Goal: Task Accomplishment & Management: Complete application form

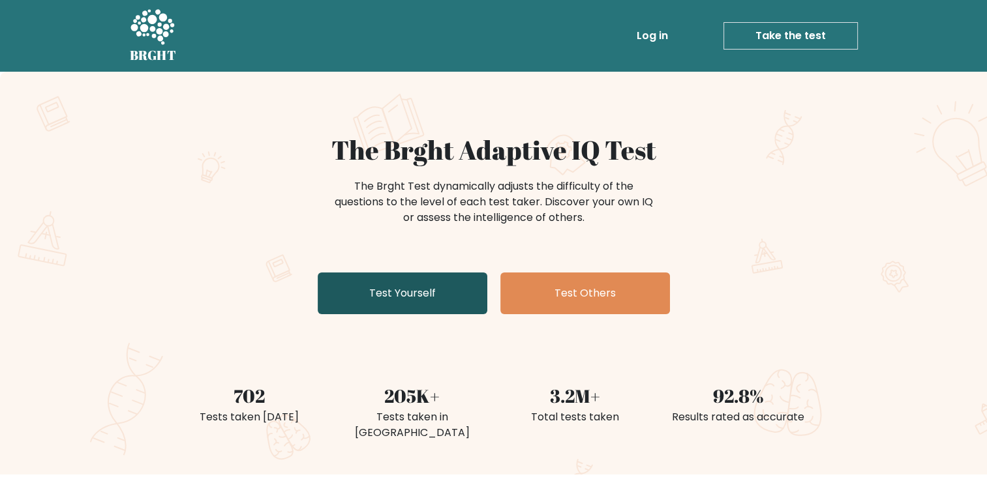
click at [417, 296] on link "Test Yourself" at bounding box center [403, 294] width 170 height 42
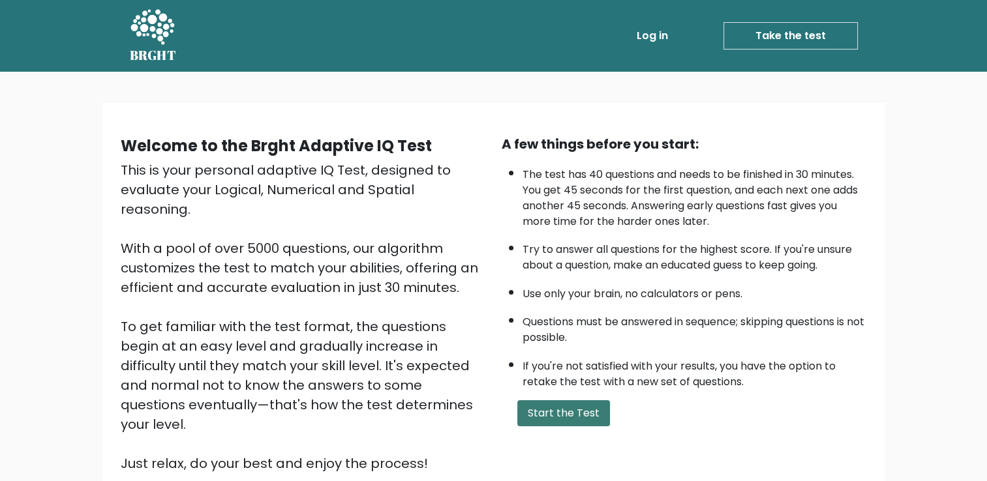
click at [558, 408] on button "Start the Test" at bounding box center [563, 414] width 93 height 26
click at [547, 405] on button "Start the Test" at bounding box center [563, 414] width 93 height 26
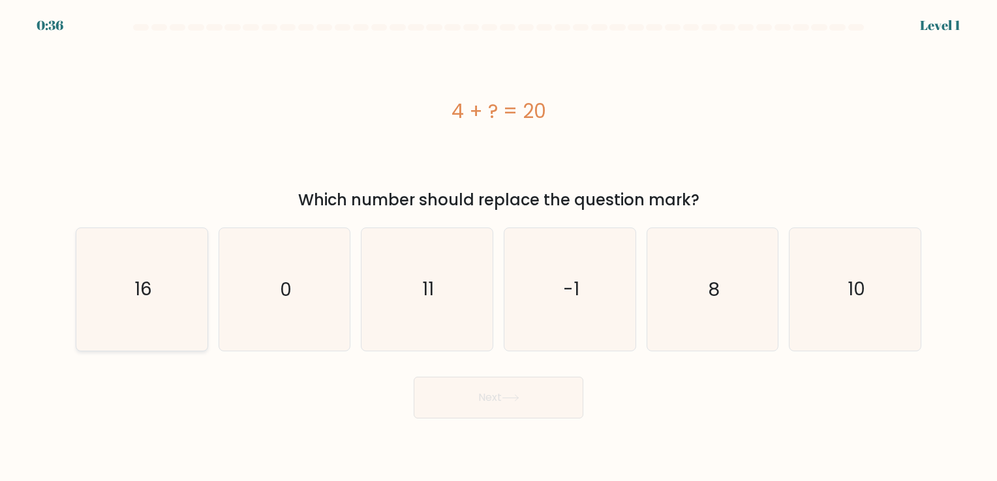
click at [170, 297] on icon "16" at bounding box center [142, 289] width 122 height 122
click at [498, 247] on input "a. 16" at bounding box center [498, 244] width 1 height 7
radio input "true"
click at [556, 403] on button "Next" at bounding box center [499, 398] width 170 height 42
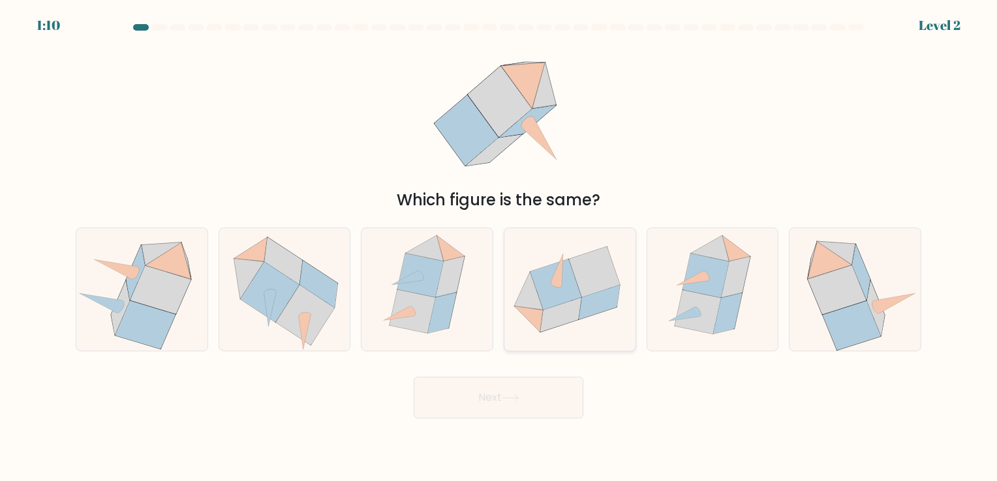
click at [602, 309] on icon at bounding box center [599, 303] width 41 height 35
click at [499, 247] on input "d." at bounding box center [498, 244] width 1 height 7
radio input "true"
click at [514, 390] on button "Next" at bounding box center [499, 398] width 170 height 42
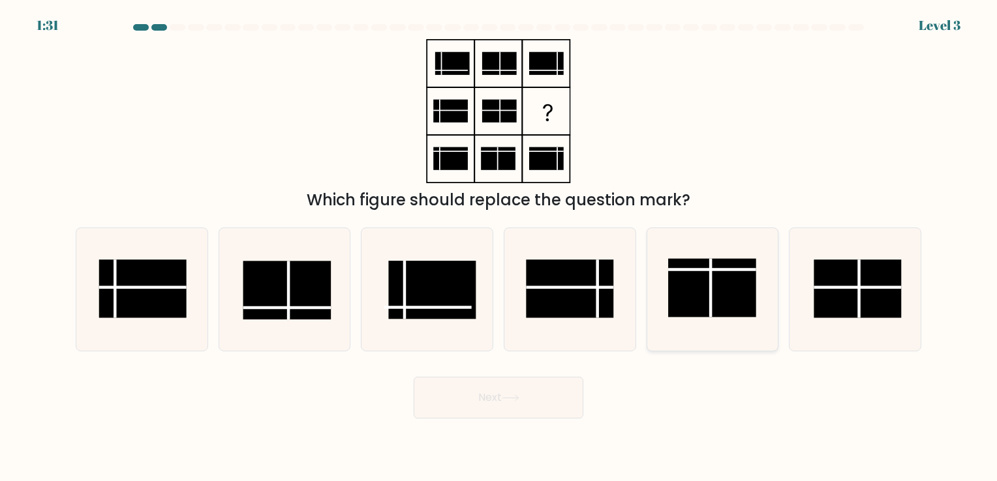
click at [682, 296] on rect at bounding box center [711, 288] width 87 height 58
click at [499, 247] on input "e." at bounding box center [498, 244] width 1 height 7
radio input "true"
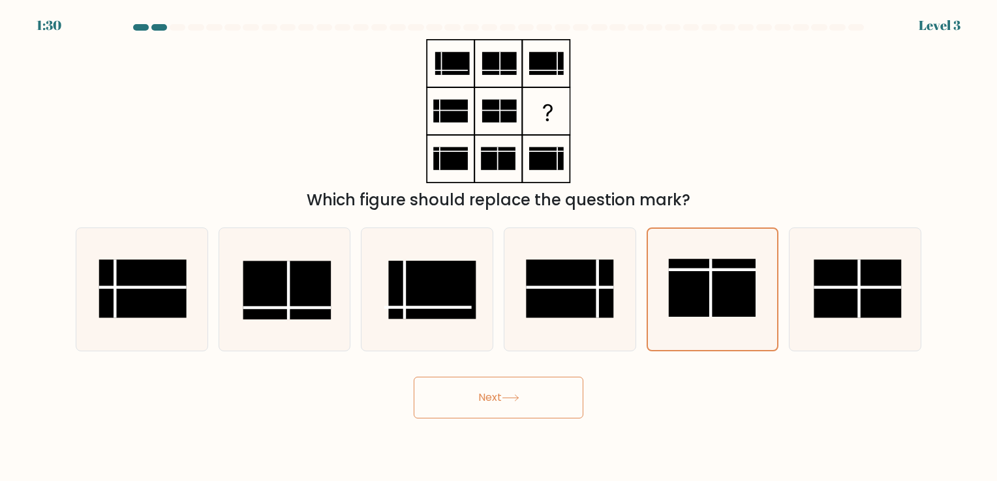
click at [483, 395] on button "Next" at bounding box center [499, 398] width 170 height 42
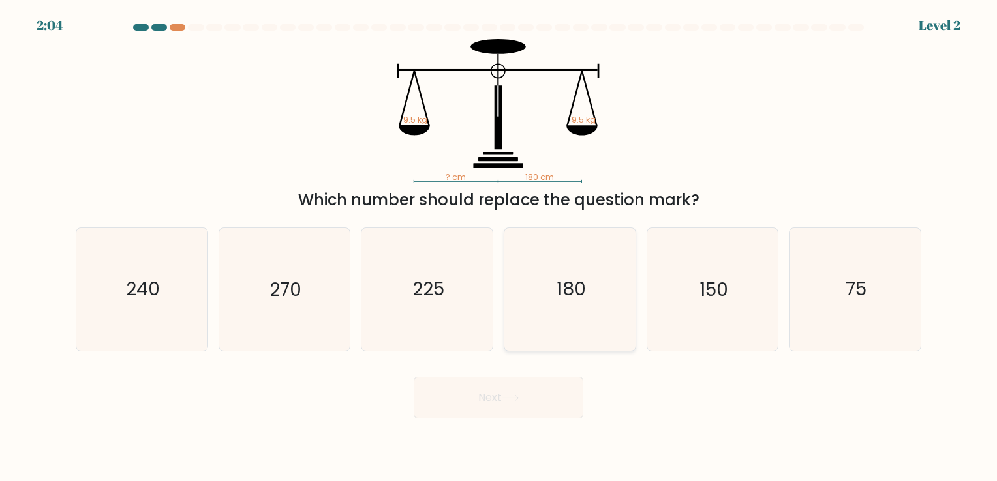
click at [584, 311] on icon "180" at bounding box center [570, 289] width 122 height 122
click at [499, 247] on input "d. 180" at bounding box center [498, 244] width 1 height 7
radio input "true"
click at [500, 388] on button "Next" at bounding box center [499, 398] width 170 height 42
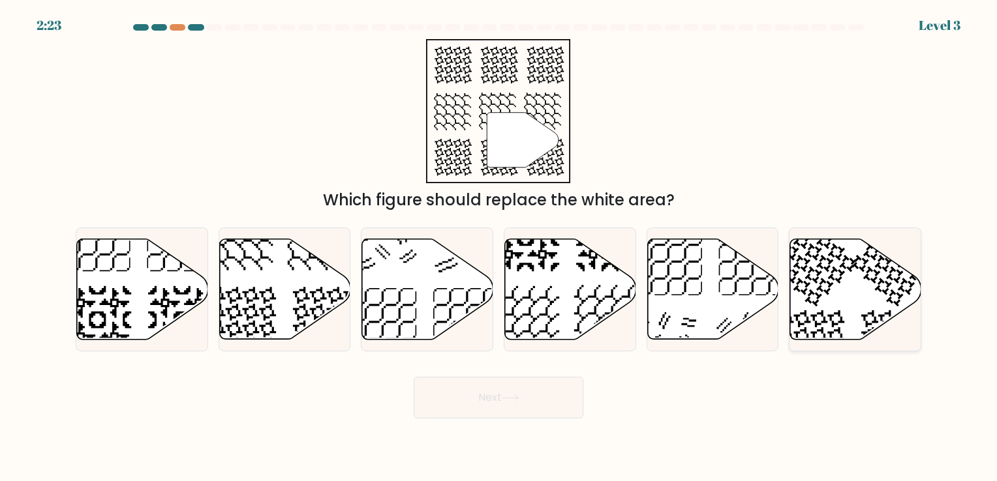
click at [823, 276] on icon at bounding box center [855, 289] width 131 height 100
click at [499, 247] on input "f." at bounding box center [498, 244] width 1 height 7
radio input "true"
click at [485, 408] on button "Next" at bounding box center [499, 398] width 170 height 42
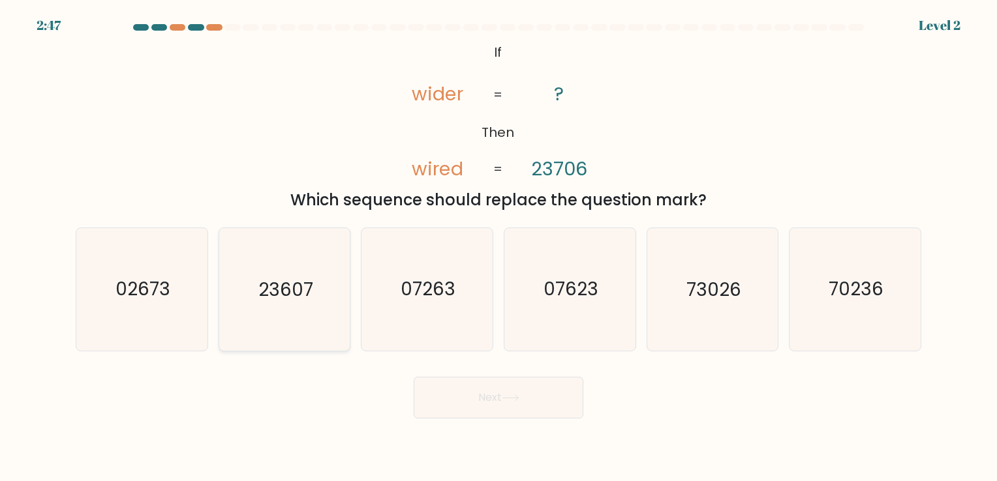
click at [306, 301] on text "23607" at bounding box center [285, 289] width 55 height 25
click at [498, 247] on input "b. 23607" at bounding box center [498, 244] width 1 height 7
radio input "true"
click at [472, 395] on button "Next" at bounding box center [499, 398] width 170 height 42
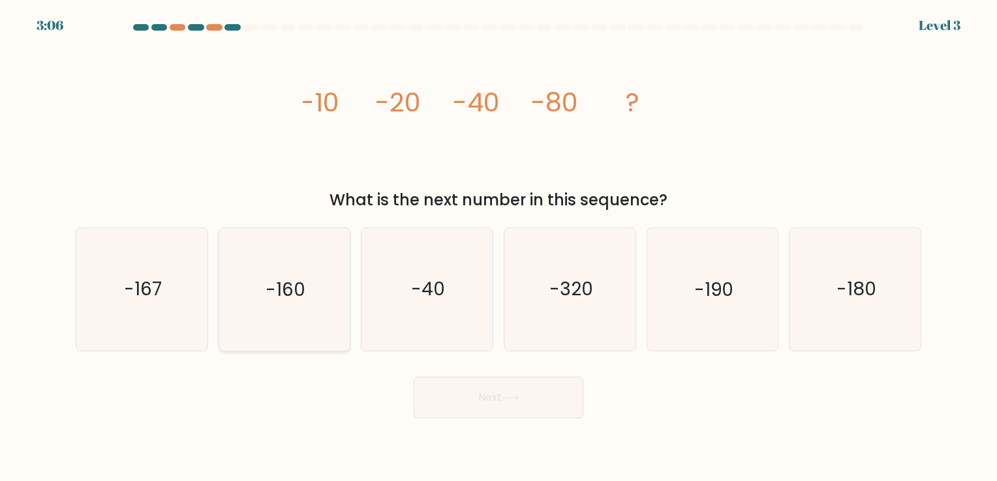
click at [290, 286] on text "-160" at bounding box center [285, 289] width 40 height 25
click at [498, 247] on input "b. -160" at bounding box center [498, 244] width 1 height 7
radio input "true"
click at [443, 401] on button "Next" at bounding box center [499, 398] width 170 height 42
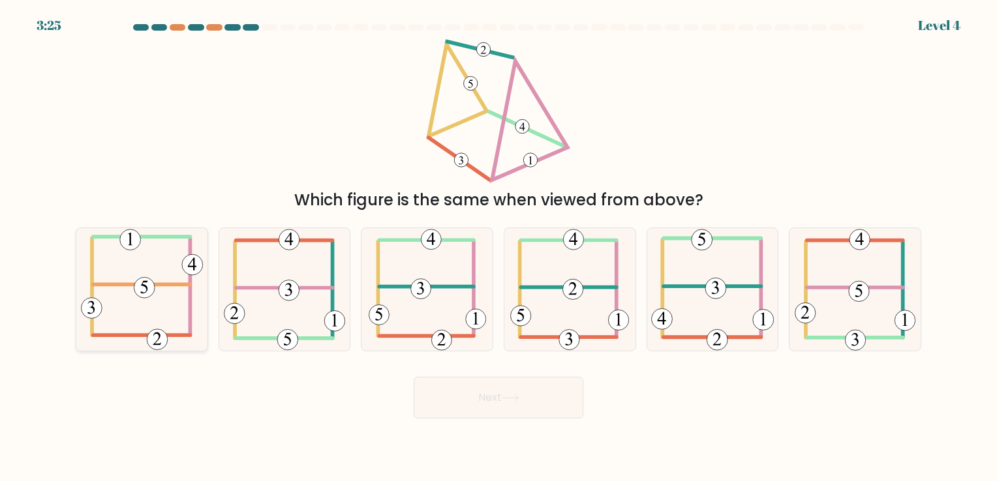
click at [147, 307] on icon at bounding box center [142, 289] width 122 height 122
click at [498, 247] on input "a." at bounding box center [498, 244] width 1 height 7
radio input "true"
click at [457, 390] on button "Next" at bounding box center [499, 398] width 170 height 42
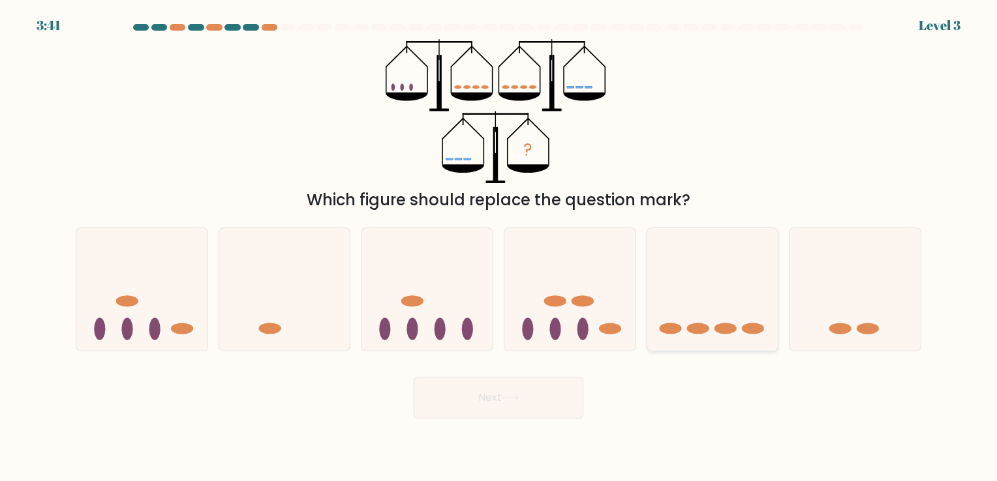
click at [723, 322] on icon at bounding box center [712, 289] width 131 height 108
click at [499, 247] on input "e." at bounding box center [498, 244] width 1 height 7
radio input "true"
click at [542, 384] on button "Next" at bounding box center [499, 398] width 170 height 42
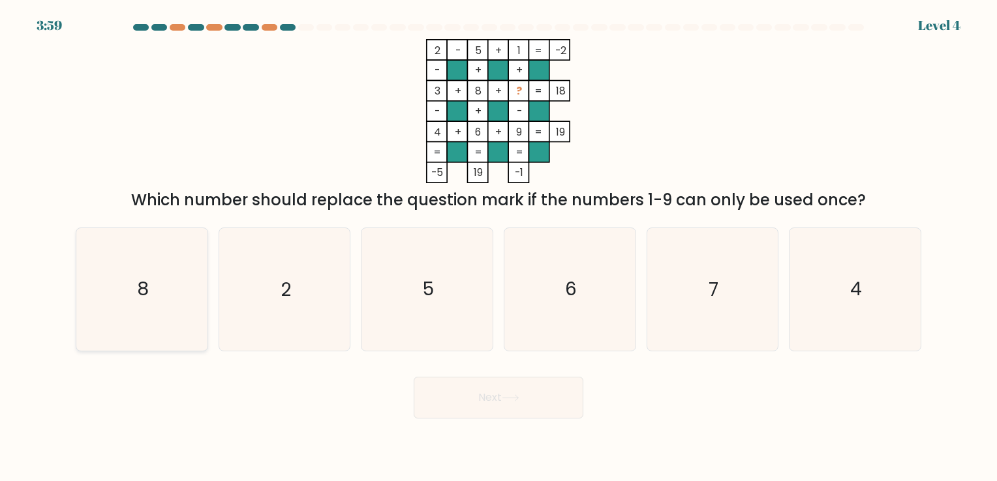
click at [190, 288] on icon "8" at bounding box center [142, 289] width 122 height 122
click at [498, 247] on input "a. 8" at bounding box center [498, 244] width 1 height 7
radio input "true"
click at [519, 406] on button "Next" at bounding box center [499, 398] width 170 height 42
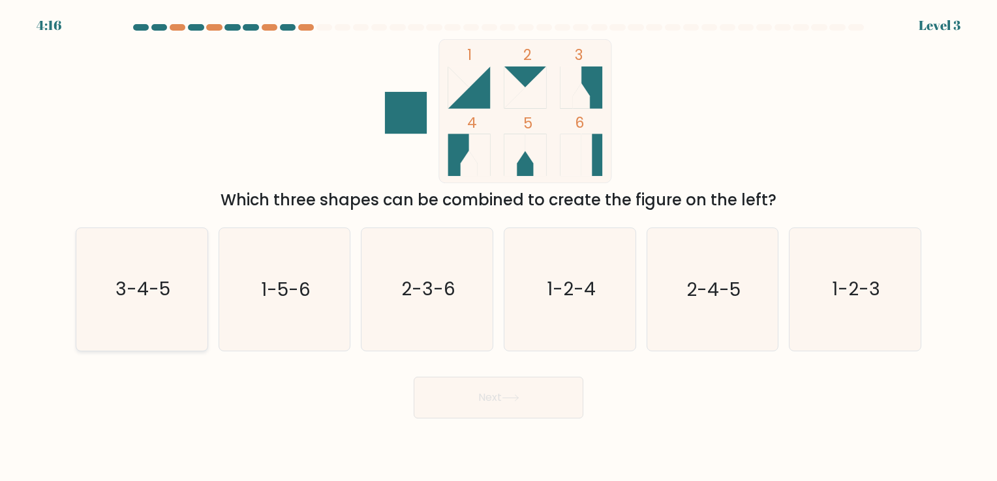
click at [142, 314] on icon "3-4-5" at bounding box center [142, 289] width 122 height 122
click at [498, 247] on input "a. 3-4-5" at bounding box center [498, 244] width 1 height 7
radio input "true"
click at [472, 382] on button "Next" at bounding box center [499, 398] width 170 height 42
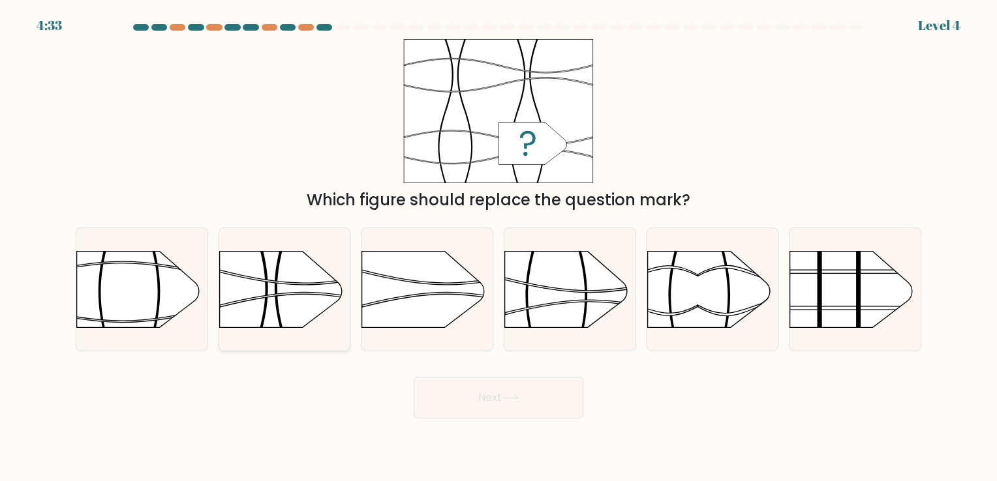
click at [293, 309] on rect at bounding box center [218, 353] width 341 height 259
click at [498, 247] on input "b." at bounding box center [498, 244] width 1 height 7
radio input "true"
click at [517, 385] on button "Next" at bounding box center [499, 398] width 170 height 42
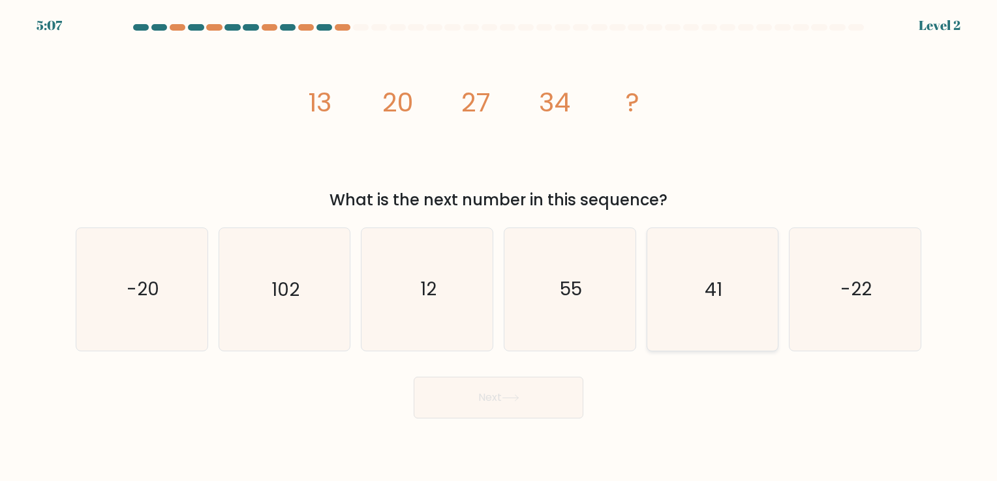
click at [737, 288] on icon "41" at bounding box center [712, 289] width 122 height 122
click at [499, 247] on input "e. 41" at bounding box center [498, 244] width 1 height 7
radio input "true"
click at [506, 402] on icon at bounding box center [511, 398] width 18 height 7
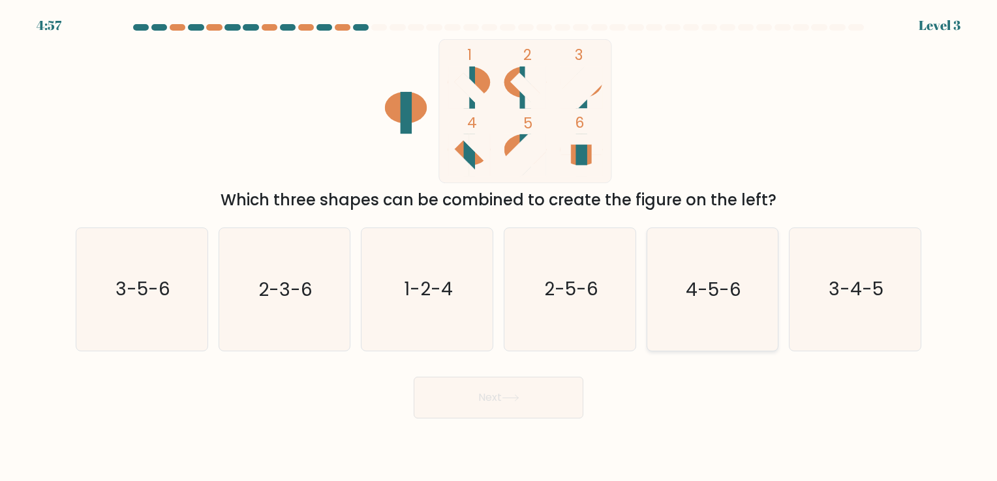
click at [715, 296] on text "4-5-6" at bounding box center [713, 289] width 55 height 25
click at [499, 247] on input "e. 4-5-6" at bounding box center [498, 244] width 1 height 7
radio input "true"
click at [514, 390] on button "Next" at bounding box center [499, 398] width 170 height 42
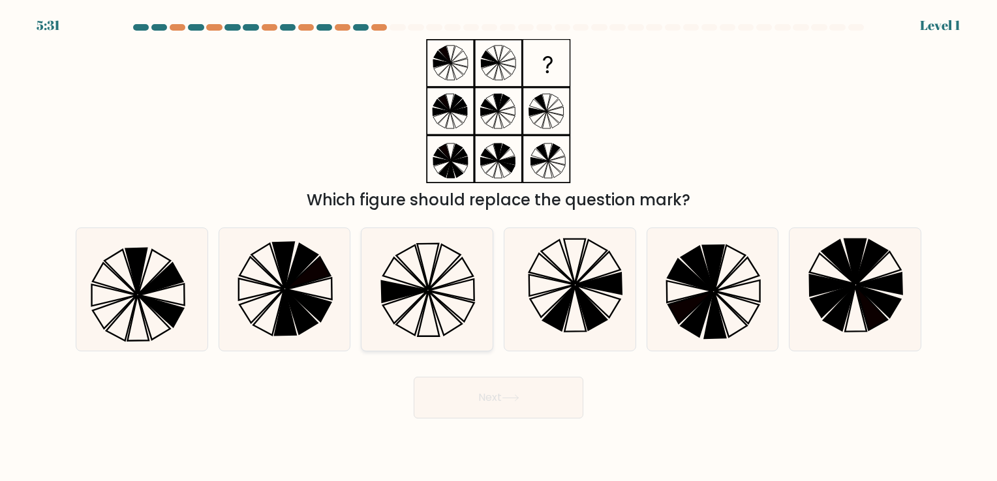
click at [447, 329] on icon at bounding box center [427, 289] width 122 height 122
click at [498, 247] on input "c." at bounding box center [498, 244] width 1 height 7
radio input "true"
click at [454, 389] on button "Next" at bounding box center [499, 398] width 170 height 42
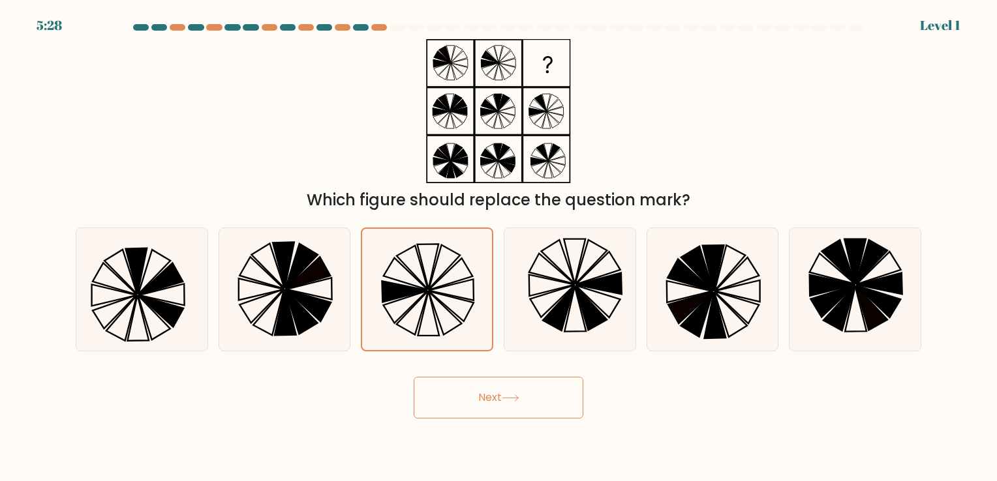
click at [454, 389] on button "Next" at bounding box center [499, 398] width 170 height 42
click at [512, 397] on icon at bounding box center [511, 398] width 18 height 7
click at [493, 389] on button "Next" at bounding box center [499, 398] width 170 height 42
click at [451, 280] on icon at bounding box center [427, 289] width 121 height 121
click at [498, 247] on input "c." at bounding box center [498, 244] width 1 height 7
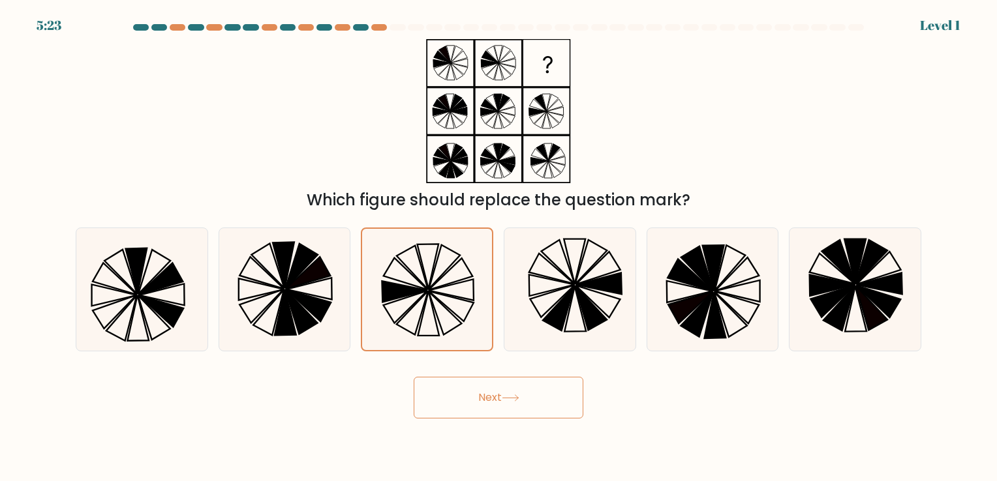
click at [486, 395] on button "Next" at bounding box center [499, 398] width 170 height 42
click at [487, 395] on button "Next" at bounding box center [499, 398] width 170 height 42
click at [343, 273] on icon at bounding box center [284, 289] width 122 height 122
click at [498, 247] on input "b." at bounding box center [498, 244] width 1 height 7
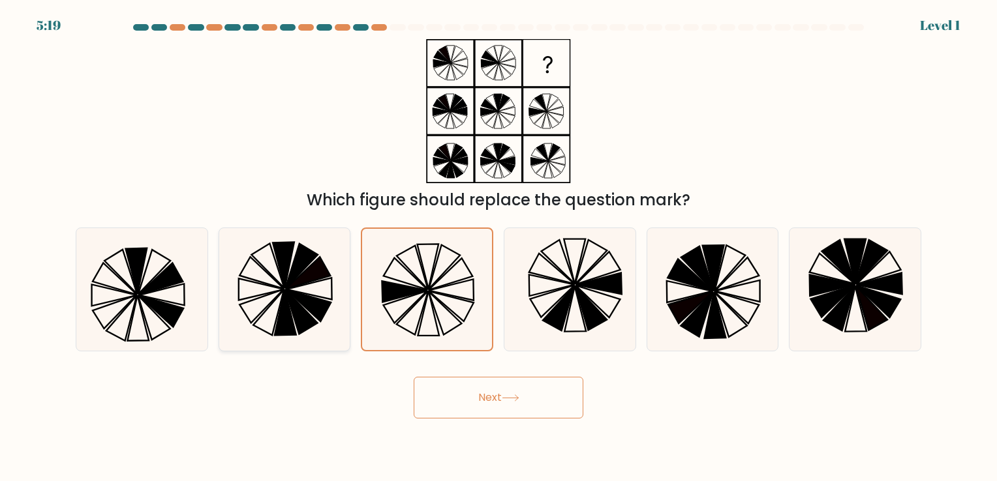
radio input "true"
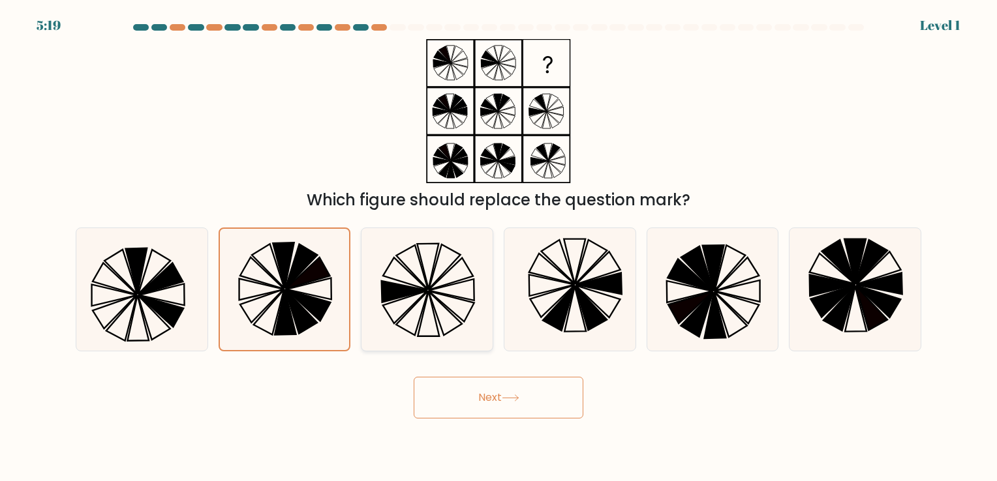
click at [401, 280] on icon at bounding box center [427, 289] width 122 height 122
click at [498, 247] on input "c." at bounding box center [498, 244] width 1 height 7
radio input "true"
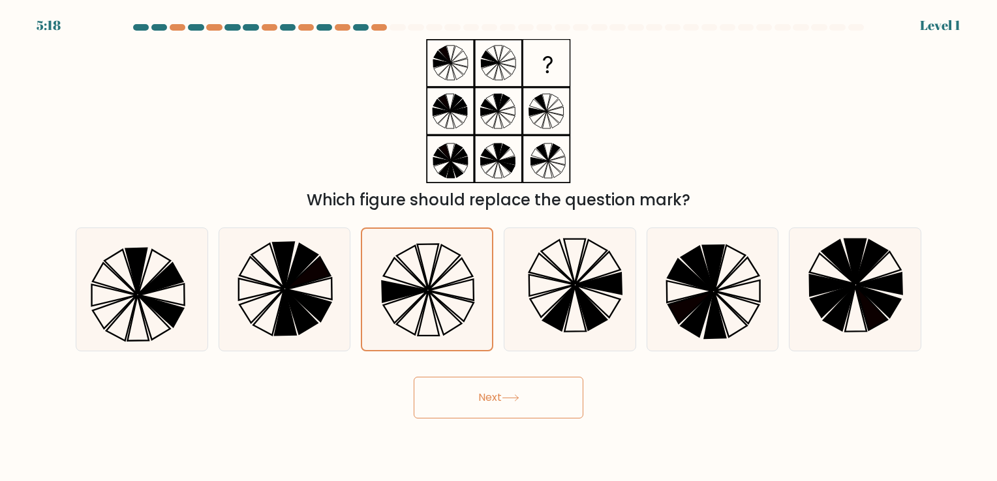
click at [477, 398] on button "Next" at bounding box center [499, 398] width 170 height 42
click at [414, 377] on button "Next" at bounding box center [499, 398] width 170 height 42
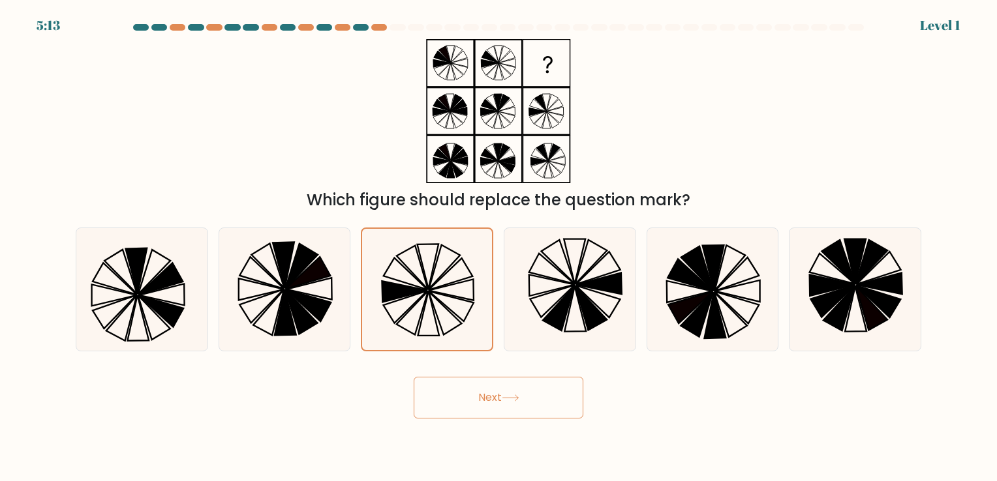
click at [504, 397] on icon at bounding box center [511, 398] width 18 height 7
click at [504, 399] on button "Next" at bounding box center [499, 398] width 170 height 42
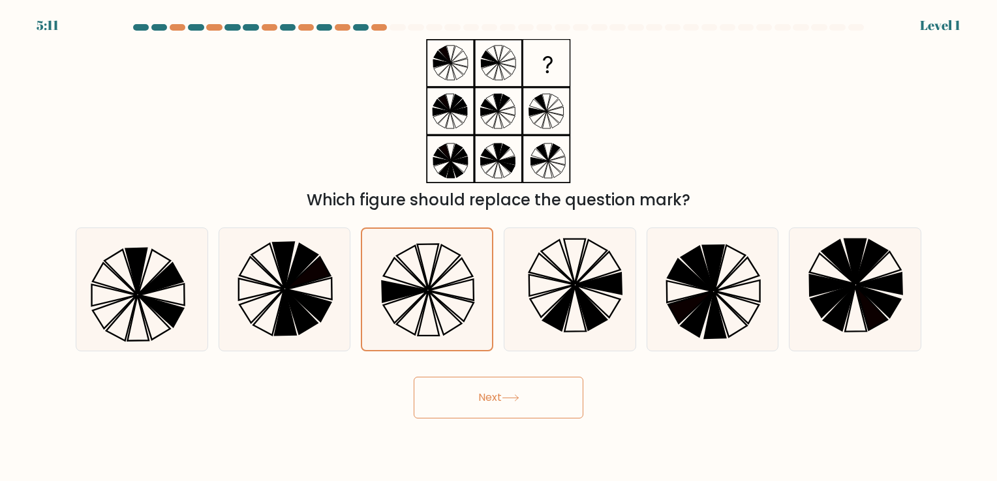
click at [527, 395] on button "Next" at bounding box center [499, 398] width 170 height 42
click at [498, 412] on button "Next" at bounding box center [499, 398] width 170 height 42
drag, startPoint x: 498, startPoint y: 412, endPoint x: 470, endPoint y: 393, distance: 33.8
click at [470, 393] on button "Next" at bounding box center [499, 398] width 170 height 42
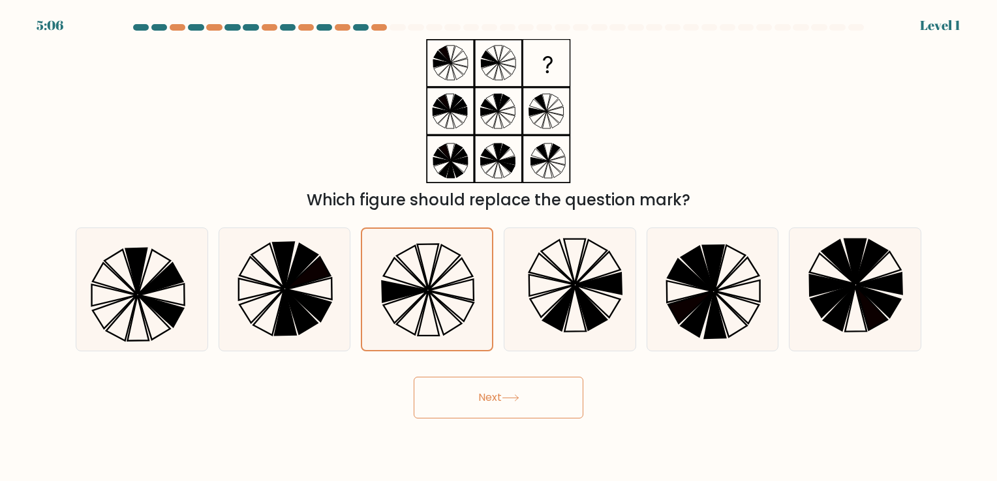
click at [470, 393] on button "Next" at bounding box center [499, 398] width 170 height 42
click at [457, 281] on icon at bounding box center [451, 274] width 44 height 32
click at [498, 247] on input "c." at bounding box center [498, 244] width 1 height 7
radio input "true"
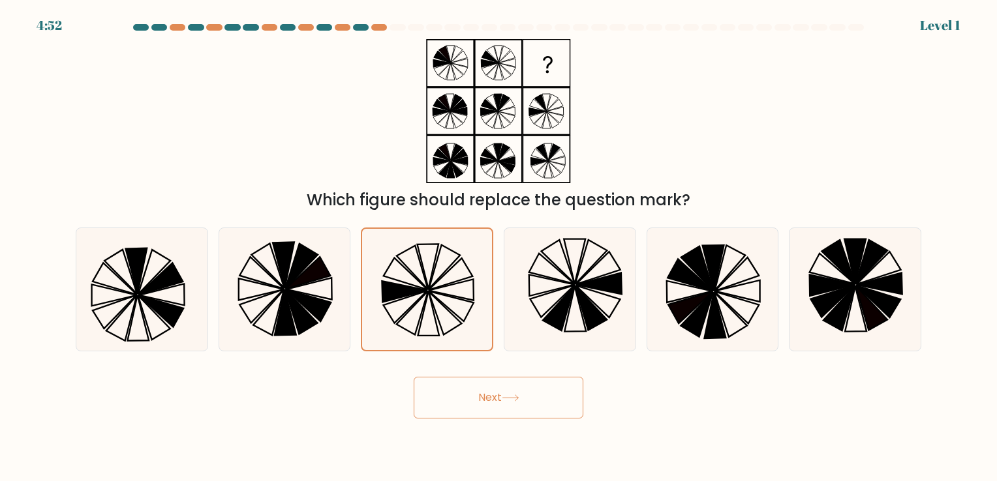
click at [464, 391] on button "Next" at bounding box center [499, 398] width 170 height 42
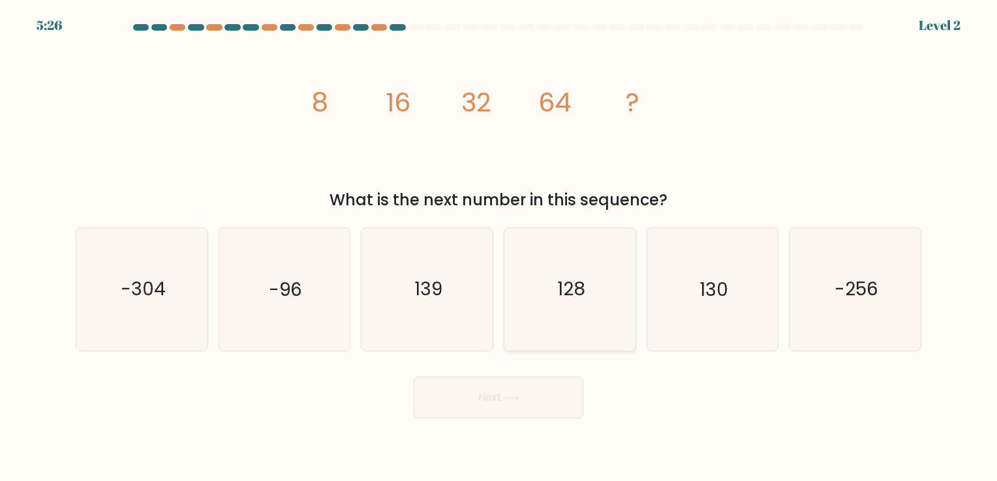
click at [574, 286] on text "128" at bounding box center [571, 289] width 28 height 25
click at [499, 247] on input "d. 128" at bounding box center [498, 244] width 1 height 7
radio input "true"
click at [517, 393] on button "Next" at bounding box center [499, 398] width 170 height 42
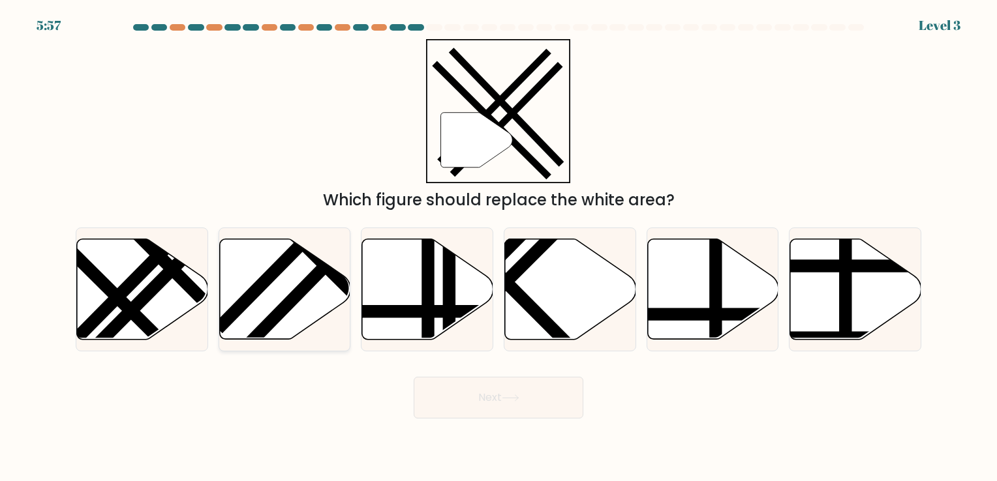
click at [318, 288] on icon at bounding box center [284, 289] width 131 height 100
click at [498, 247] on input "b." at bounding box center [498, 244] width 1 height 7
radio input "true"
click at [478, 391] on button "Next" at bounding box center [499, 398] width 170 height 42
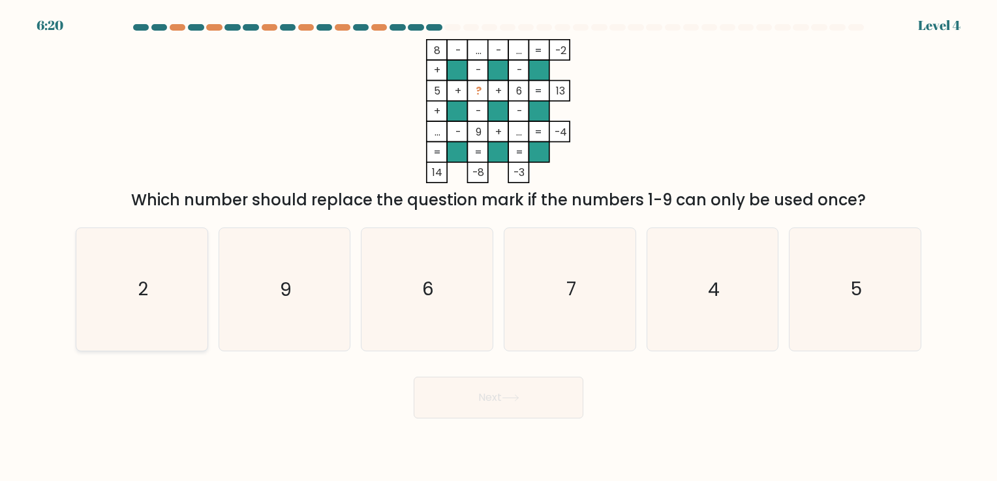
click at [179, 294] on icon "2" at bounding box center [142, 289] width 122 height 122
click at [498, 247] on input "a. 2" at bounding box center [498, 244] width 1 height 7
radio input "true"
click at [483, 409] on button "Next" at bounding box center [499, 398] width 170 height 42
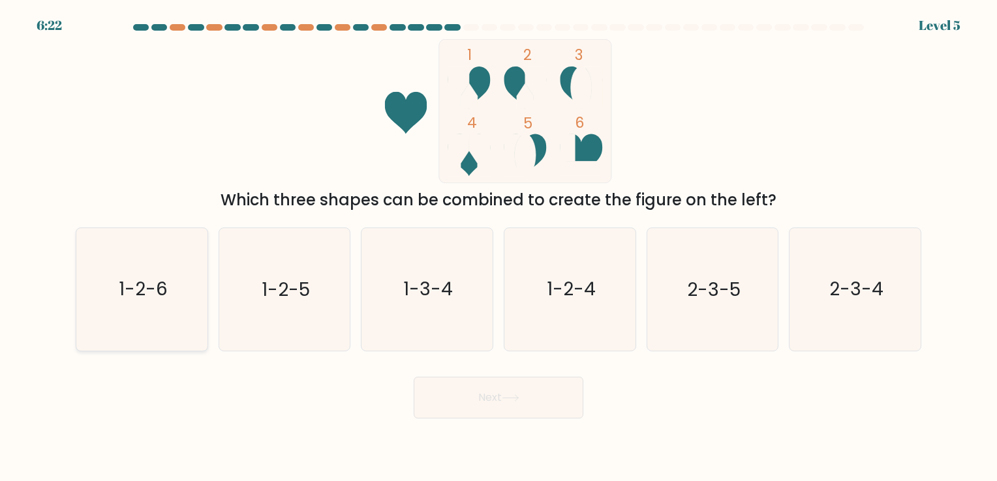
click at [144, 284] on text "1-2-6" at bounding box center [143, 289] width 49 height 25
click at [498, 247] on input "a. 1-2-6" at bounding box center [498, 244] width 1 height 7
radio input "true"
click at [507, 392] on button "Next" at bounding box center [499, 398] width 170 height 42
click at [475, 398] on button "Next" at bounding box center [499, 398] width 170 height 42
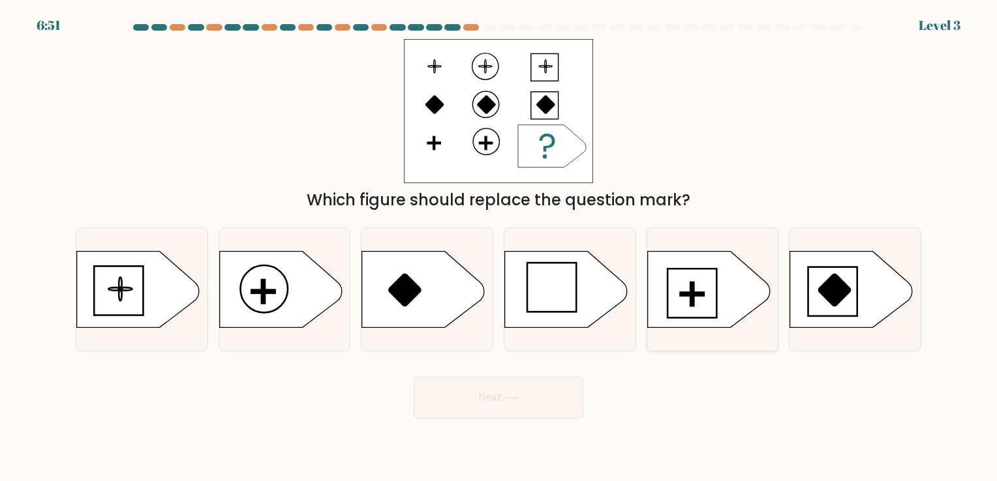
click at [687, 293] on rect at bounding box center [691, 294] width 23 height 3
click at [499, 247] on input "e." at bounding box center [498, 244] width 1 height 7
radio input "true"
click at [527, 392] on button "Next" at bounding box center [499, 398] width 170 height 42
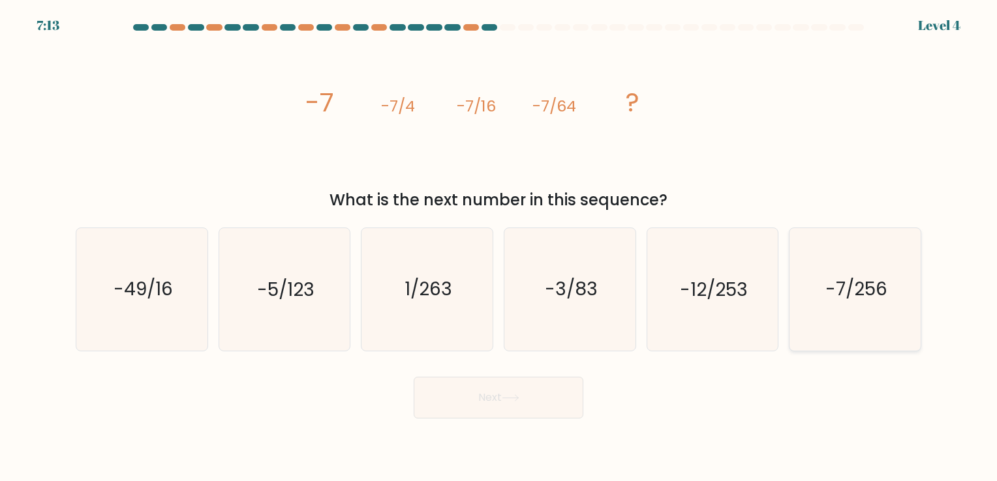
click at [848, 303] on icon "-7/256" at bounding box center [855, 289] width 122 height 122
click at [499, 247] on input "f. -7/256" at bounding box center [498, 244] width 1 height 7
radio input "true"
click at [537, 395] on button "Next" at bounding box center [499, 398] width 170 height 42
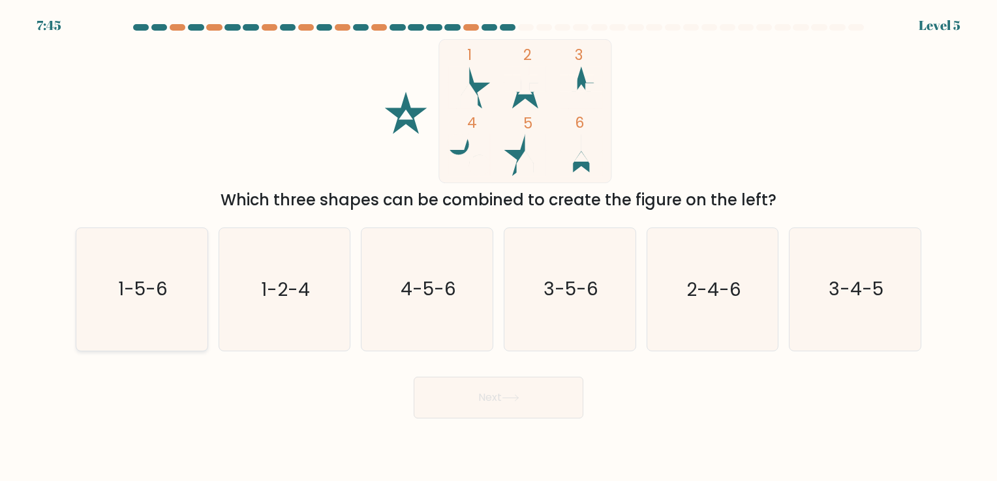
click at [180, 305] on icon "1-5-6" at bounding box center [142, 289] width 122 height 122
click at [498, 247] on input "a. 1-5-6" at bounding box center [498, 244] width 1 height 7
radio input "true"
click at [436, 393] on button "Next" at bounding box center [499, 398] width 170 height 42
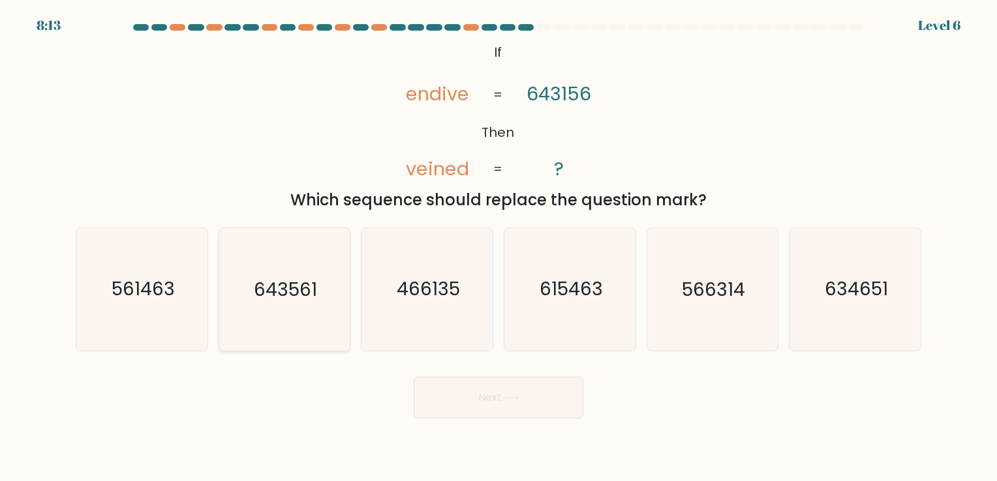
click at [277, 299] on text "643561" at bounding box center [285, 289] width 63 height 25
click at [498, 247] on input "b. 643561" at bounding box center [498, 244] width 1 height 7
radio input "true"
click at [489, 387] on button "Next" at bounding box center [499, 398] width 170 height 42
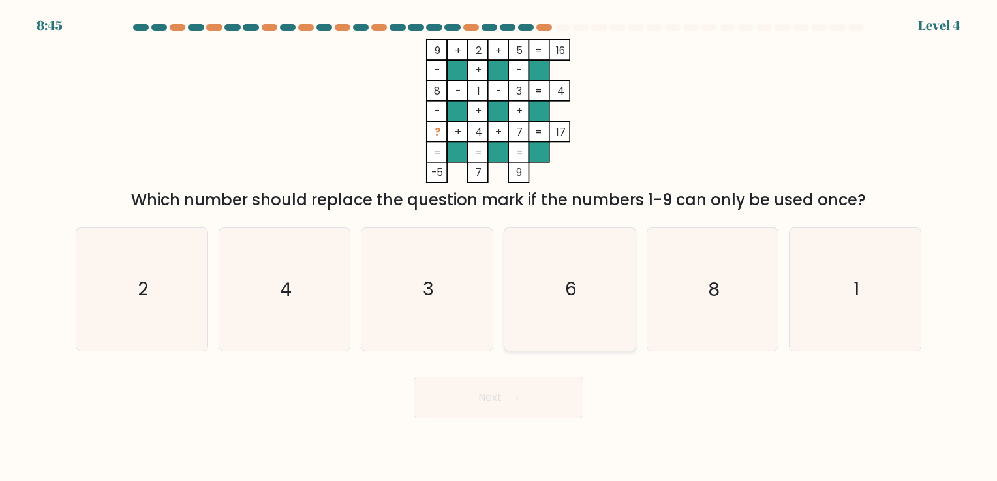
click at [582, 279] on icon "6" at bounding box center [570, 289] width 122 height 122
click at [499, 247] on input "d. 6" at bounding box center [498, 244] width 1 height 7
radio input "true"
click at [472, 406] on button "Next" at bounding box center [499, 398] width 170 height 42
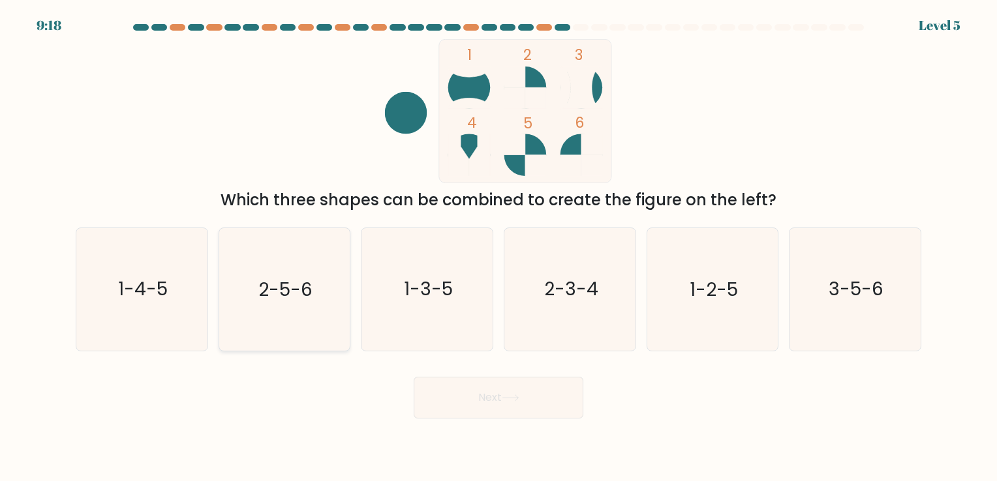
click at [308, 283] on text "2-5-6" at bounding box center [285, 289] width 54 height 25
click at [498, 247] on input "b. 2-5-6" at bounding box center [498, 244] width 1 height 7
radio input "true"
click at [444, 399] on button "Next" at bounding box center [499, 398] width 170 height 42
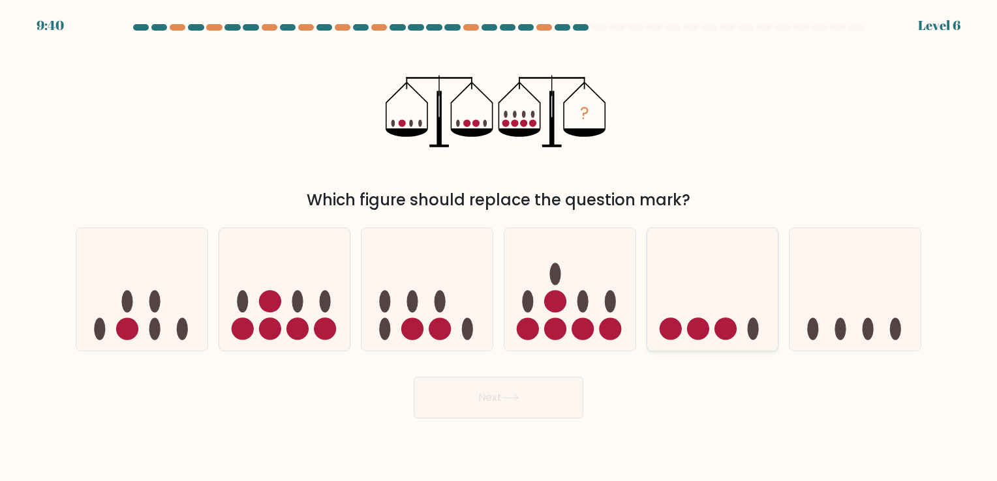
click at [683, 327] on icon at bounding box center [712, 289] width 131 height 108
click at [499, 247] on input "e." at bounding box center [498, 244] width 1 height 7
radio input "true"
click at [522, 392] on button "Next" at bounding box center [499, 398] width 170 height 42
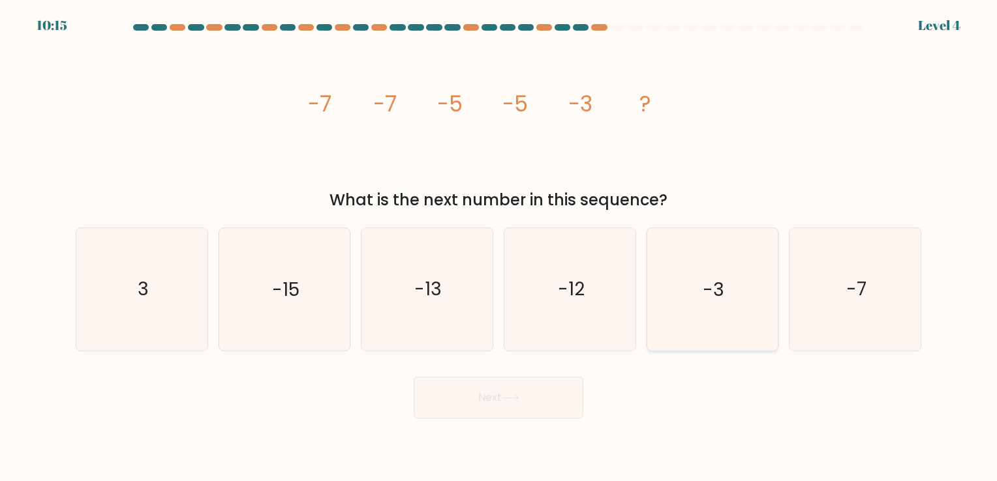
click at [723, 271] on icon "-3" at bounding box center [712, 289] width 122 height 122
click at [499, 247] on input "e. -3" at bounding box center [498, 244] width 1 height 7
radio input "true"
click at [553, 401] on button "Next" at bounding box center [499, 398] width 170 height 42
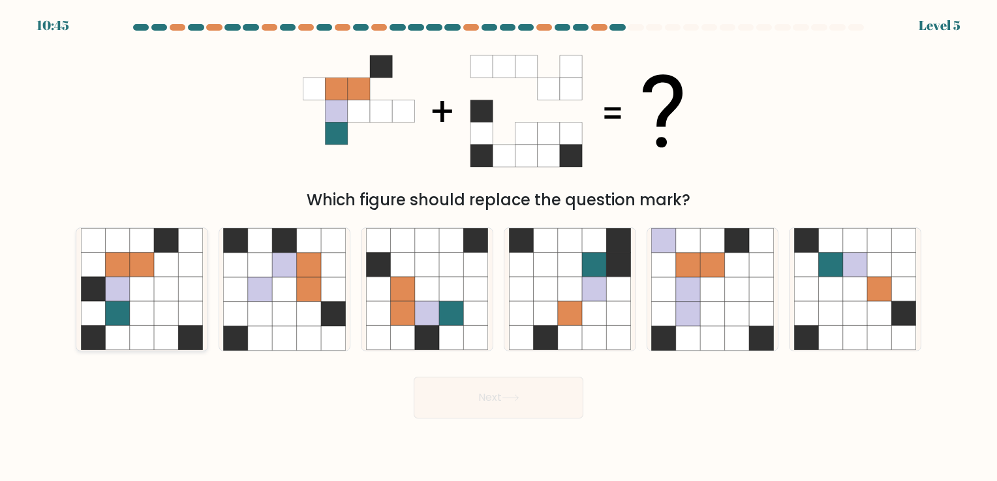
click at [159, 269] on icon at bounding box center [166, 265] width 24 height 24
click at [498, 247] on input "a." at bounding box center [498, 244] width 1 height 7
radio input "true"
click at [444, 395] on button "Next" at bounding box center [499, 398] width 170 height 42
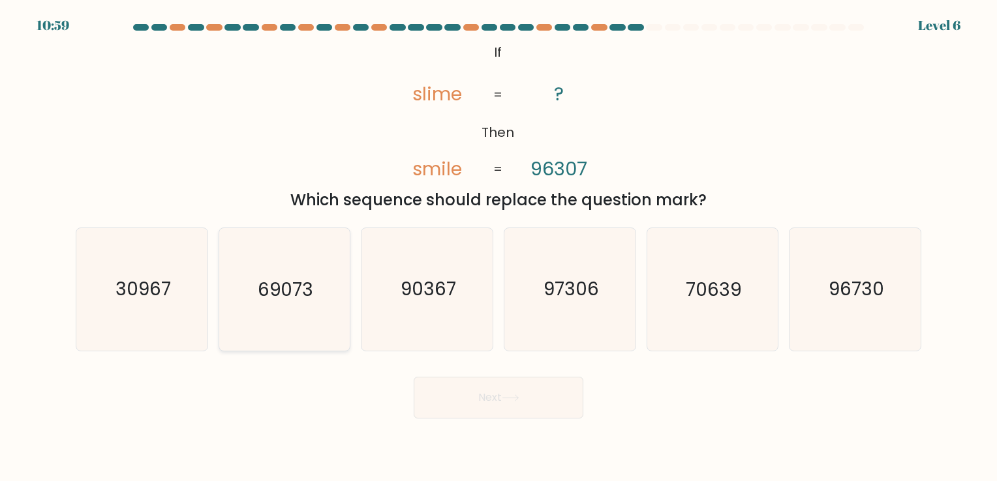
click at [290, 295] on text "69073" at bounding box center [285, 289] width 55 height 25
click at [498, 247] on input "b. 69073" at bounding box center [498, 244] width 1 height 7
radio input "true"
click at [855, 286] on text "96730" at bounding box center [855, 289] width 55 height 25
click at [499, 247] on input "f. 96730" at bounding box center [498, 244] width 1 height 7
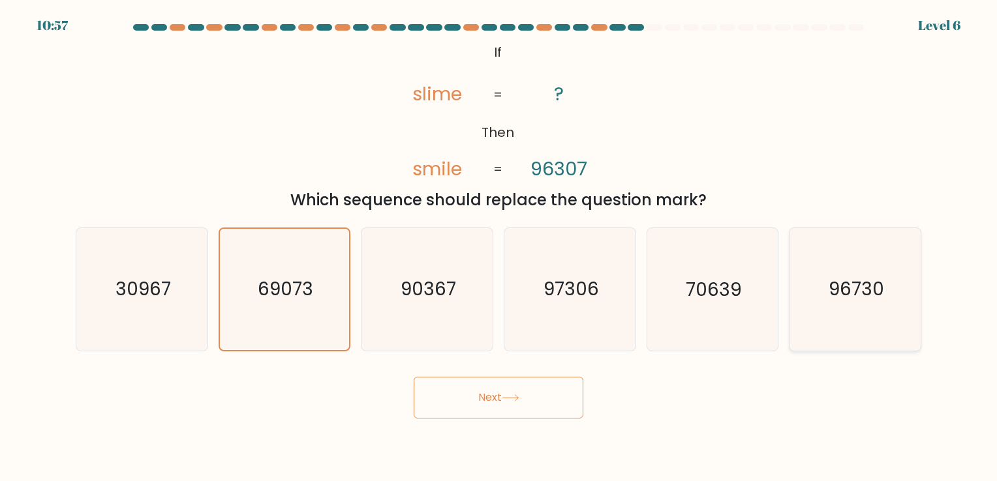
radio input "true"
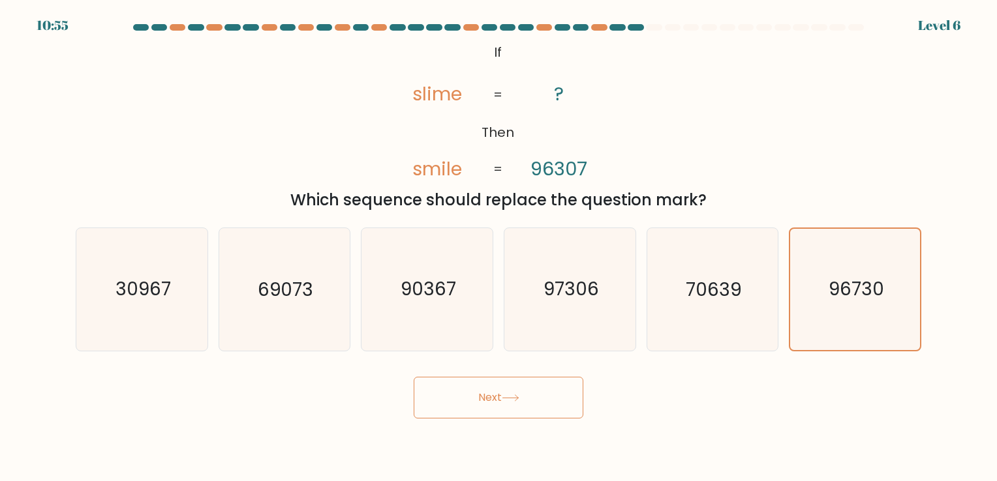
click at [502, 396] on button "Next" at bounding box center [499, 398] width 170 height 42
click at [472, 393] on button "Next" at bounding box center [499, 398] width 170 height 42
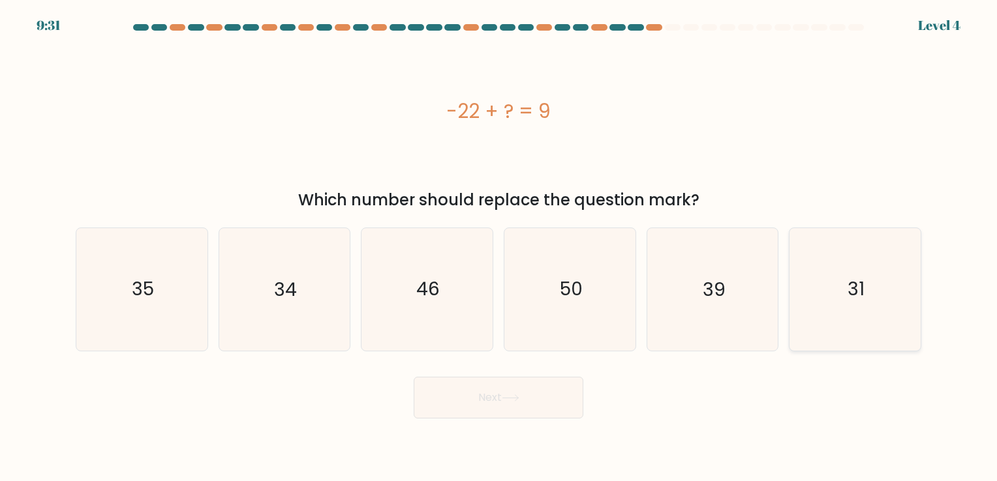
click at [836, 296] on icon "31" at bounding box center [855, 289] width 122 height 122
click at [499, 247] on input "f. 31" at bounding box center [498, 244] width 1 height 7
radio input "true"
click at [479, 395] on button "Next" at bounding box center [499, 398] width 170 height 42
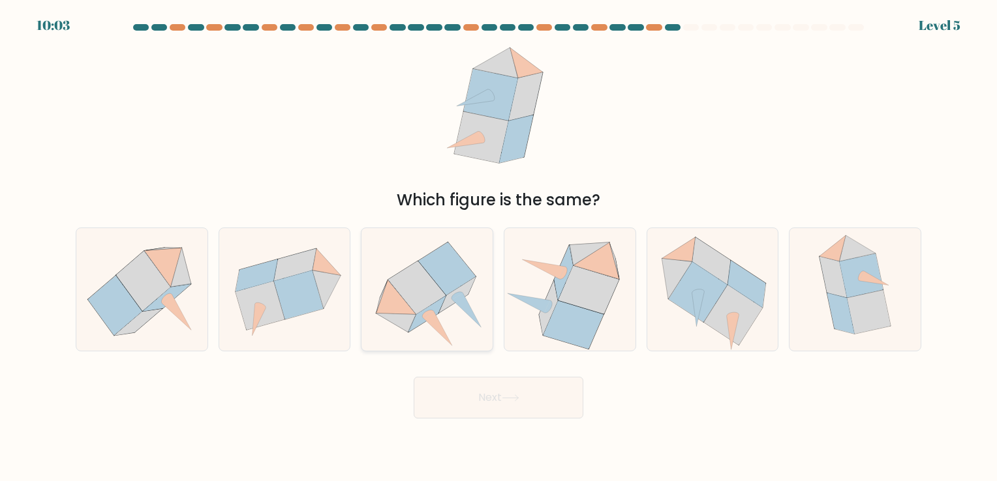
click at [468, 301] on icon at bounding box center [426, 289] width 131 height 119
click at [498, 247] on input "c." at bounding box center [498, 244] width 1 height 7
radio input "true"
click at [579, 300] on icon at bounding box center [588, 290] width 61 height 48
click at [499, 247] on input "d." at bounding box center [498, 244] width 1 height 7
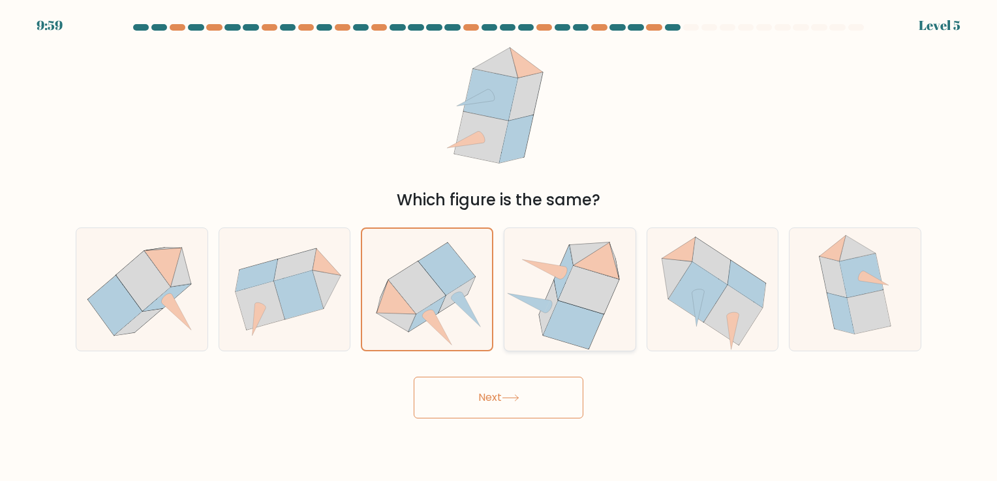
radio input "true"
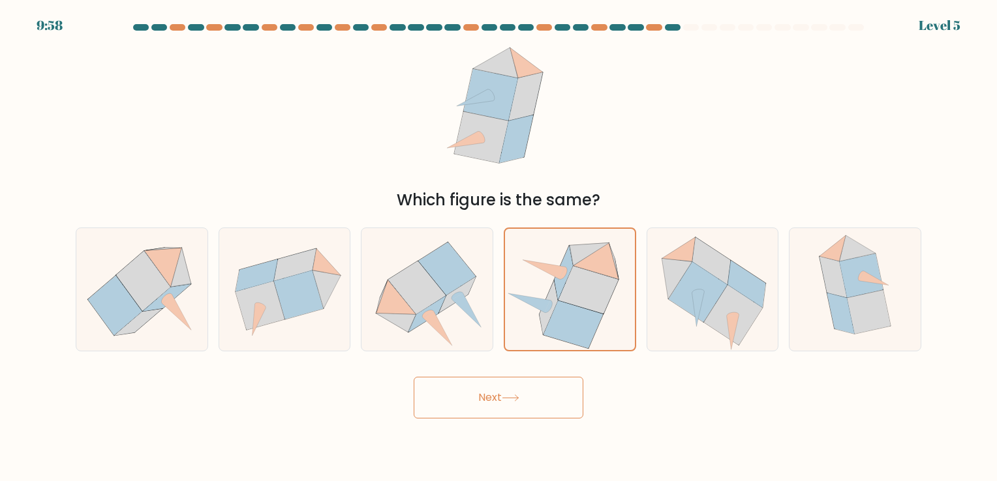
click at [494, 393] on button "Next" at bounding box center [499, 398] width 170 height 42
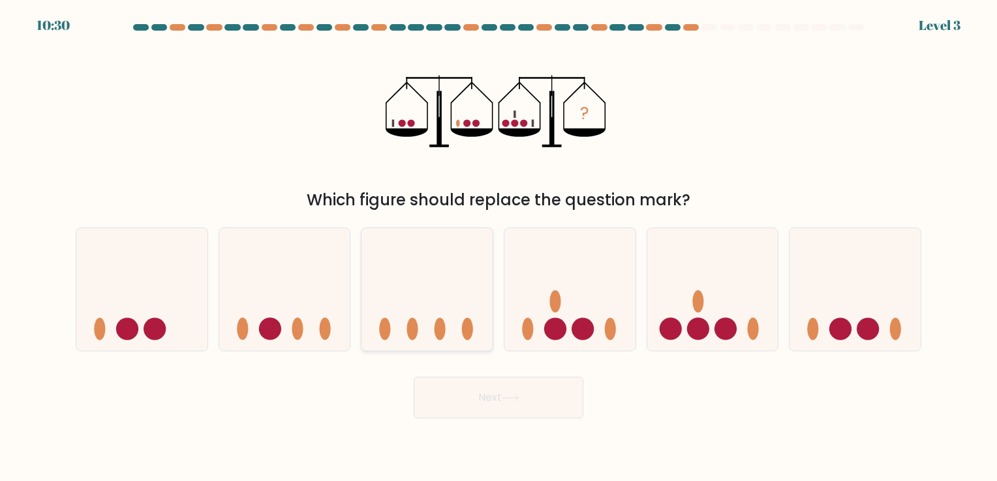
click at [427, 340] on icon at bounding box center [426, 289] width 131 height 108
click at [498, 247] on input "c." at bounding box center [498, 244] width 1 height 7
radio input "true"
click at [470, 383] on button "Next" at bounding box center [499, 398] width 170 height 42
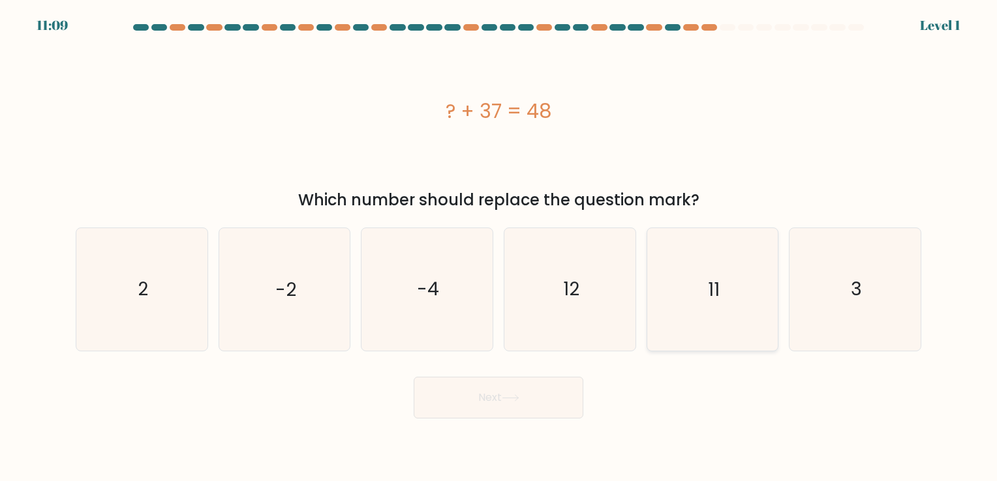
click at [727, 289] on icon "11" at bounding box center [712, 289] width 122 height 122
click at [499, 247] on input "e. 11" at bounding box center [498, 244] width 1 height 7
radio input "true"
click at [506, 393] on button "Next" at bounding box center [499, 398] width 170 height 42
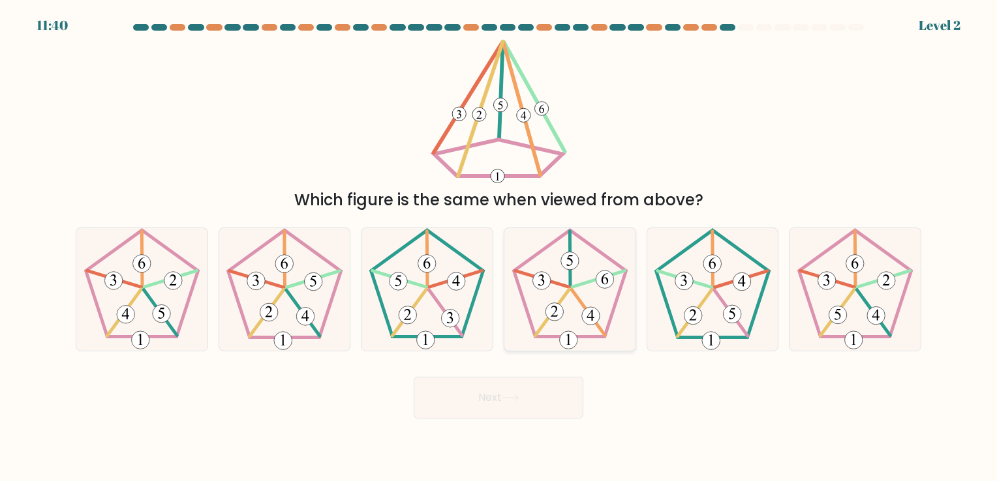
click at [568, 329] on icon at bounding box center [570, 289] width 122 height 122
click at [499, 247] on input "d." at bounding box center [498, 244] width 1 height 7
radio input "true"
click at [500, 406] on button "Next" at bounding box center [499, 398] width 170 height 42
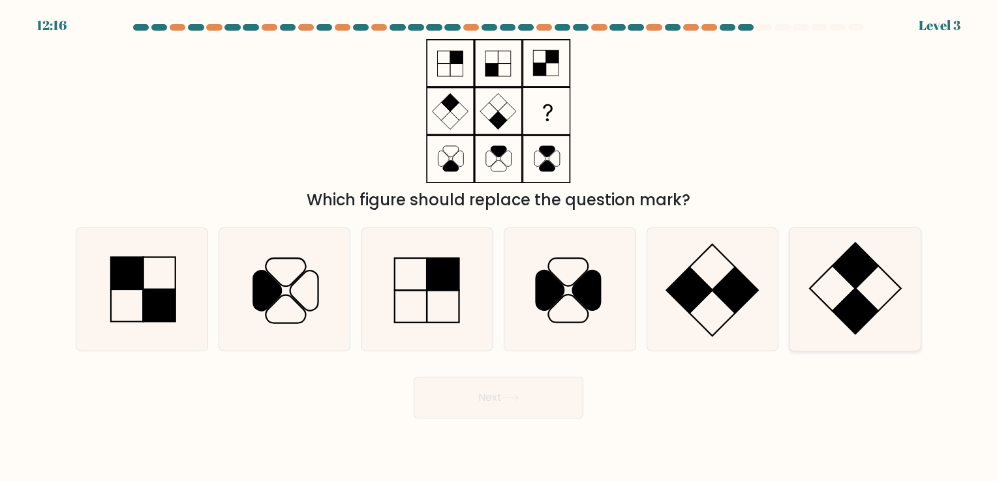
click at [851, 283] on rect at bounding box center [855, 266] width 46 height 46
click at [499, 247] on input "f." at bounding box center [498, 244] width 1 height 7
radio input "true"
click at [556, 404] on button "Next" at bounding box center [499, 398] width 170 height 42
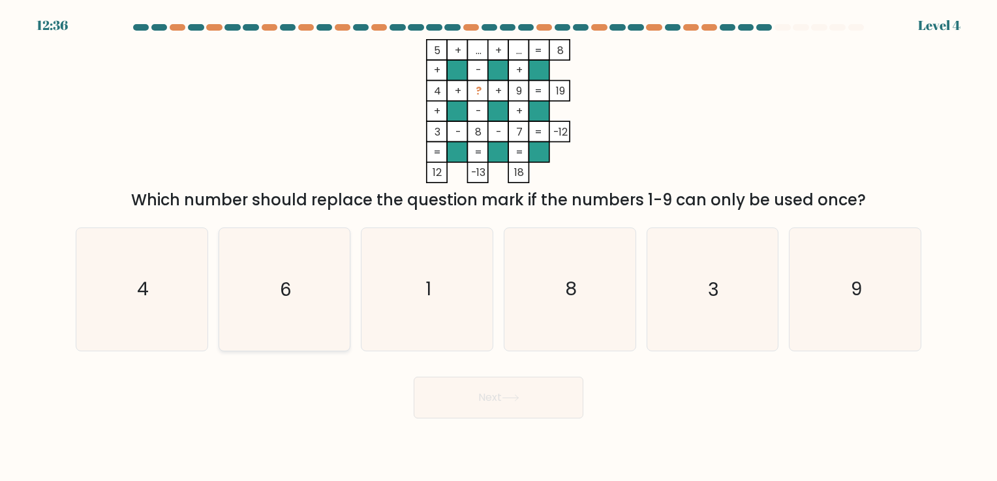
click at [307, 296] on icon "6" at bounding box center [284, 289] width 122 height 122
click at [498, 247] on input "b. 6" at bounding box center [498, 244] width 1 height 7
radio input "true"
click at [484, 387] on button "Next" at bounding box center [499, 398] width 170 height 42
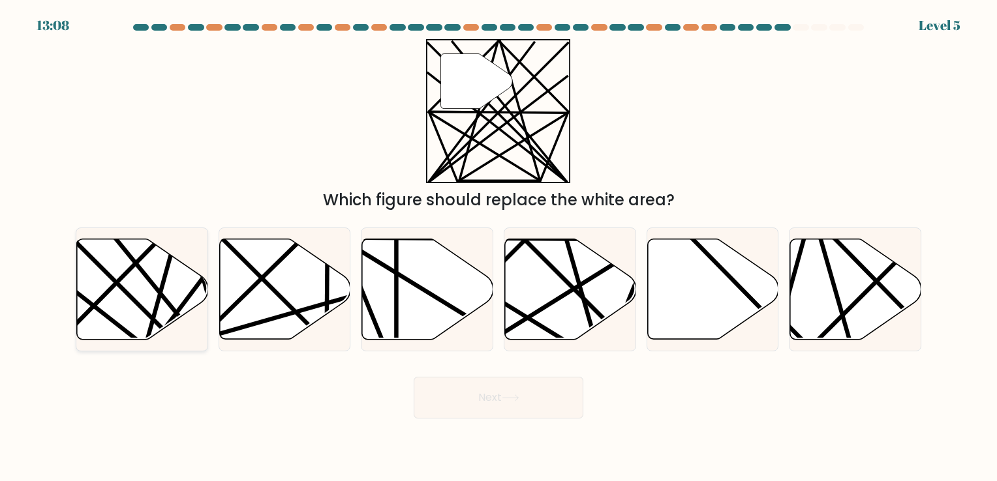
click at [177, 288] on icon at bounding box center [142, 289] width 131 height 100
click at [498, 247] on input "a." at bounding box center [498, 244] width 1 height 7
radio input "true"
click at [459, 392] on button "Next" at bounding box center [499, 398] width 170 height 42
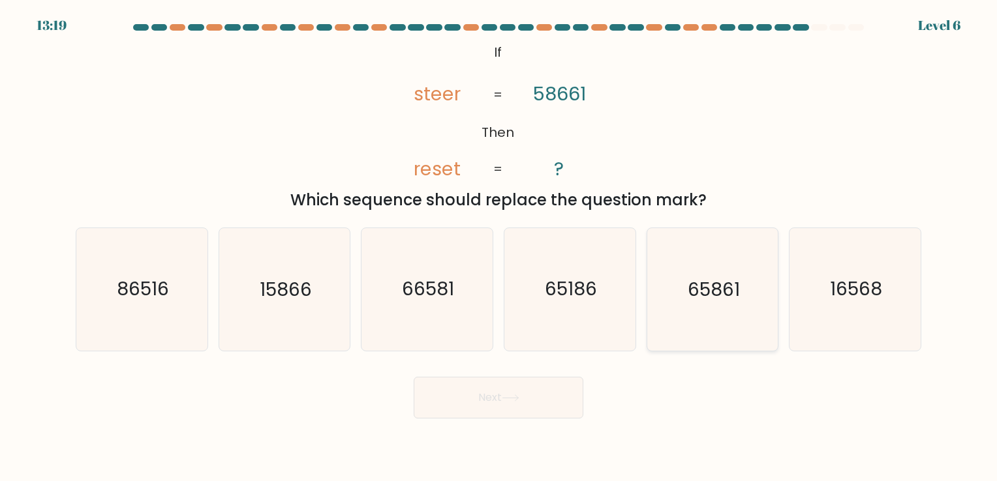
click at [723, 307] on icon "65861" at bounding box center [712, 289] width 122 height 122
click at [499, 247] on input "e. 65861" at bounding box center [498, 244] width 1 height 7
radio input "true"
click at [519, 395] on icon at bounding box center [511, 398] width 18 height 7
click at [485, 408] on button "Next" at bounding box center [499, 398] width 170 height 42
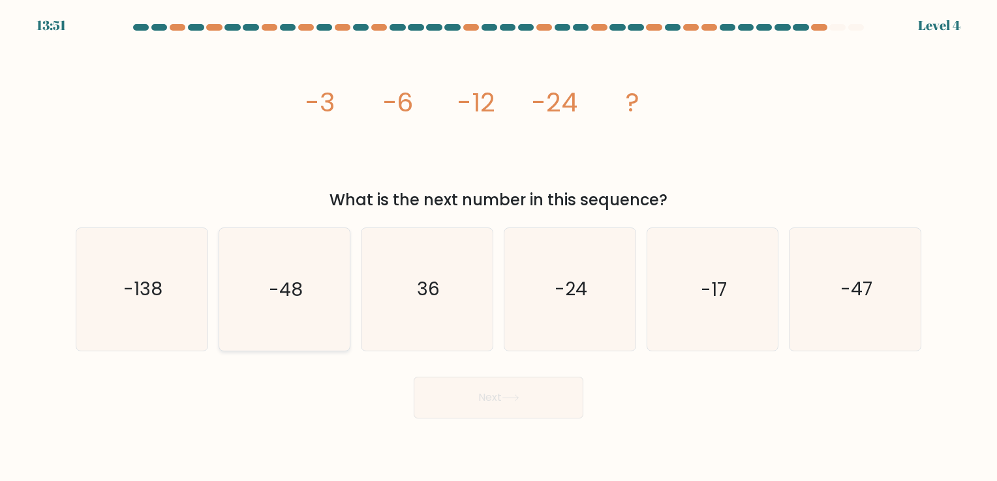
click at [284, 303] on icon "-48" at bounding box center [284, 289] width 122 height 122
click at [498, 247] on input "b. -48" at bounding box center [498, 244] width 1 height 7
radio input "true"
click at [485, 390] on button "Next" at bounding box center [499, 398] width 170 height 42
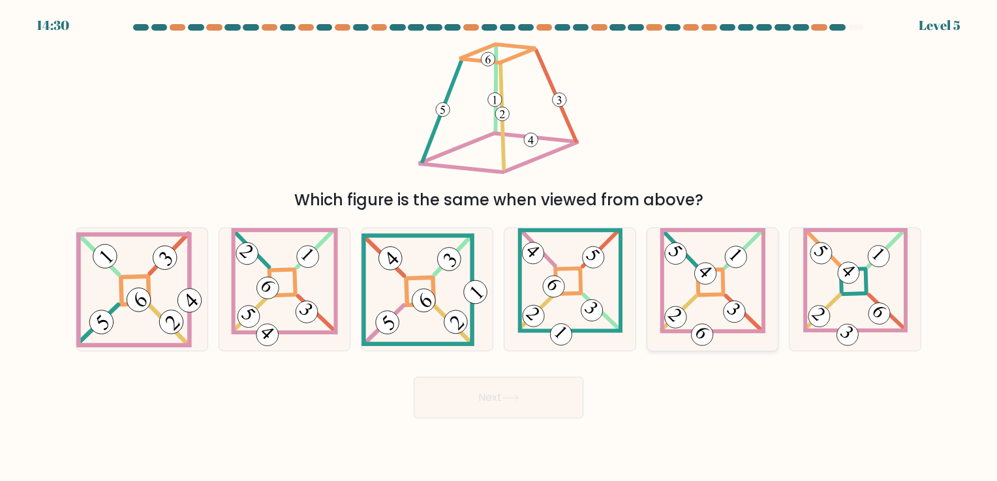
click at [736, 307] on 852 at bounding box center [734, 312] width 31 height 31
click at [499, 247] on input "e." at bounding box center [498, 244] width 1 height 7
radio input "true"
click at [501, 411] on button "Next" at bounding box center [499, 398] width 170 height 42
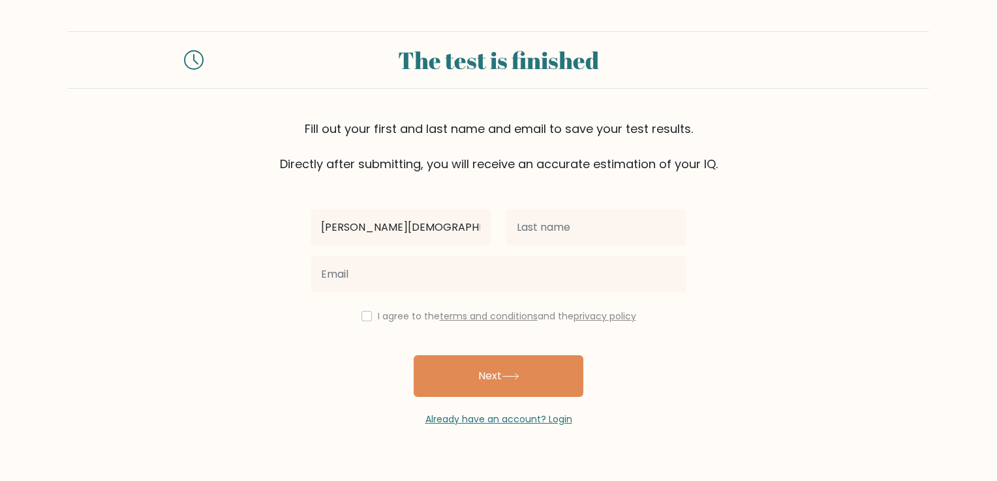
type input "[PERSON_NAME][DEMOGRAPHIC_DATA]"
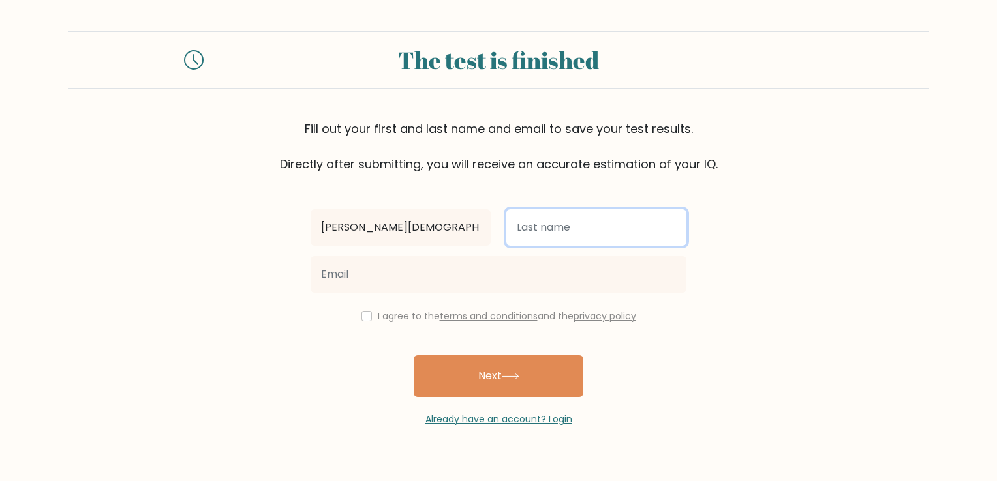
click at [581, 234] on input "text" at bounding box center [596, 227] width 180 height 37
type input "Buletin"
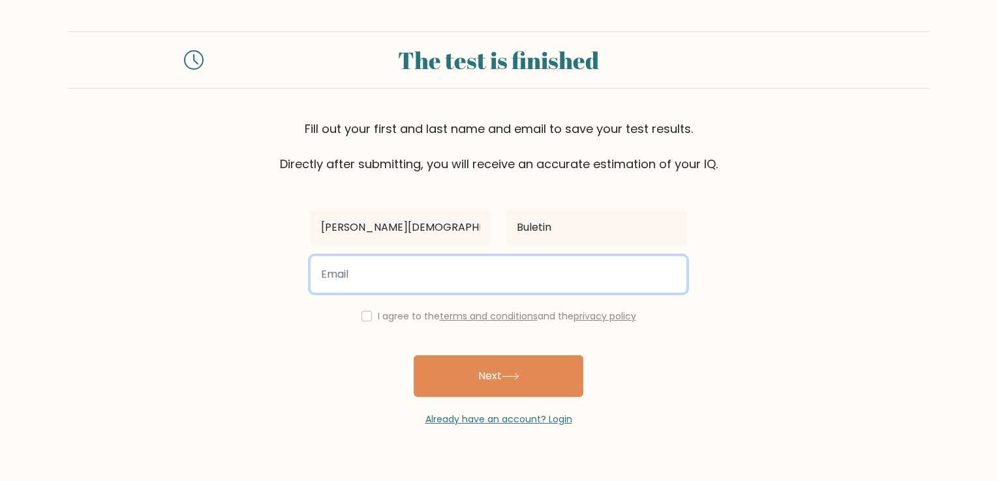
click at [354, 264] on input "email" at bounding box center [499, 274] width 376 height 37
type input "[EMAIL_ADDRESS][DOMAIN_NAME]"
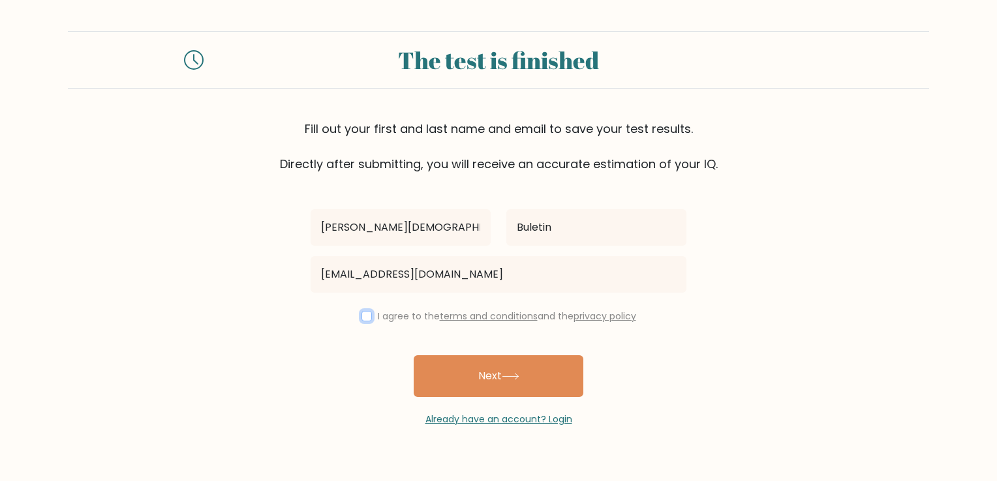
click at [361, 316] on input "checkbox" at bounding box center [366, 316] width 10 height 10
checkbox input "true"
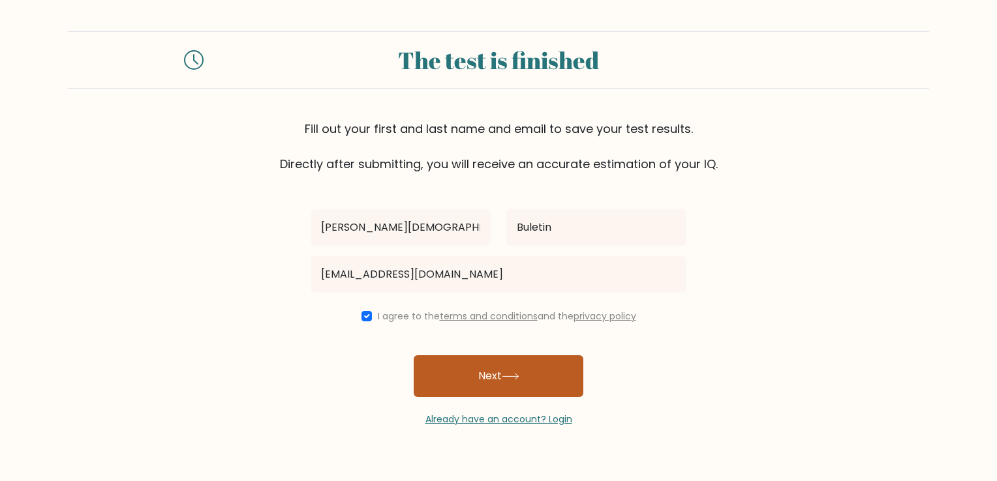
click at [464, 382] on button "Next" at bounding box center [499, 377] width 170 height 42
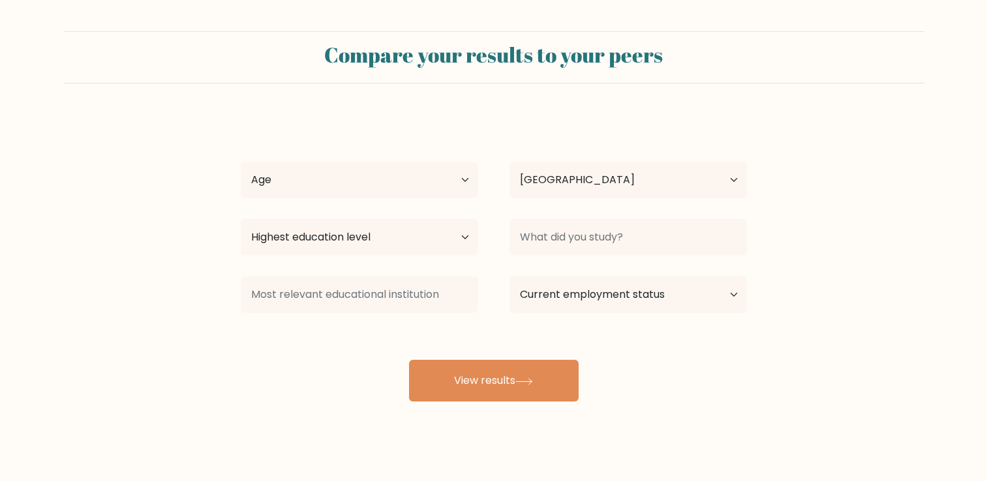
select select "PH"
click at [459, 178] on select "Age Under [DEMOGRAPHIC_DATA] [DEMOGRAPHIC_DATA] [DEMOGRAPHIC_DATA] [DEMOGRAPHIC…" at bounding box center [359, 180] width 237 height 37
select select "35_44"
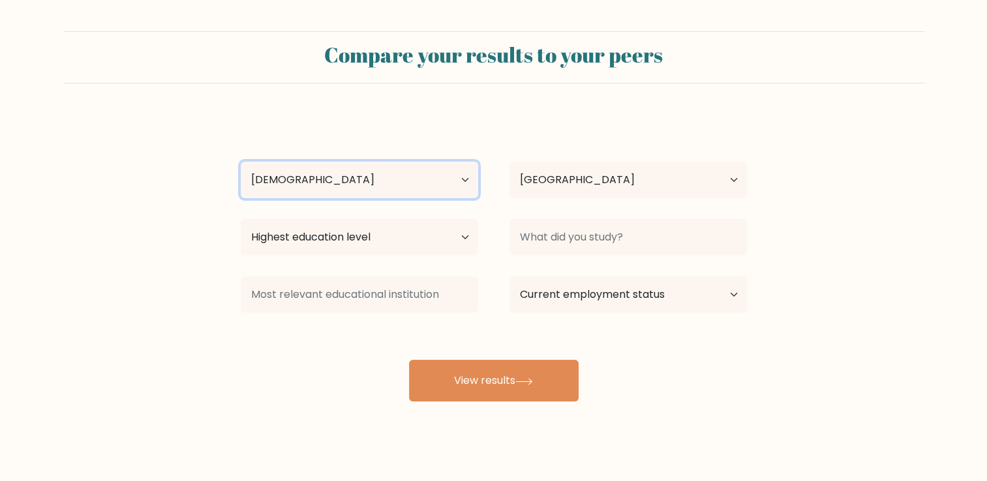
click at [241, 162] on select "Age Under [DEMOGRAPHIC_DATA] [DEMOGRAPHIC_DATA] [DEMOGRAPHIC_DATA] [DEMOGRAPHIC…" at bounding box center [359, 180] width 237 height 37
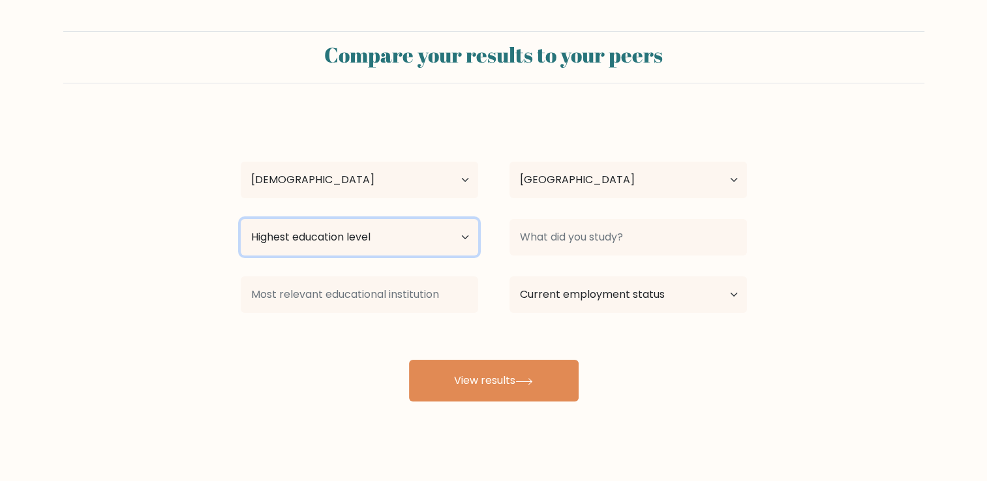
click at [394, 237] on select "Highest education level No schooling Primary Lower Secondary Upper Secondary Oc…" at bounding box center [359, 237] width 237 height 37
select select "bachelors_degree"
click at [241, 219] on select "Highest education level No schooling Primary Lower Secondary Upper Secondary Oc…" at bounding box center [359, 237] width 237 height 37
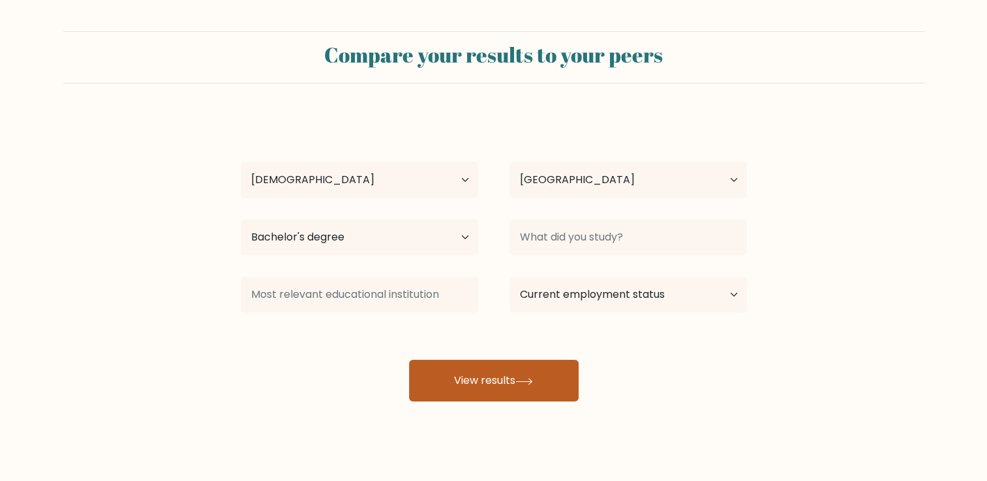
click at [493, 382] on button "View results" at bounding box center [494, 381] width 170 height 42
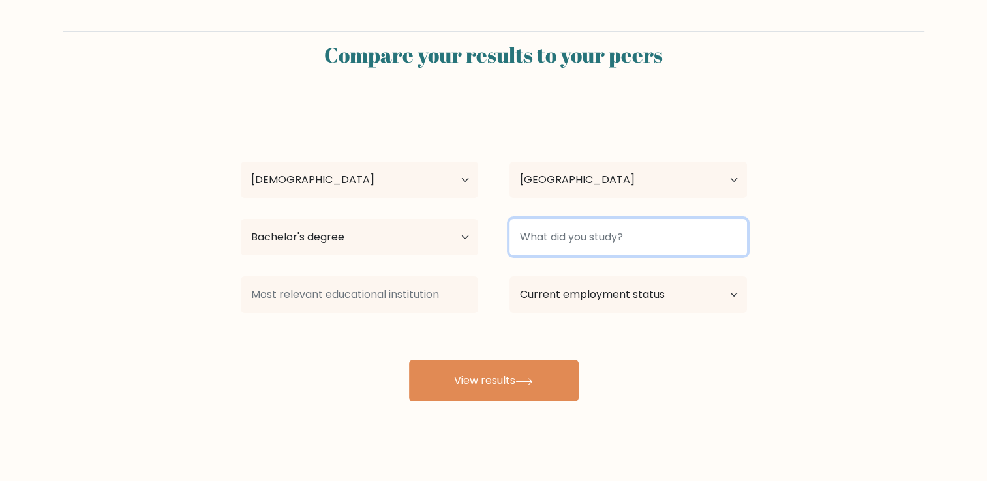
click at [586, 242] on input at bounding box center [627, 237] width 237 height 37
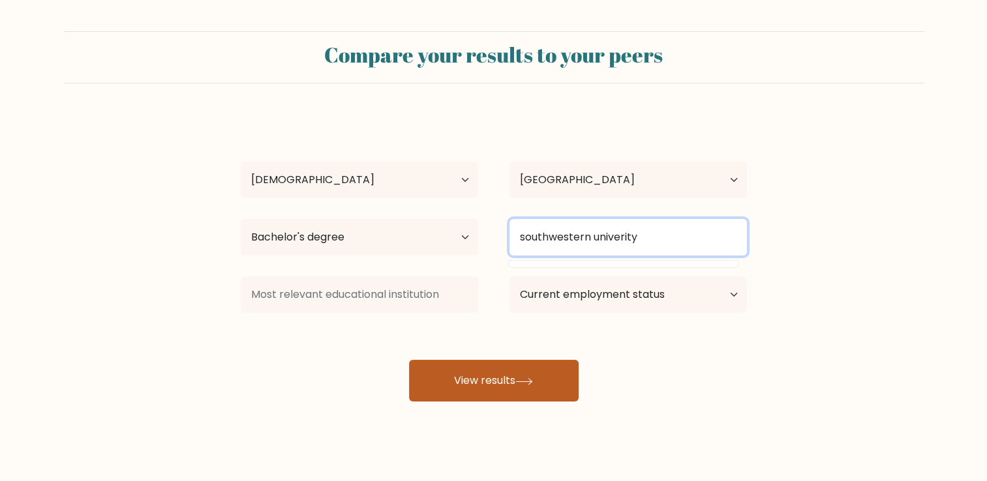
type input "southwestern univerity"
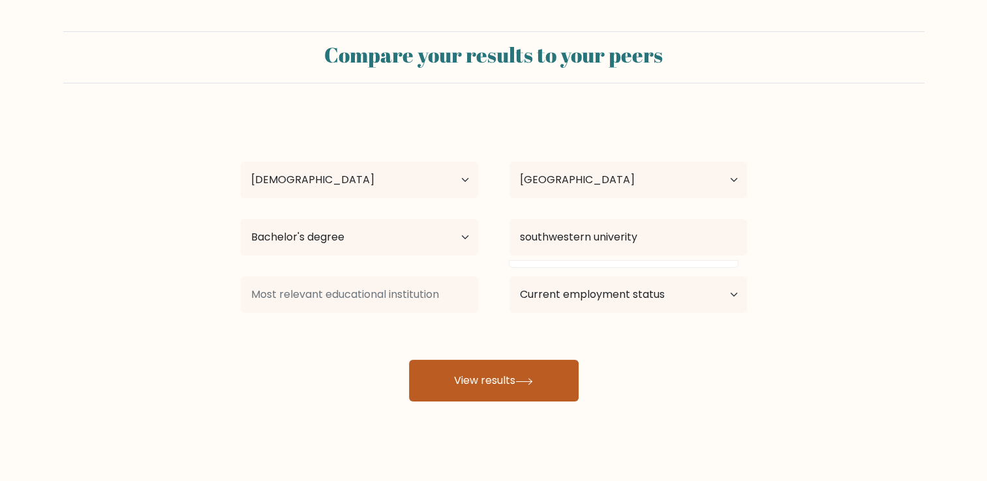
click at [535, 376] on button "View results" at bounding box center [494, 381] width 170 height 42
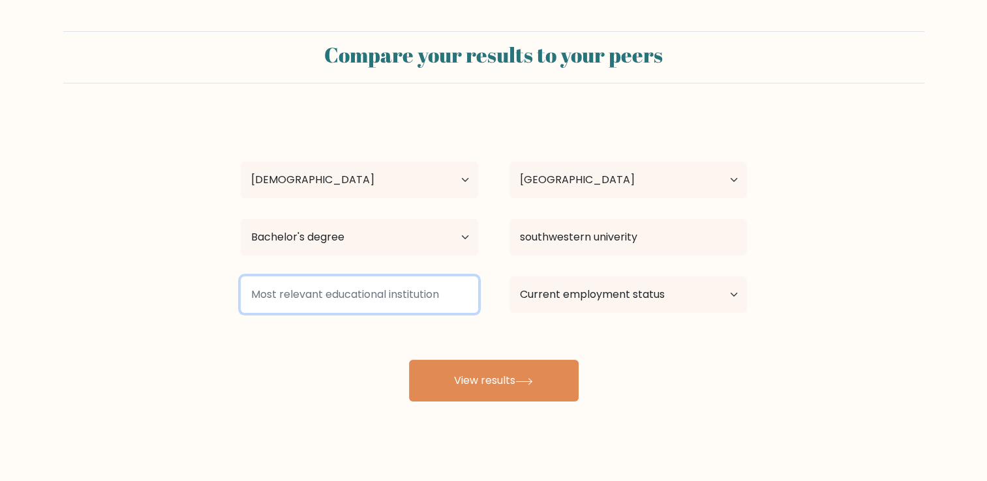
click at [447, 303] on input at bounding box center [359, 295] width 237 height 37
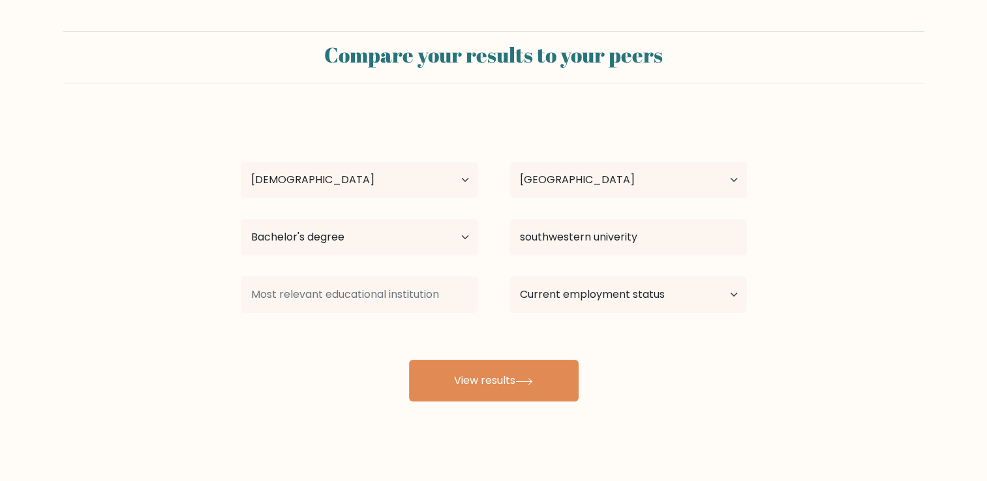
click at [292, 412] on div "Compare your results to your peers karen Gay Buletin Age Under 18 years old 18-…" at bounding box center [493, 247] width 987 height 494
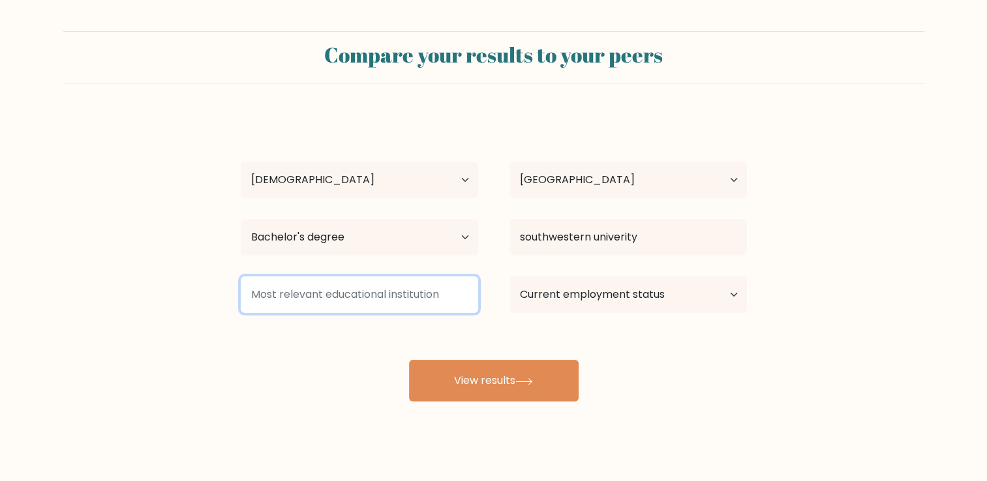
click at [344, 305] on input at bounding box center [359, 295] width 237 height 37
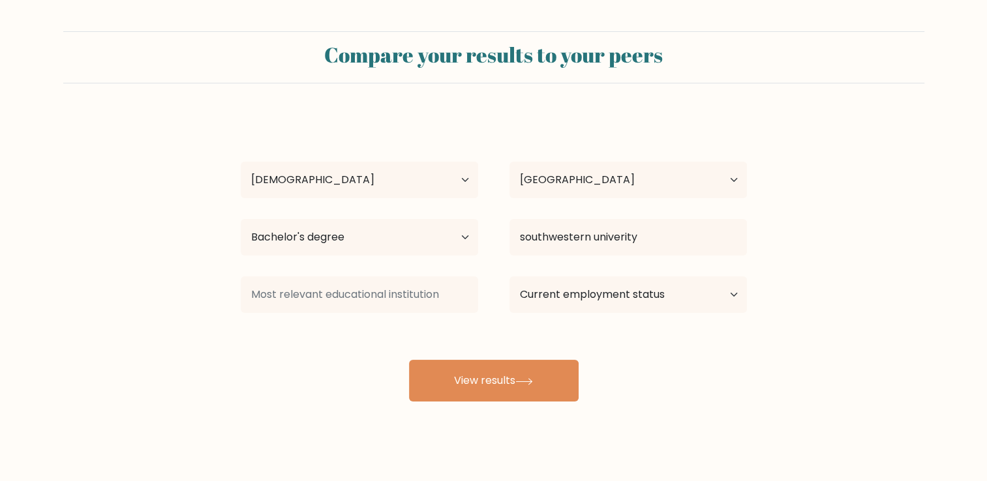
click at [278, 364] on div "karen Gay Buletin Age Under 18 years old 18-24 years old 25-34 years old 35-44 …" at bounding box center [494, 258] width 522 height 287
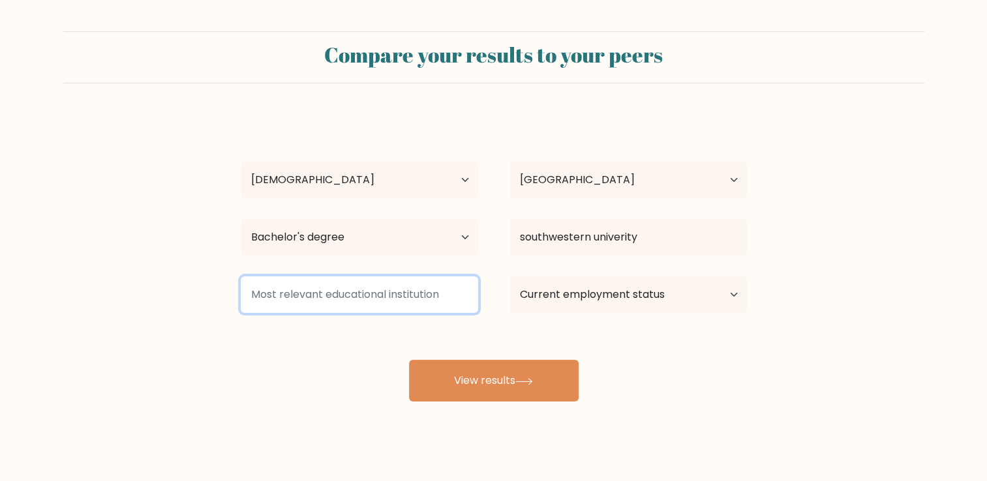
click at [300, 297] on input at bounding box center [359, 295] width 237 height 37
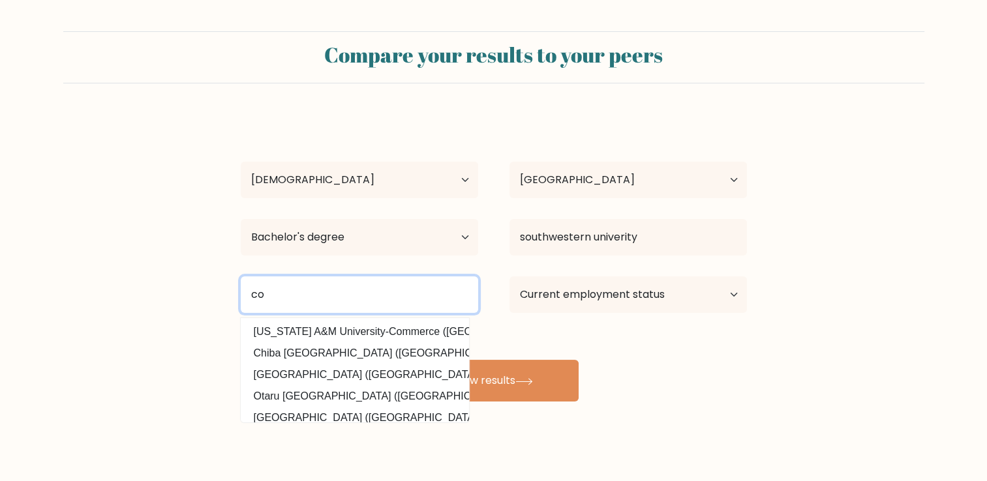
type input "c"
type input "p"
type input "a"
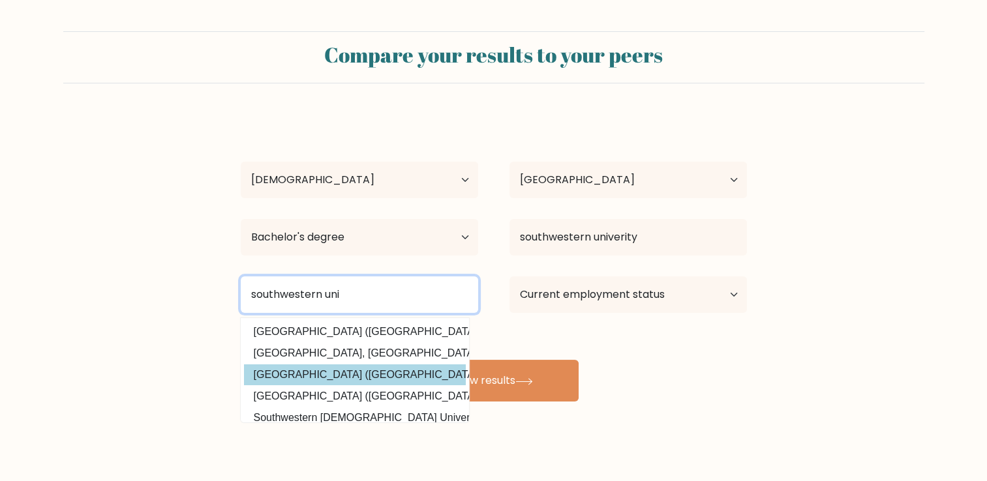
type input "southwestern uni"
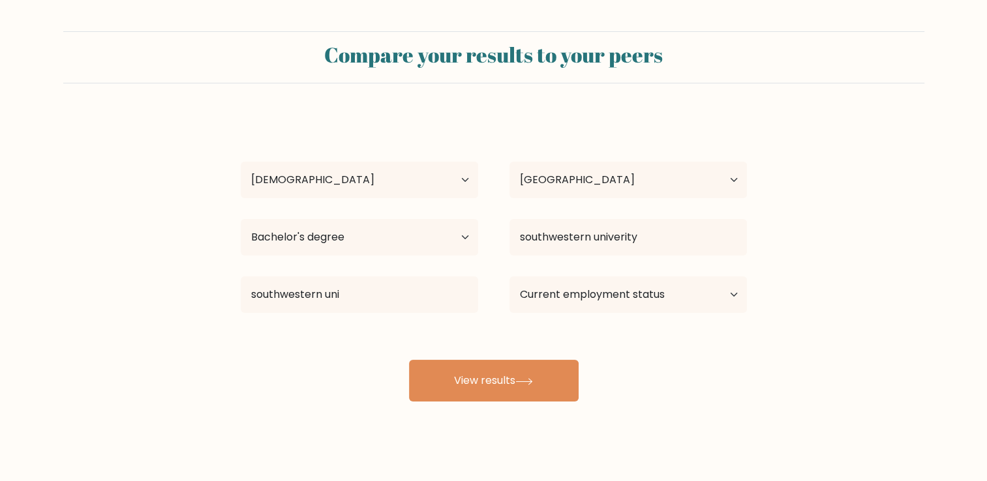
click at [286, 380] on div "karen Gay Buletin Age Under 18 years old 18-24 years old 25-34 years old 35-44 …" at bounding box center [494, 258] width 522 height 287
click at [602, 292] on select "Current employment status Employed Student Retired Other / prefer not to answer" at bounding box center [627, 295] width 237 height 37
select select "other"
click at [509, 277] on select "Current employment status Employed Student Retired Other / prefer not to answer" at bounding box center [627, 295] width 237 height 37
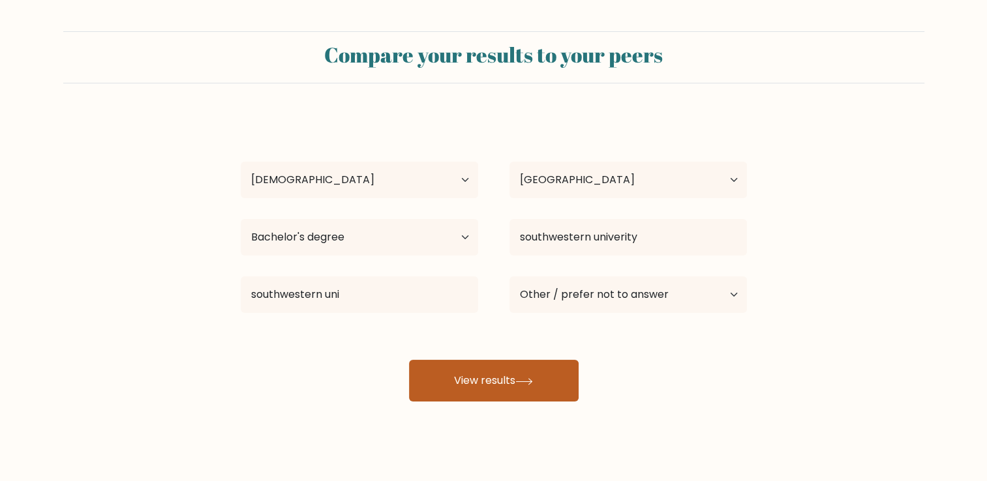
click at [523, 384] on icon at bounding box center [524, 381] width 18 height 7
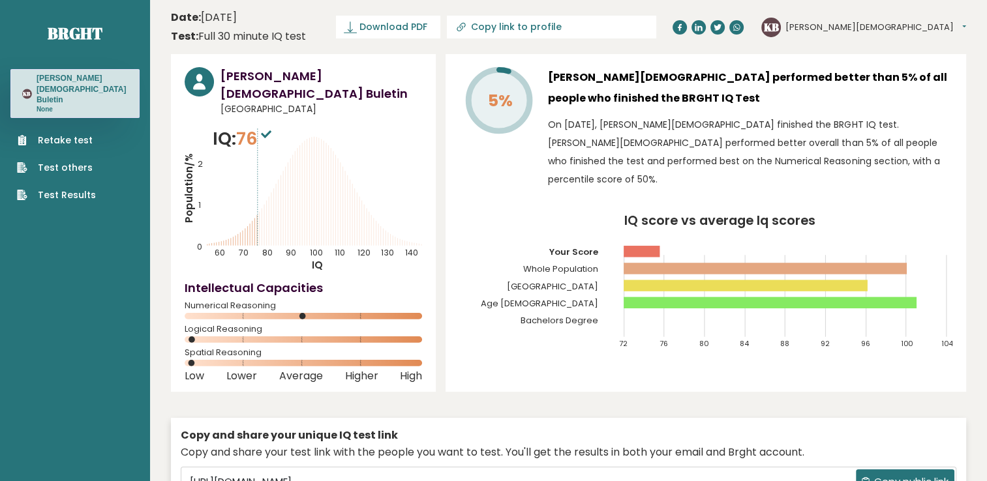
click at [887, 475] on span "Copy public link" at bounding box center [911, 482] width 74 height 15
click at [55, 134] on ul "Retake test Test others Test Results" at bounding box center [56, 168] width 92 height 68
click at [61, 134] on link "Retake test" at bounding box center [56, 141] width 79 height 14
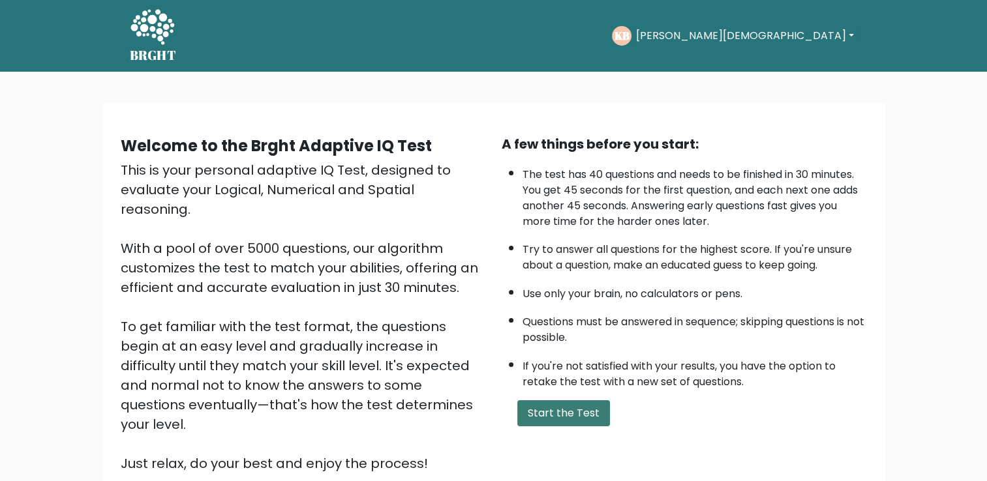
click at [547, 413] on button "Start the Test" at bounding box center [563, 414] width 93 height 26
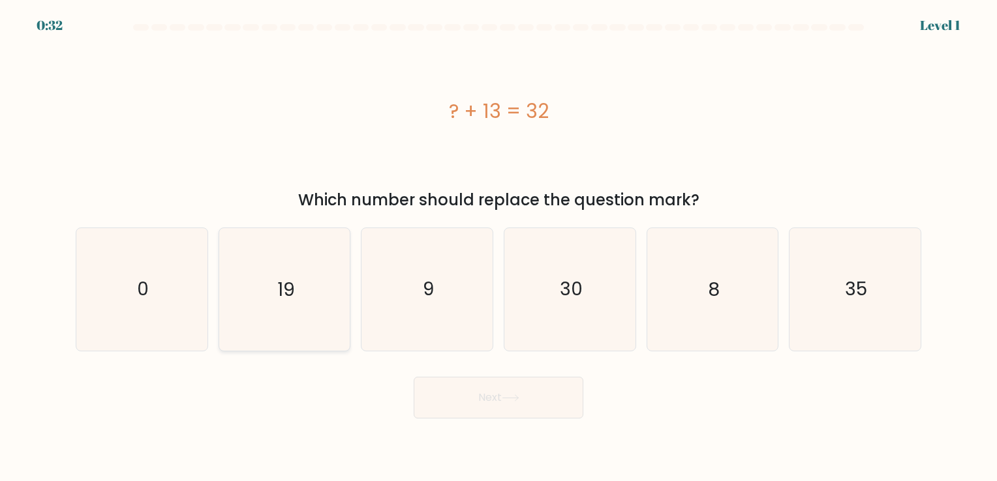
click at [268, 263] on icon "19" at bounding box center [284, 289] width 122 height 122
click at [498, 247] on input "b. 19" at bounding box center [498, 244] width 1 height 7
radio input "true"
click at [513, 404] on button "Next" at bounding box center [499, 398] width 170 height 42
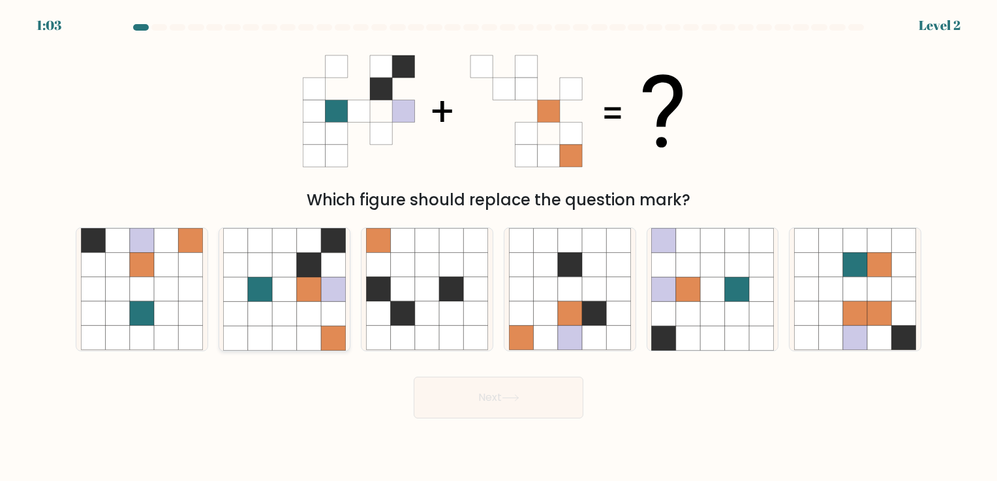
click at [303, 338] on icon at bounding box center [309, 338] width 24 height 24
click at [498, 247] on input "b." at bounding box center [498, 244] width 1 height 7
radio input "true"
click at [470, 401] on button "Next" at bounding box center [499, 398] width 170 height 42
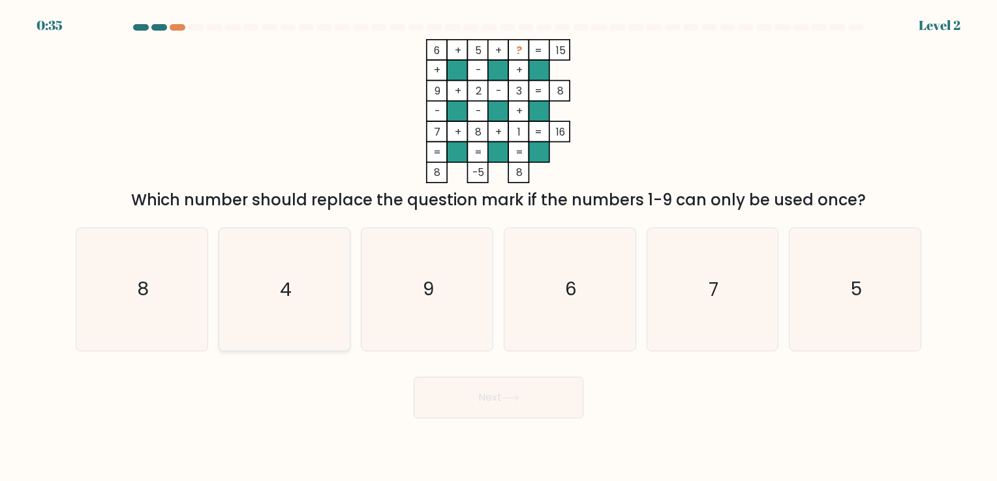
click at [283, 285] on text "4" at bounding box center [286, 289] width 12 height 25
click at [498, 247] on input "b. 4" at bounding box center [498, 244] width 1 height 7
radio input "true"
click at [444, 408] on button "Next" at bounding box center [499, 398] width 170 height 42
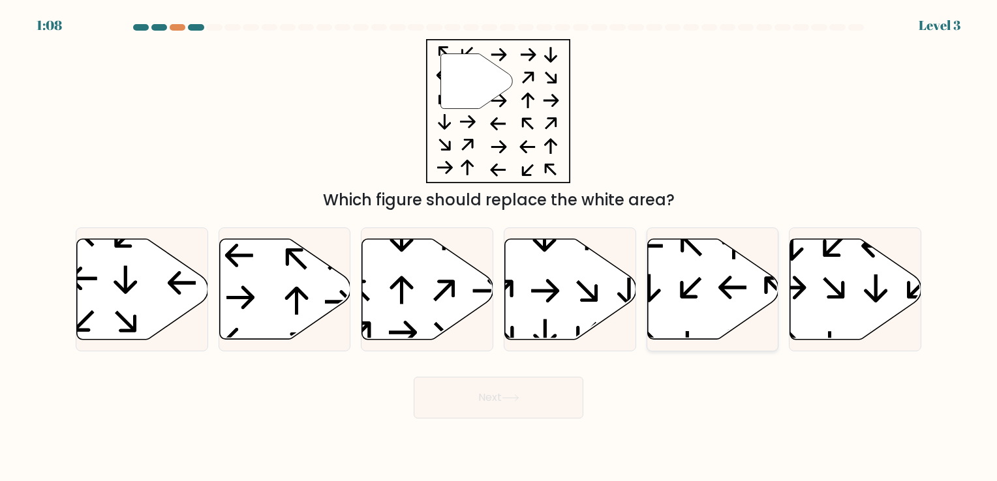
click at [721, 296] on icon at bounding box center [712, 289] width 131 height 100
click at [499, 247] on input "e." at bounding box center [498, 244] width 1 height 7
radio input "true"
click at [532, 399] on button "Next" at bounding box center [499, 398] width 170 height 42
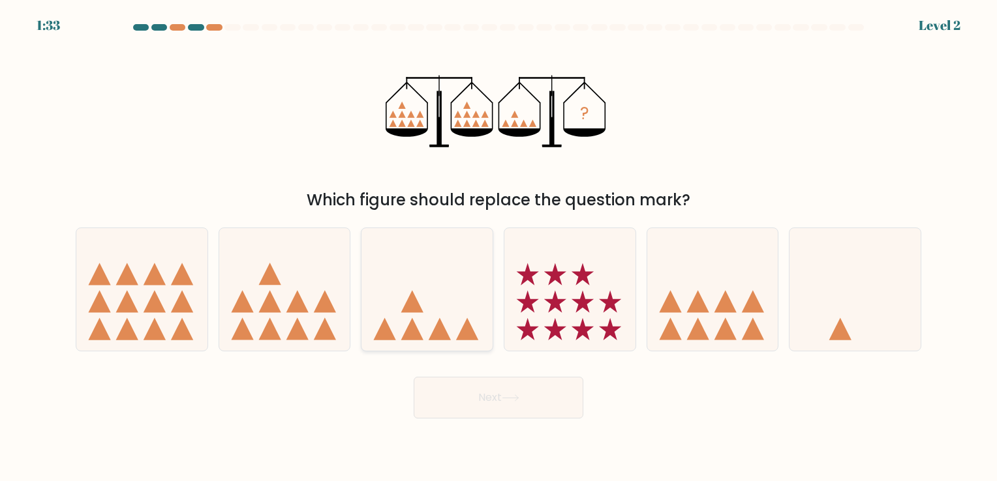
click at [412, 326] on icon at bounding box center [412, 329] width 22 height 22
click at [498, 247] on input "c." at bounding box center [498, 244] width 1 height 7
radio input "true"
click at [501, 390] on button "Next" at bounding box center [499, 398] width 170 height 42
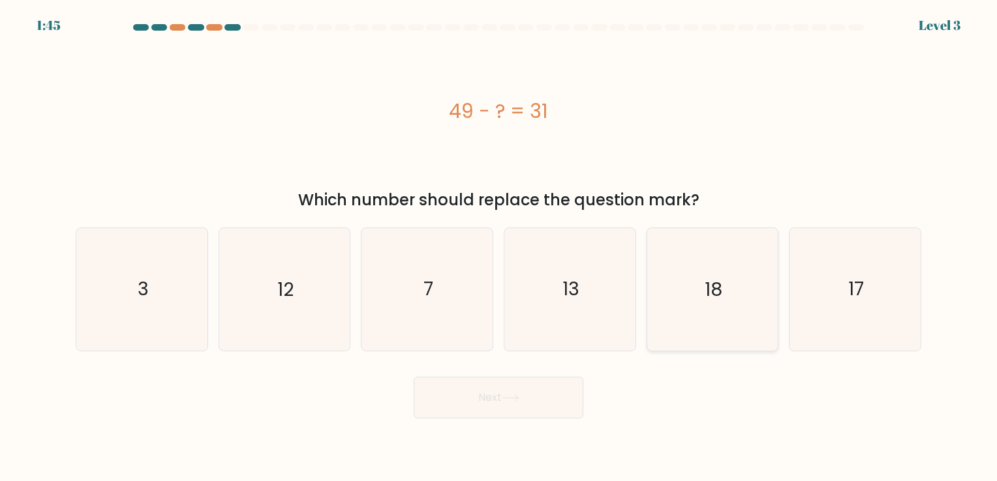
click at [720, 290] on text "18" at bounding box center [714, 289] width 18 height 25
click at [499, 247] on input "e. 18" at bounding box center [498, 244] width 1 height 7
radio input "true"
click at [517, 382] on button "Next" at bounding box center [499, 398] width 170 height 42
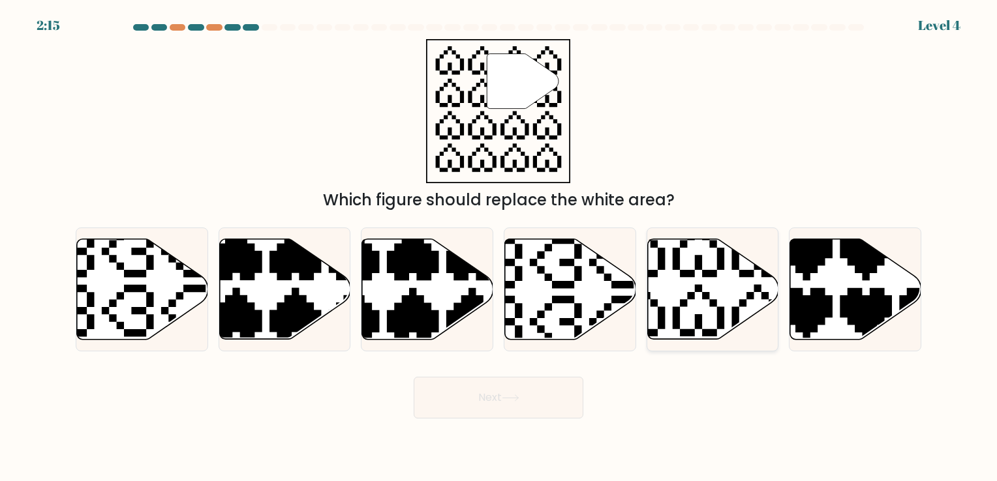
click at [703, 311] on icon at bounding box center [712, 289] width 131 height 100
click at [499, 247] on input "e." at bounding box center [498, 244] width 1 height 7
radio input "true"
click at [558, 396] on button "Next" at bounding box center [499, 398] width 170 height 42
click at [514, 395] on icon at bounding box center [511, 398] width 18 height 7
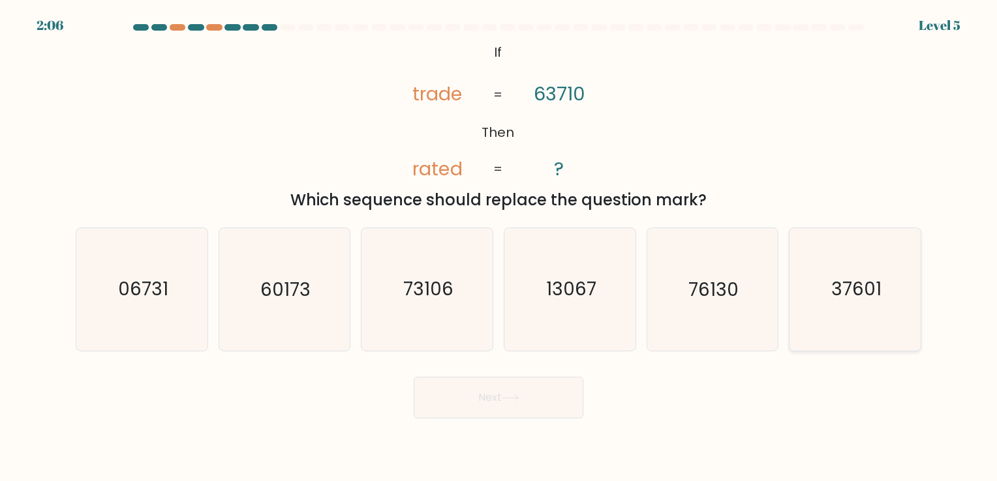
click at [871, 299] on text "37601" at bounding box center [856, 289] width 50 height 25
click at [499, 247] on input "f. 37601" at bounding box center [498, 244] width 1 height 7
radio input "true"
click at [524, 404] on button "Next" at bounding box center [499, 398] width 170 height 42
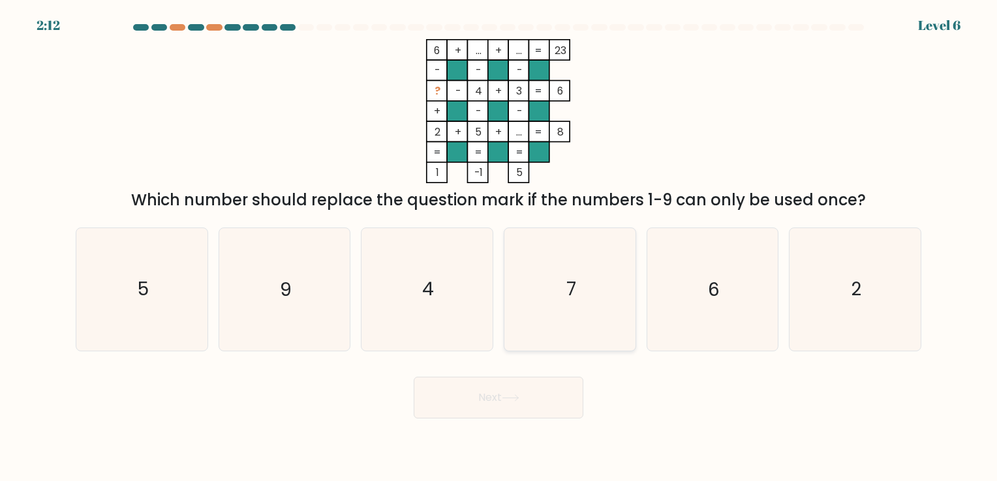
click at [564, 277] on icon "7" at bounding box center [570, 289] width 122 height 122
click at [499, 247] on input "d. 7" at bounding box center [498, 244] width 1 height 7
radio input "true"
click at [467, 416] on button "Next" at bounding box center [499, 398] width 170 height 42
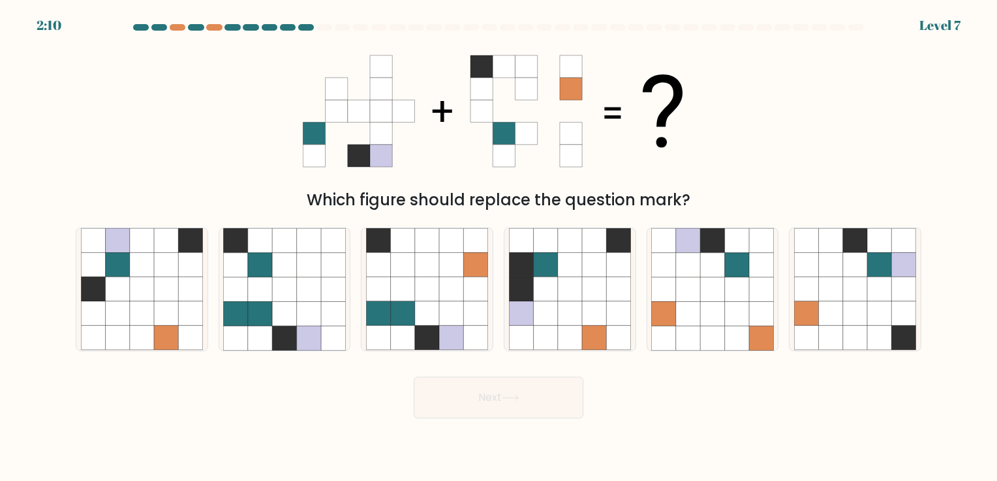
click at [467, 416] on button "Next" at bounding box center [499, 398] width 170 height 42
click at [413, 267] on icon at bounding box center [403, 265] width 24 height 24
click at [498, 247] on input "c." at bounding box center [498, 244] width 1 height 7
radio input "true"
click at [532, 405] on button "Next" at bounding box center [499, 398] width 170 height 42
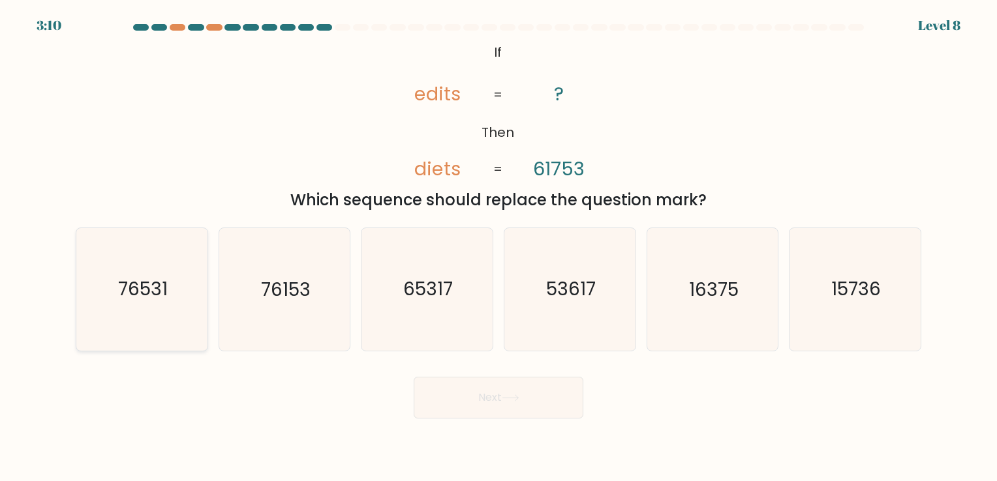
click at [144, 287] on text "76531" at bounding box center [143, 289] width 50 height 25
click at [498, 247] on input "a. 76531" at bounding box center [498, 244] width 1 height 7
radio input "true"
click at [487, 395] on button "Next" at bounding box center [499, 398] width 170 height 42
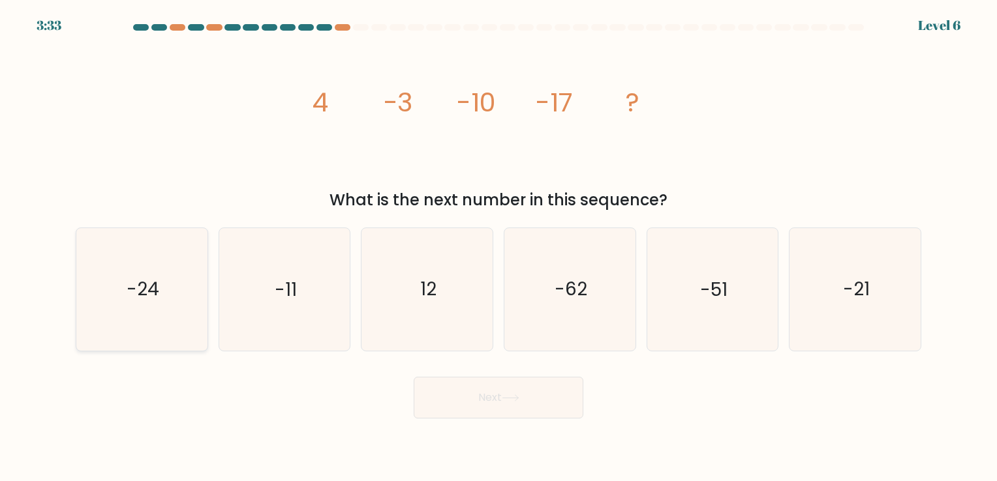
click at [194, 271] on icon "-24" at bounding box center [142, 289] width 122 height 122
click at [498, 247] on input "a. -24" at bounding box center [498, 244] width 1 height 7
radio input "true"
click at [504, 390] on button "Next" at bounding box center [499, 398] width 170 height 42
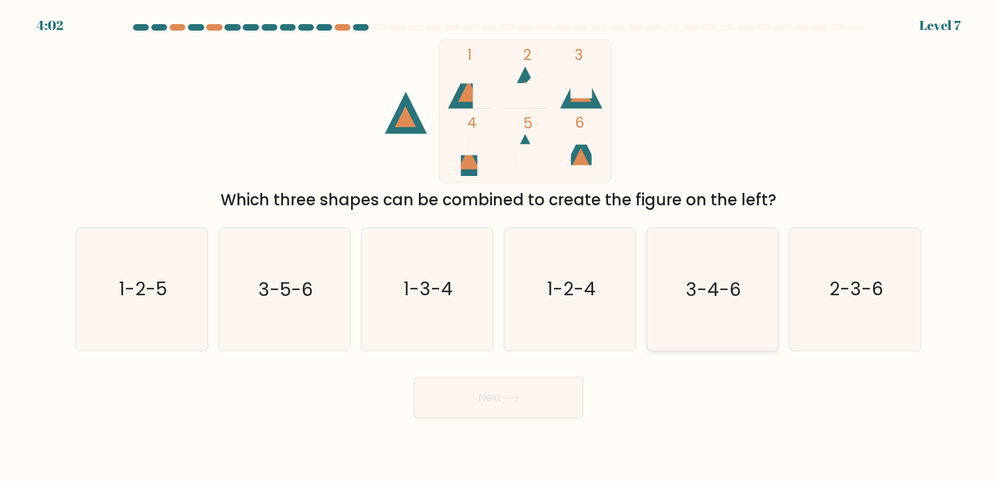
click at [733, 290] on text "3-4-6" at bounding box center [713, 289] width 55 height 25
click at [499, 247] on input "e. 3-4-6" at bounding box center [498, 244] width 1 height 7
radio input "true"
click at [544, 387] on button "Next" at bounding box center [499, 398] width 170 height 42
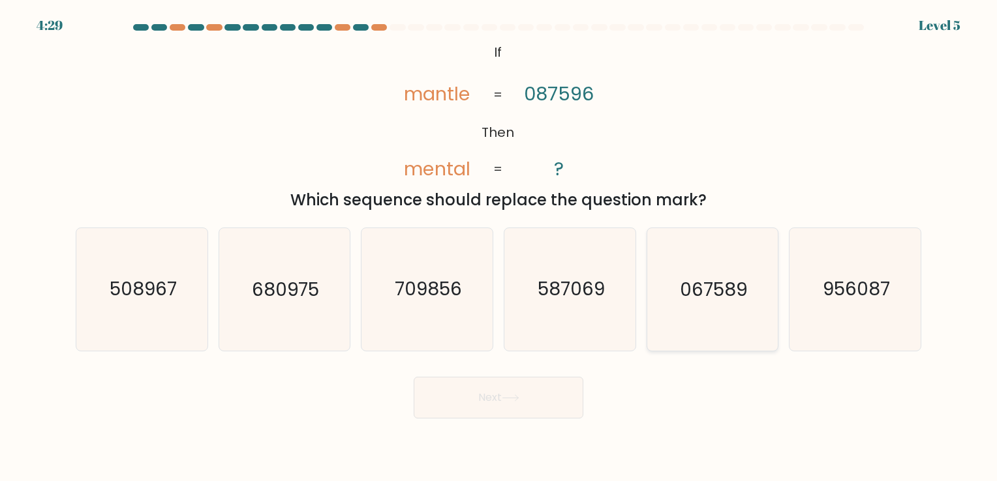
click at [718, 303] on icon "067589" at bounding box center [712, 289] width 122 height 122
click at [499, 247] on input "e. 067589" at bounding box center [498, 244] width 1 height 7
radio input "true"
click at [508, 384] on button "Next" at bounding box center [499, 398] width 170 height 42
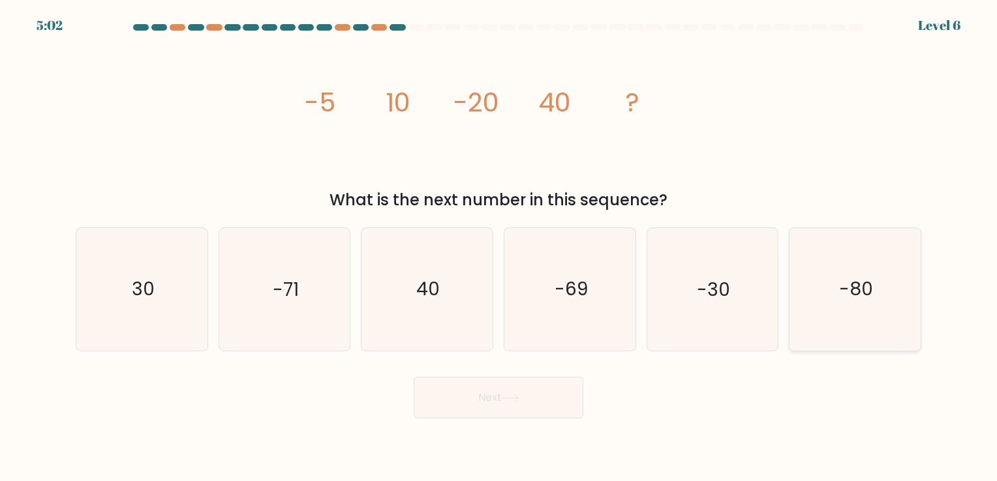
click at [892, 280] on icon "-80" at bounding box center [855, 289] width 122 height 122
click at [499, 247] on input "f. -80" at bounding box center [498, 244] width 1 height 7
radio input "true"
click at [538, 406] on button "Next" at bounding box center [499, 398] width 170 height 42
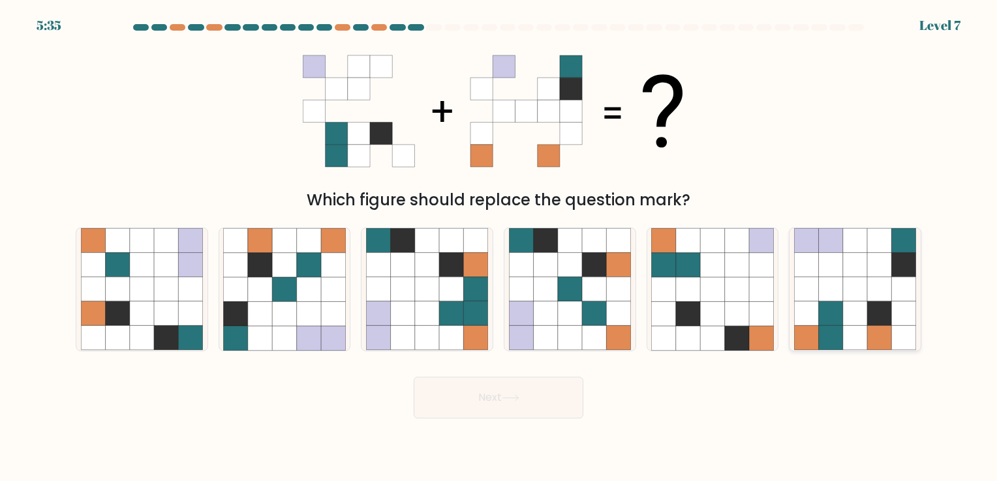
click at [865, 309] on icon at bounding box center [855, 314] width 24 height 24
click at [499, 247] on input "f." at bounding box center [498, 244] width 1 height 7
radio input "true"
click at [526, 410] on button "Next" at bounding box center [499, 398] width 170 height 42
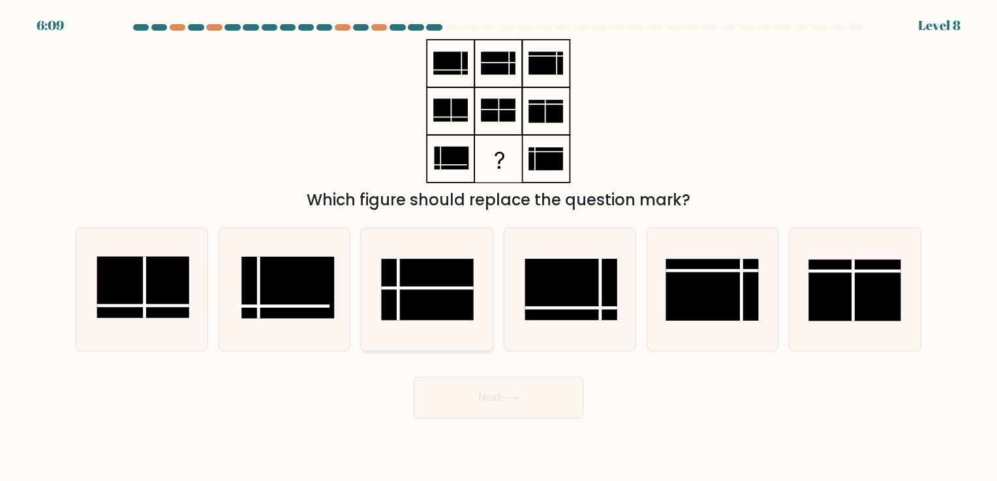
click at [429, 288] on line at bounding box center [427, 288] width 93 height 0
click at [498, 247] on input "c." at bounding box center [498, 244] width 1 height 7
radio input "true"
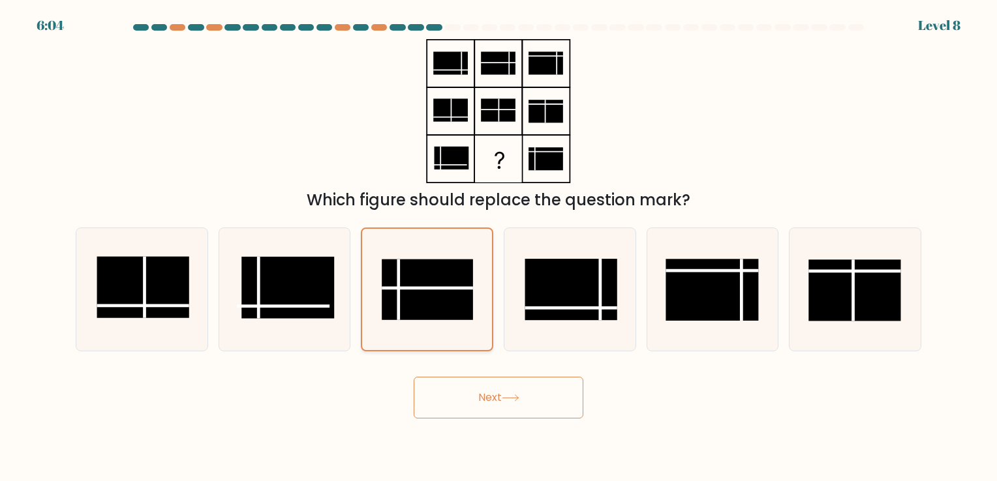
click at [441, 288] on line at bounding box center [427, 288] width 91 height 0
click at [498, 247] on input "c." at bounding box center [498, 244] width 1 height 7
click at [466, 410] on button "Next" at bounding box center [499, 398] width 170 height 42
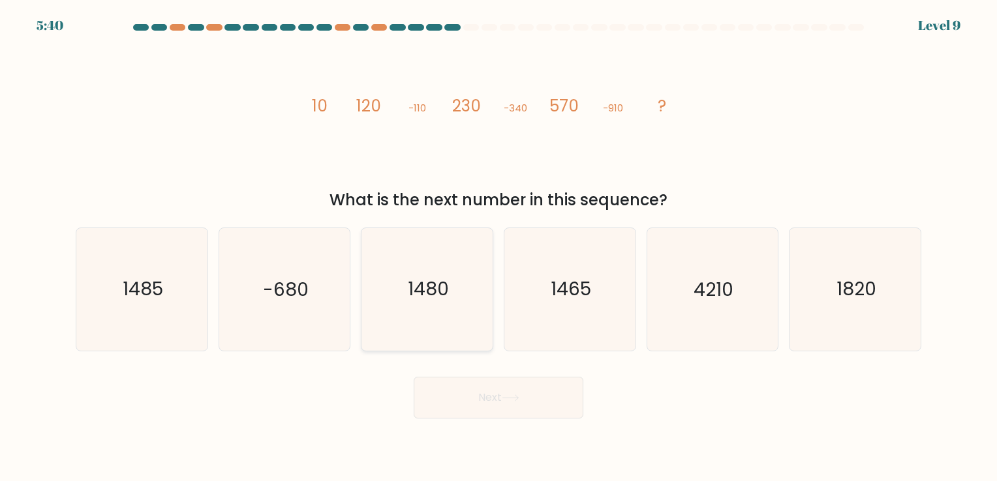
click at [438, 299] on text "1480" at bounding box center [428, 289] width 41 height 25
click at [498, 247] on input "c. 1480" at bounding box center [498, 244] width 1 height 7
radio input "true"
click at [464, 399] on button "Next" at bounding box center [499, 398] width 170 height 42
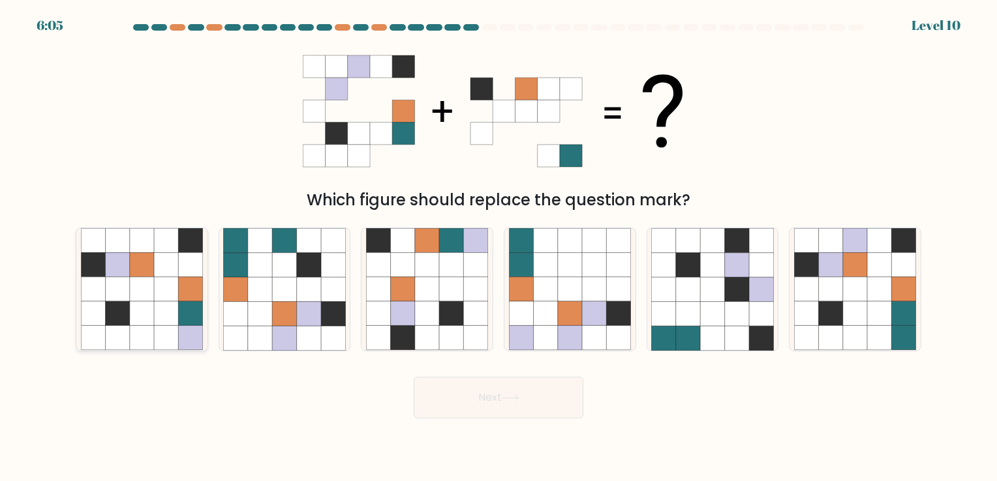
click at [175, 318] on icon at bounding box center [166, 314] width 24 height 24
click at [498, 247] on input "a." at bounding box center [498, 244] width 1 height 7
radio input "true"
click at [831, 299] on icon at bounding box center [831, 289] width 24 height 24
click at [499, 247] on input "f." at bounding box center [498, 244] width 1 height 7
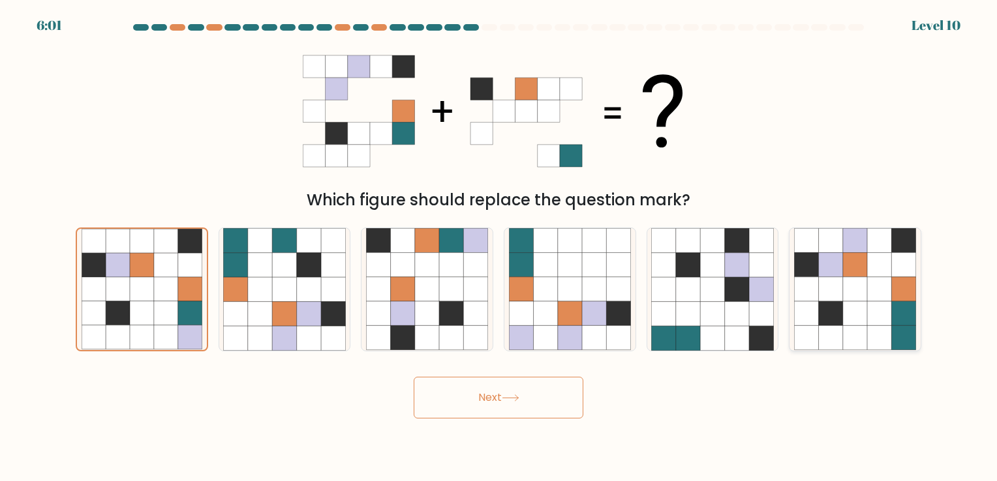
radio input "true"
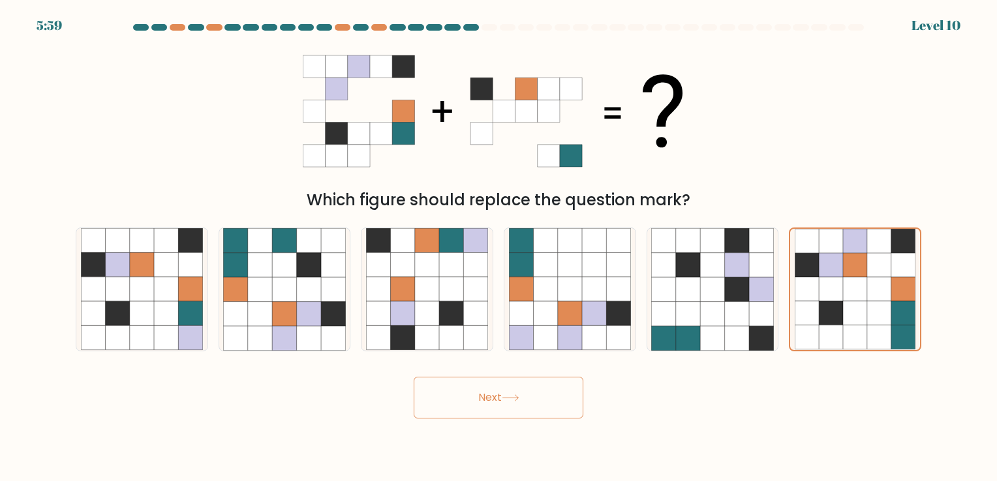
click at [509, 397] on icon at bounding box center [511, 398] width 18 height 7
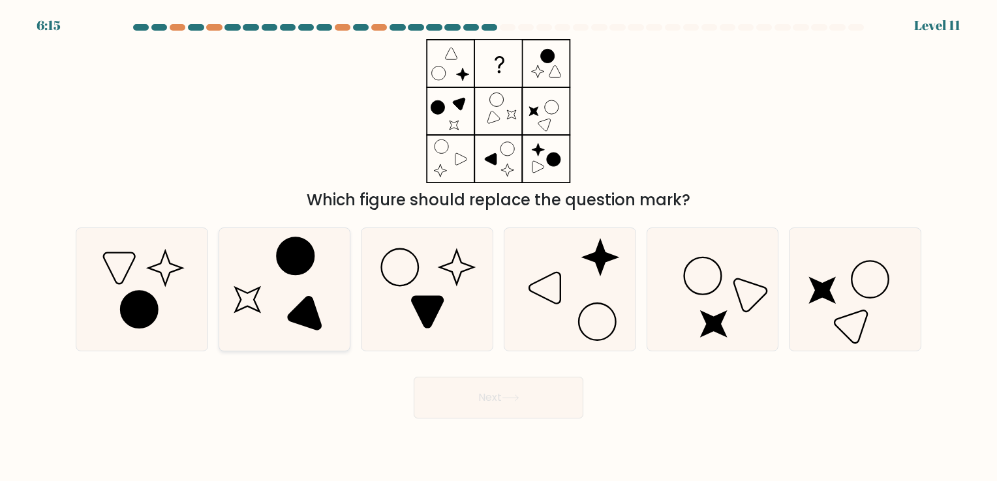
click at [310, 301] on icon at bounding box center [304, 313] width 33 height 33
click at [498, 247] on input "b." at bounding box center [498, 244] width 1 height 7
radio input "true"
click at [471, 400] on button "Next" at bounding box center [499, 398] width 170 height 42
click at [494, 394] on button "Next" at bounding box center [499, 398] width 170 height 42
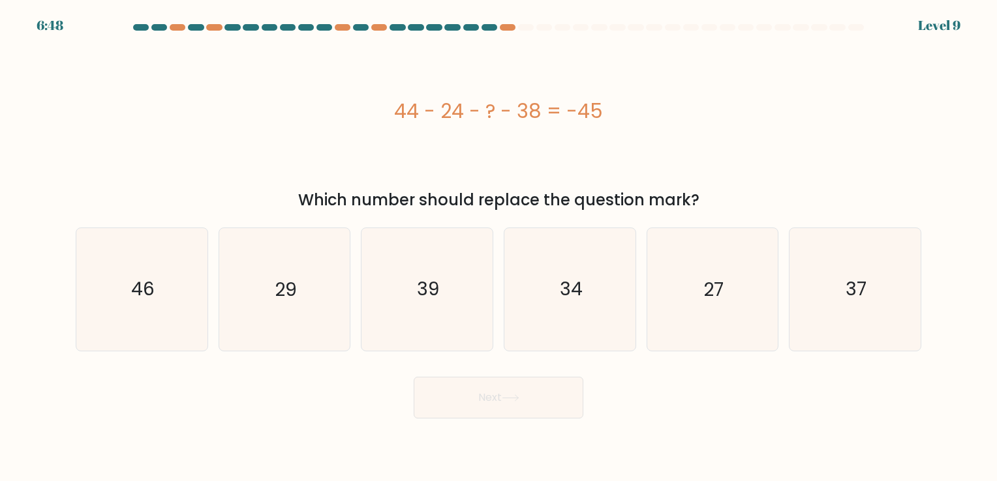
click at [475, 123] on div "44 - 24 - ? - 38 = -45" at bounding box center [498, 111] width 845 height 29
click at [595, 296] on icon "34" at bounding box center [570, 289] width 122 height 122
click at [499, 247] on input "d. 34" at bounding box center [498, 244] width 1 height 7
radio input "true"
click at [493, 390] on button "Next" at bounding box center [499, 398] width 170 height 42
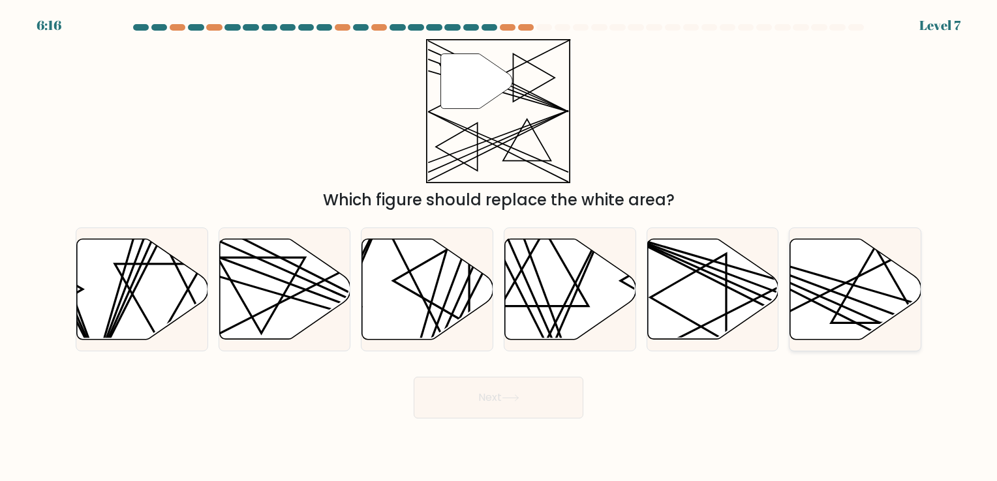
click at [875, 284] on icon at bounding box center [855, 289] width 131 height 100
click at [499, 247] on input "f." at bounding box center [498, 244] width 1 height 7
radio input "true"
click at [701, 299] on icon at bounding box center [712, 289] width 131 height 100
click at [499, 247] on input "e." at bounding box center [498, 244] width 1 height 7
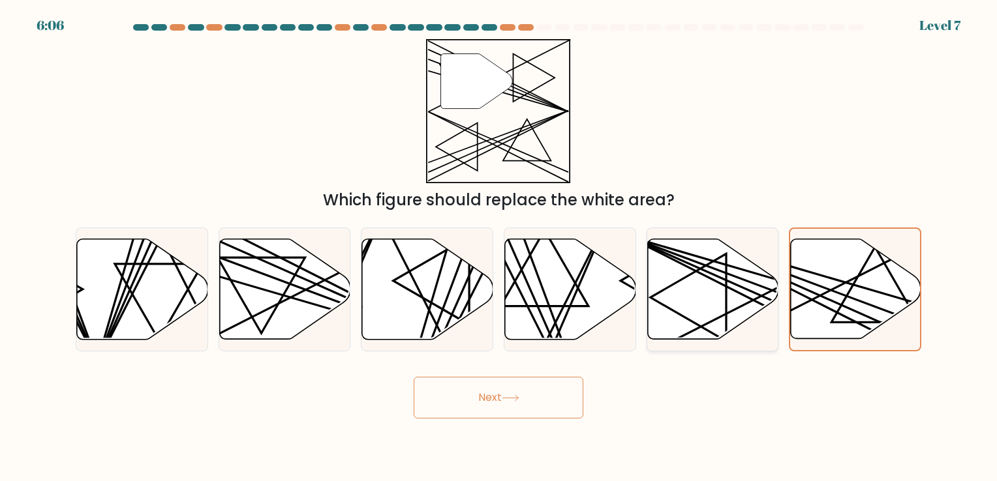
radio input "true"
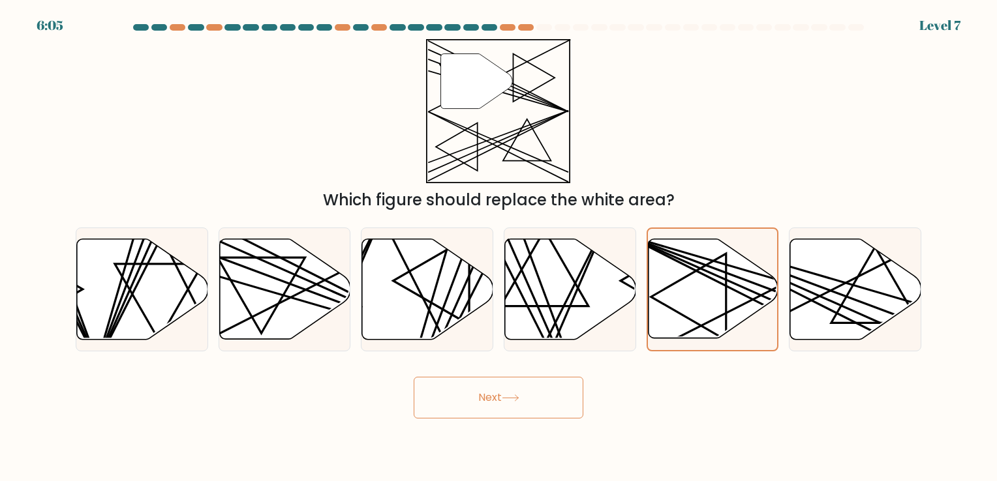
click at [550, 387] on button "Next" at bounding box center [499, 398] width 170 height 42
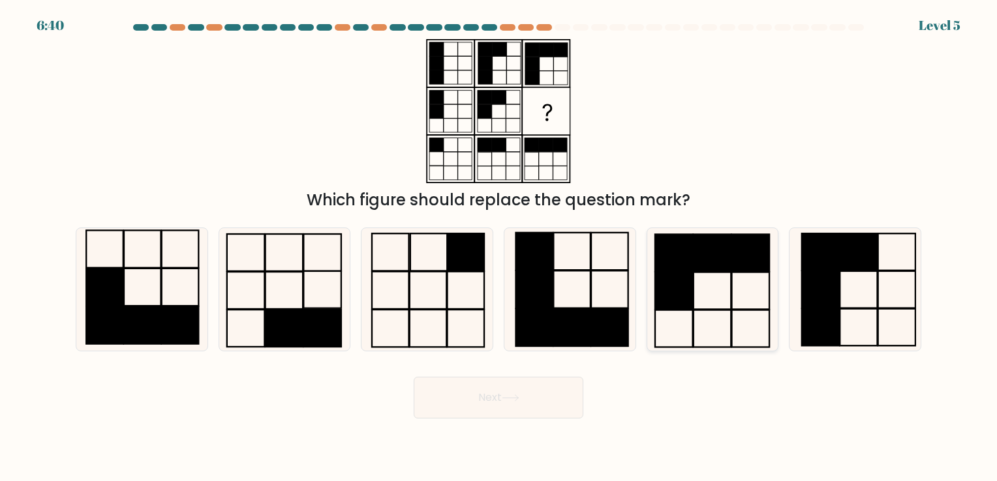
click at [722, 262] on rect at bounding box center [711, 253] width 37 height 37
click at [499, 247] on input "e." at bounding box center [498, 244] width 1 height 7
radio input "true"
click at [474, 387] on button "Next" at bounding box center [499, 398] width 170 height 42
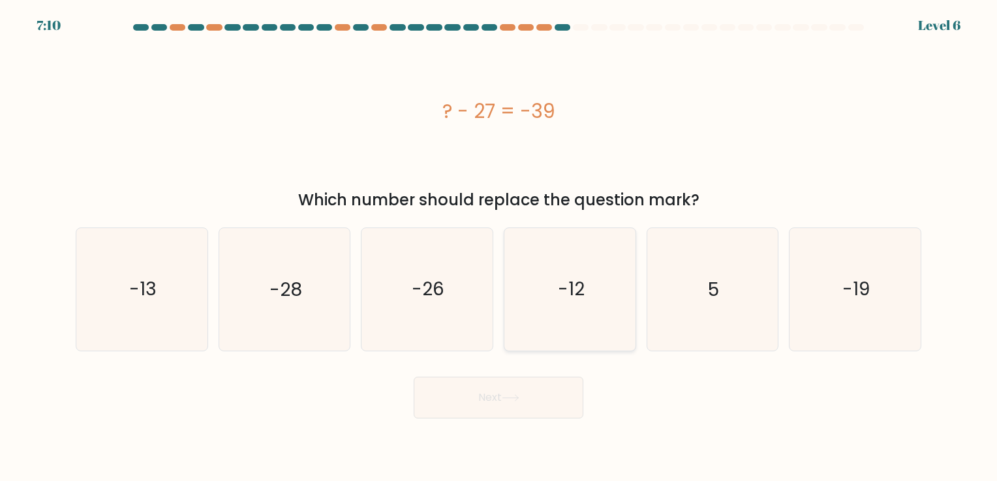
click at [583, 299] on text "-12" at bounding box center [571, 289] width 27 height 25
click at [499, 247] on input "d. -12" at bounding box center [498, 244] width 1 height 7
radio input "true"
click at [496, 391] on button "Next" at bounding box center [499, 398] width 170 height 42
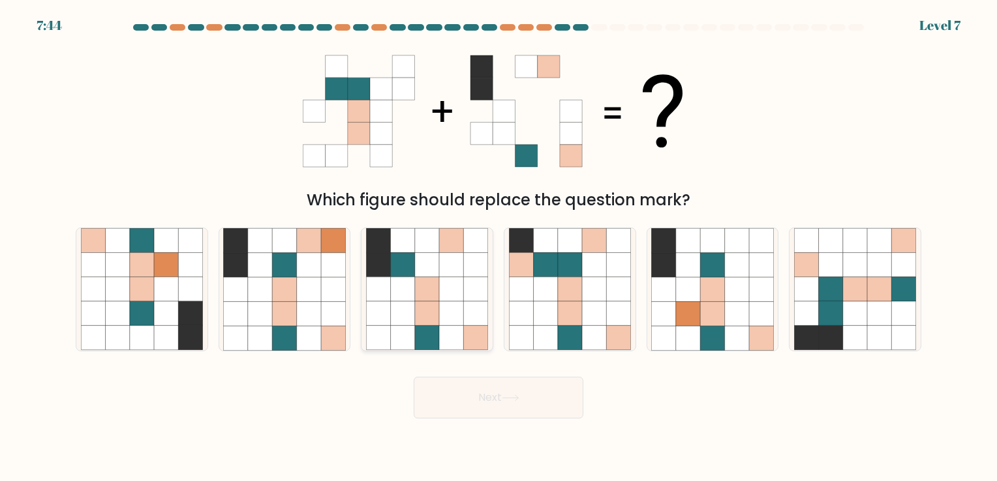
click at [405, 296] on icon at bounding box center [403, 289] width 24 height 24
click at [498, 247] on input "c." at bounding box center [498, 244] width 1 height 7
radio input "true"
click at [483, 384] on button "Next" at bounding box center [499, 398] width 170 height 42
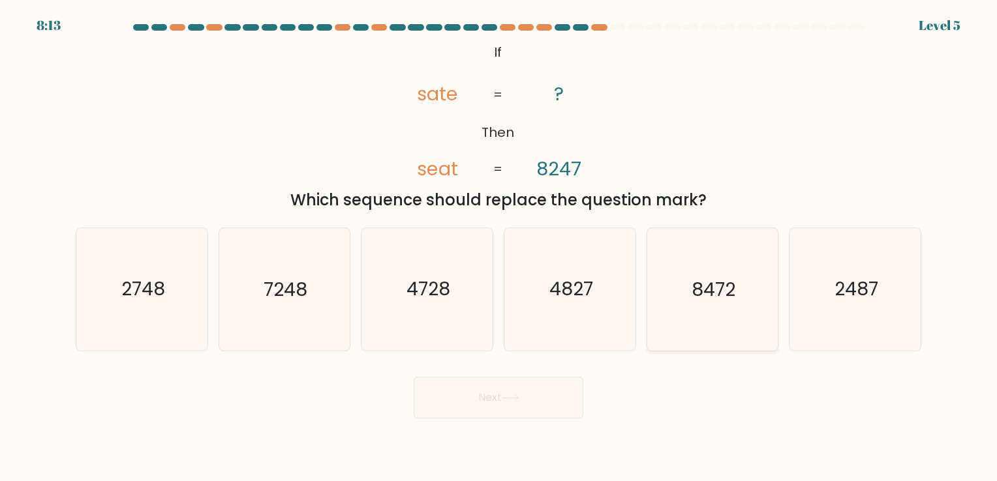
click at [717, 316] on icon "8472" at bounding box center [712, 289] width 122 height 122
click at [499, 247] on input "e. 8472" at bounding box center [498, 244] width 1 height 7
radio input "true"
click at [505, 398] on icon at bounding box center [511, 398] width 18 height 7
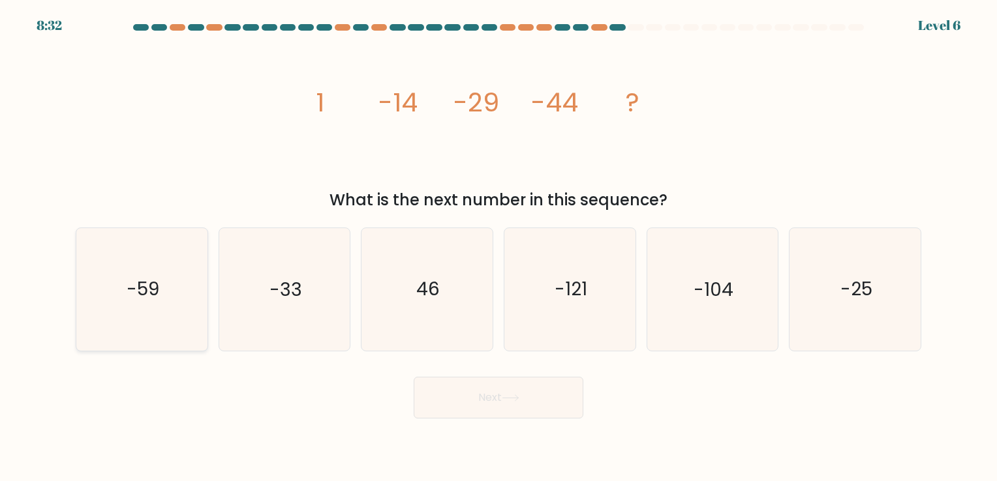
click at [153, 264] on icon "-59" at bounding box center [142, 289] width 122 height 122
click at [498, 247] on input "a. -59" at bounding box center [498, 244] width 1 height 7
radio input "true"
click at [520, 403] on button "Next" at bounding box center [499, 398] width 170 height 42
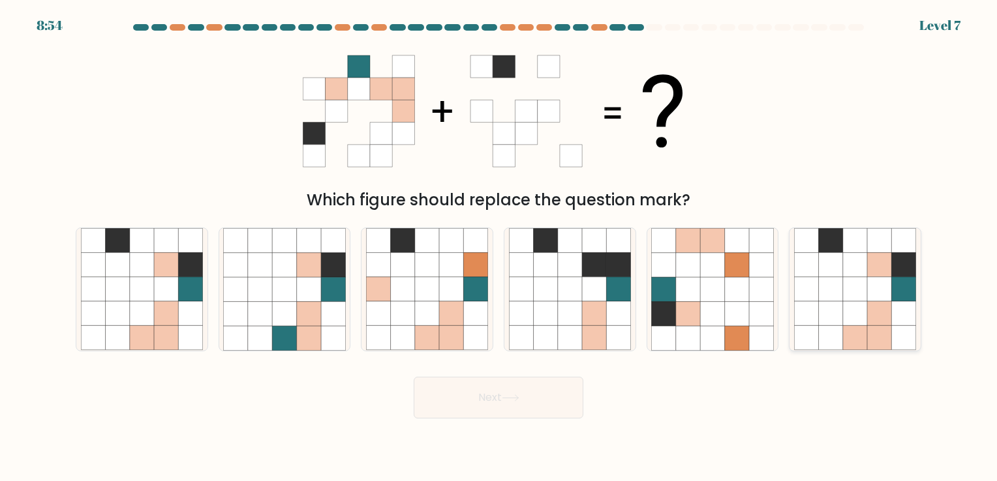
click at [871, 294] on icon at bounding box center [879, 289] width 24 height 24
click at [499, 247] on input "f." at bounding box center [498, 244] width 1 height 7
radio input "true"
click at [822, 322] on icon at bounding box center [831, 314] width 24 height 24
click at [499, 247] on input "f." at bounding box center [498, 244] width 1 height 7
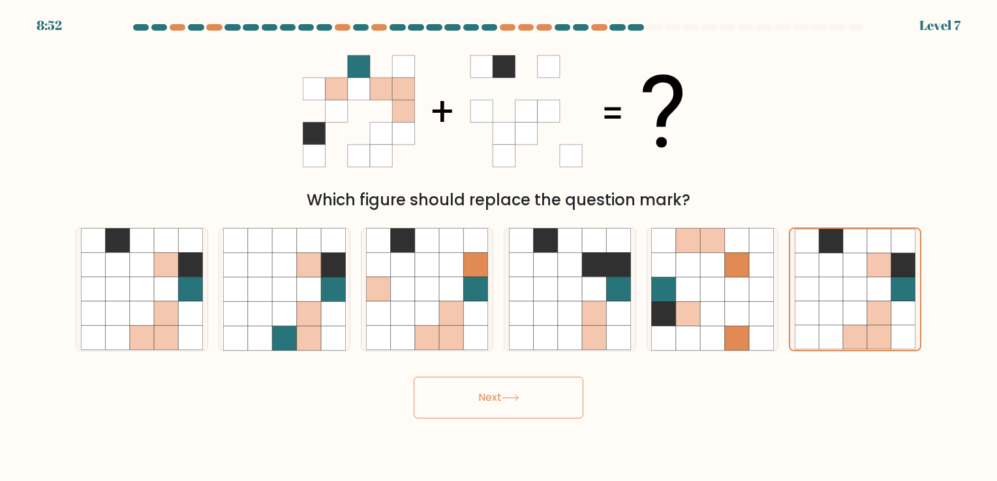
click at [558, 387] on button "Next" at bounding box center [499, 398] width 170 height 42
click at [513, 395] on icon at bounding box center [511, 398] width 18 height 7
click at [475, 395] on button "Next" at bounding box center [499, 398] width 170 height 42
click at [414, 377] on button "Next" at bounding box center [499, 398] width 170 height 42
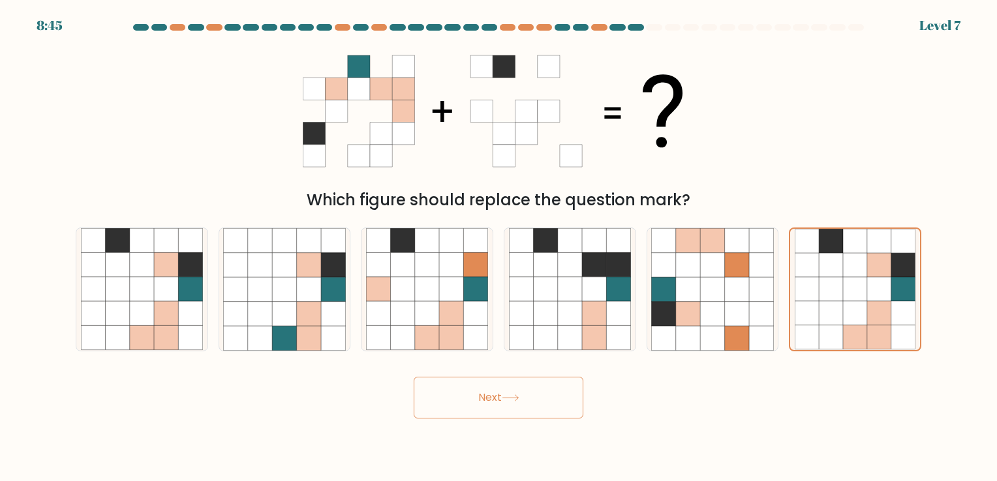
click at [414, 377] on button "Next" at bounding box center [499, 398] width 170 height 42
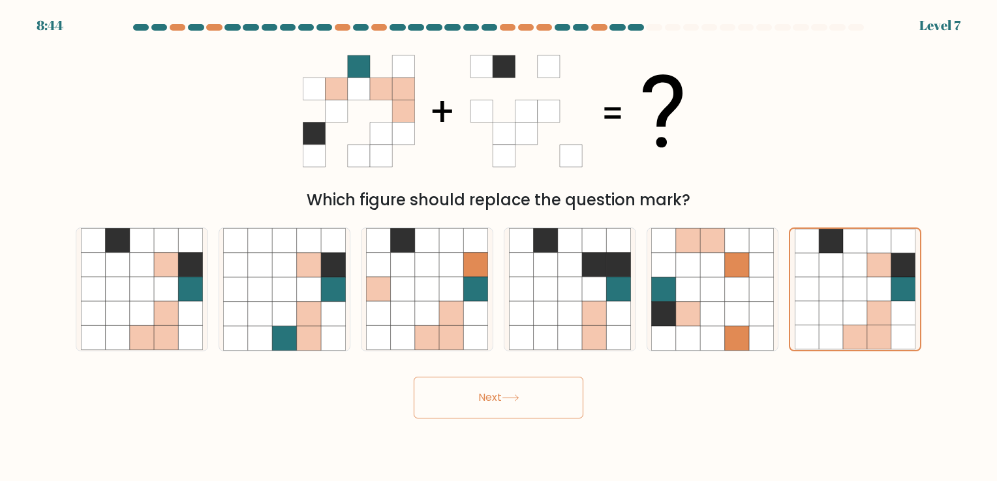
click at [414, 377] on button "Next" at bounding box center [499, 398] width 170 height 42
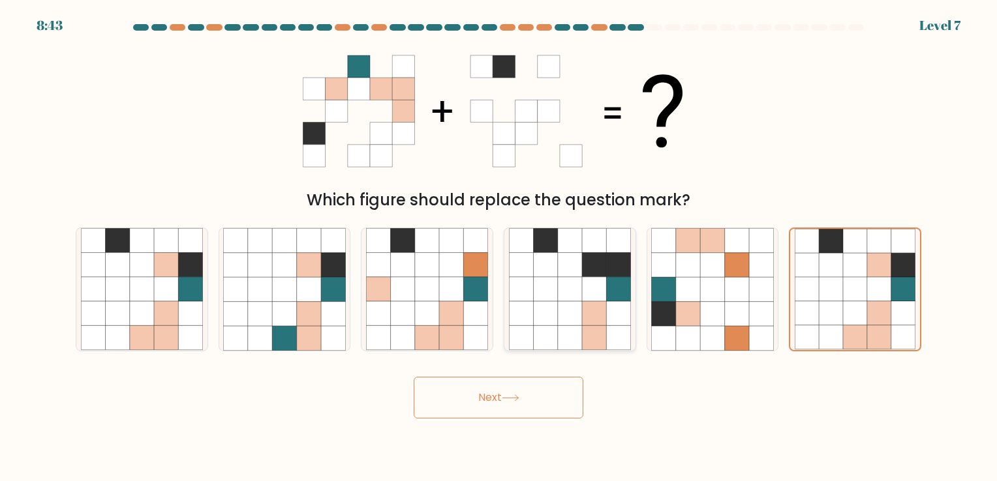
click at [414, 377] on button "Next" at bounding box center [499, 398] width 170 height 42
click at [817, 290] on icon at bounding box center [807, 290] width 24 height 24
click at [499, 247] on input "f." at bounding box center [498, 244] width 1 height 7
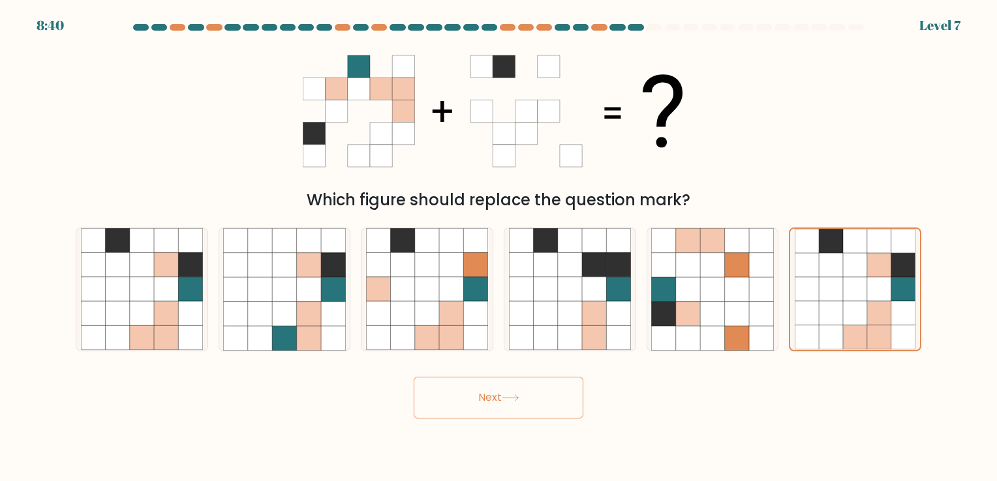
click at [474, 406] on button "Next" at bounding box center [499, 398] width 170 height 42
click at [845, 309] on icon at bounding box center [855, 314] width 24 height 24
click at [499, 247] on input "f." at bounding box center [498, 244] width 1 height 7
radio input "true"
drag, startPoint x: 564, startPoint y: 391, endPoint x: 519, endPoint y: 393, distance: 44.4
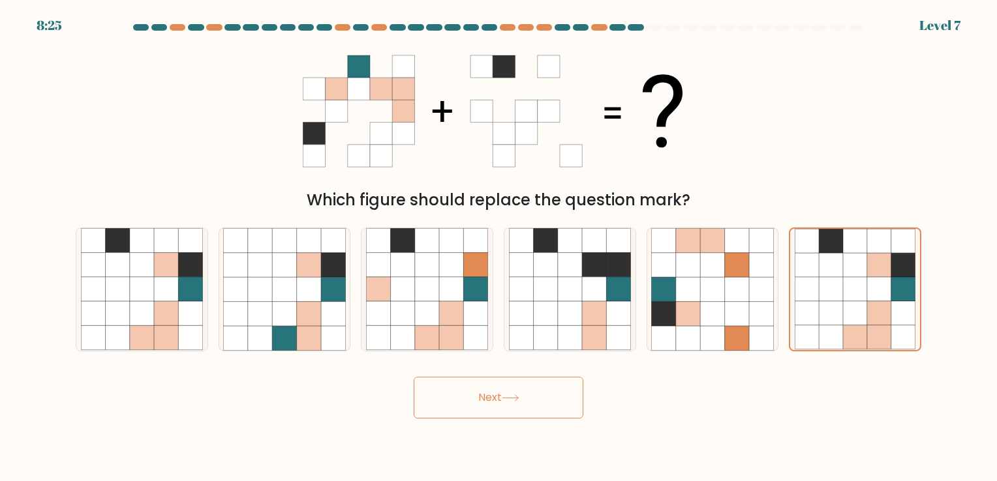
click at [519, 393] on button "Next" at bounding box center [499, 398] width 170 height 42
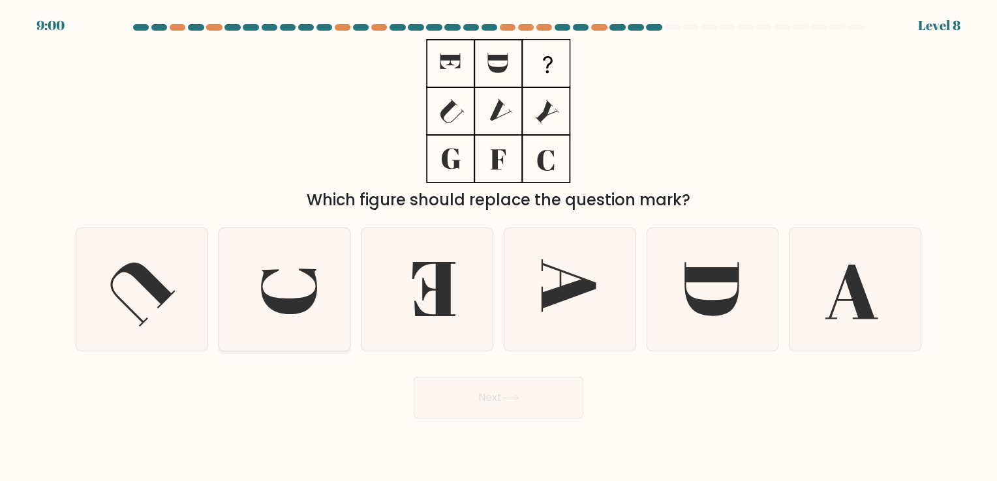
click at [314, 288] on icon at bounding box center [284, 289] width 122 height 122
click at [498, 247] on input "b." at bounding box center [498, 244] width 1 height 7
radio input "true"
click at [551, 283] on icon at bounding box center [570, 289] width 122 height 122
click at [499, 247] on input "d." at bounding box center [498, 244] width 1 height 7
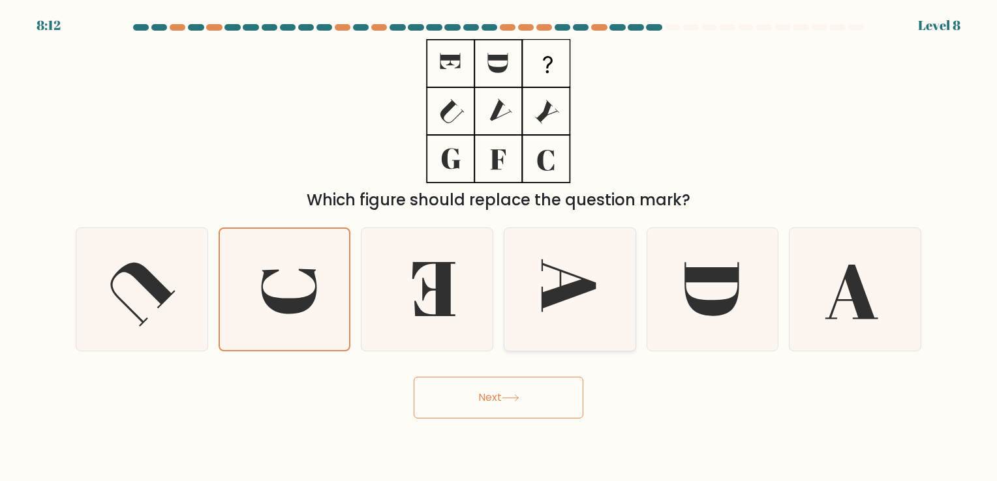
radio input "true"
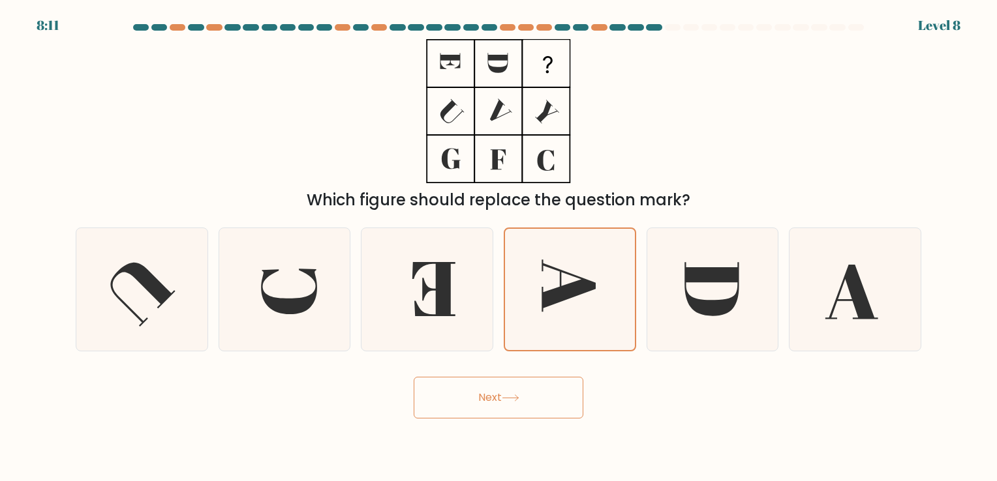
click at [464, 391] on button "Next" at bounding box center [499, 398] width 170 height 42
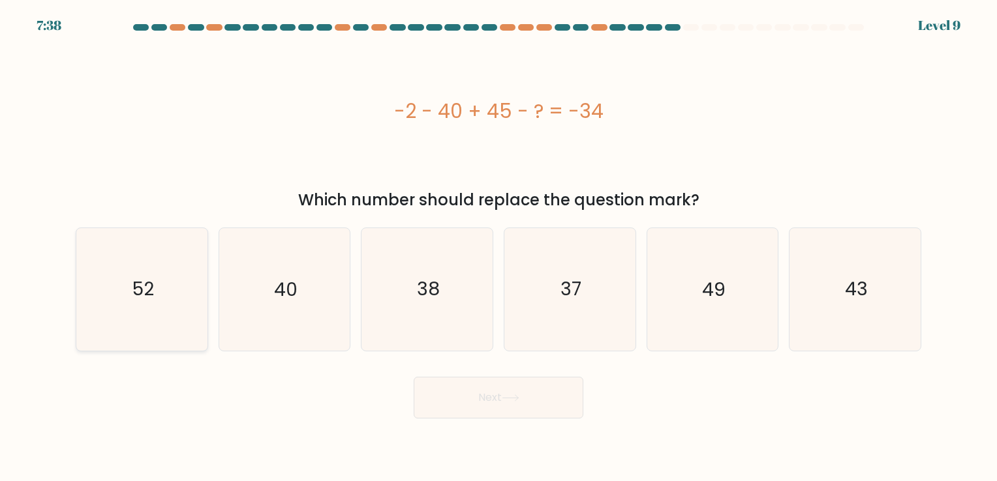
click at [137, 310] on icon "52" at bounding box center [142, 289] width 122 height 122
click at [498, 247] on input "a. 52" at bounding box center [498, 244] width 1 height 7
radio input "true"
click at [487, 408] on button "Next" at bounding box center [499, 398] width 170 height 42
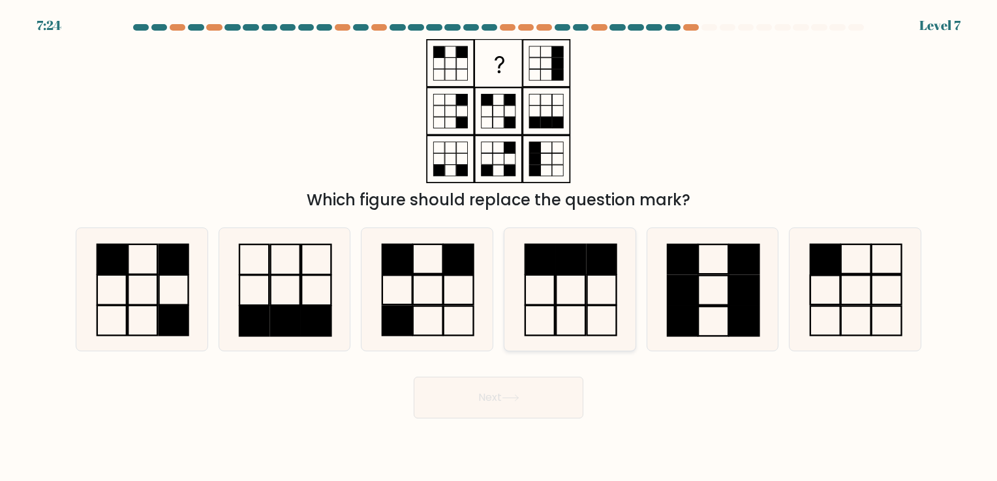
click at [580, 289] on icon at bounding box center [570, 289] width 122 height 122
click at [499, 247] on input "d." at bounding box center [498, 244] width 1 height 7
radio input "true"
click at [485, 393] on button "Next" at bounding box center [499, 398] width 170 height 42
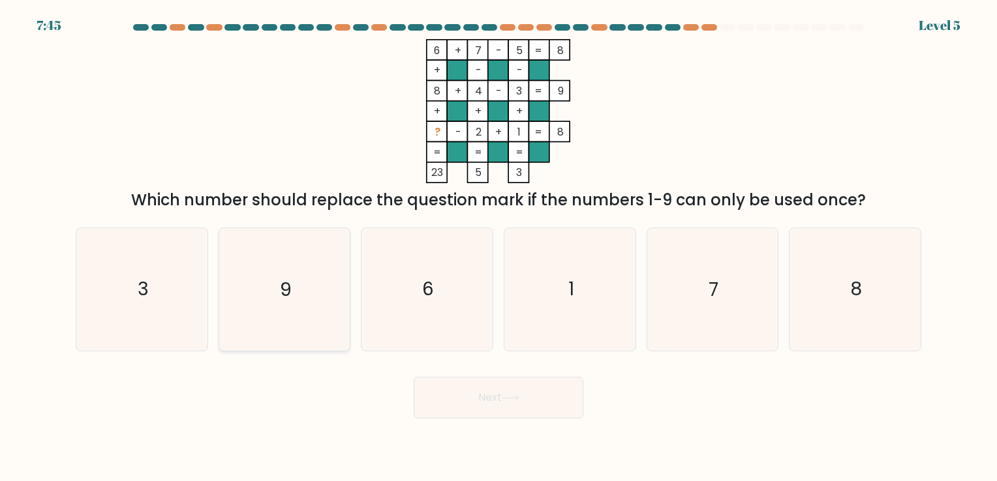
click at [318, 287] on icon "9" at bounding box center [284, 289] width 122 height 122
click at [498, 247] on input "b. 9" at bounding box center [498, 244] width 1 height 7
radio input "true"
click at [509, 387] on button "Next" at bounding box center [499, 398] width 170 height 42
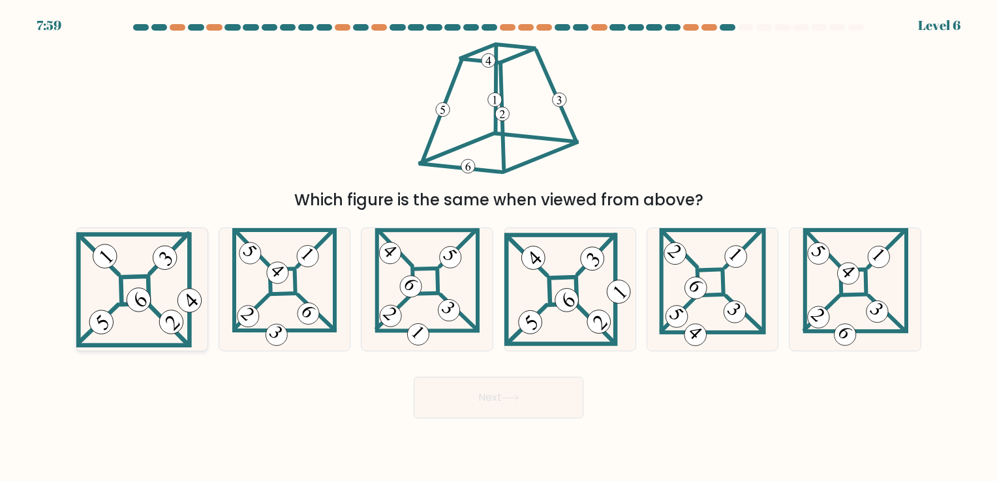
click at [136, 281] on icon at bounding box center [141, 290] width 131 height 117
click at [498, 247] on input "a." at bounding box center [498, 244] width 1 height 7
radio input "true"
click at [478, 412] on button "Next" at bounding box center [499, 398] width 170 height 42
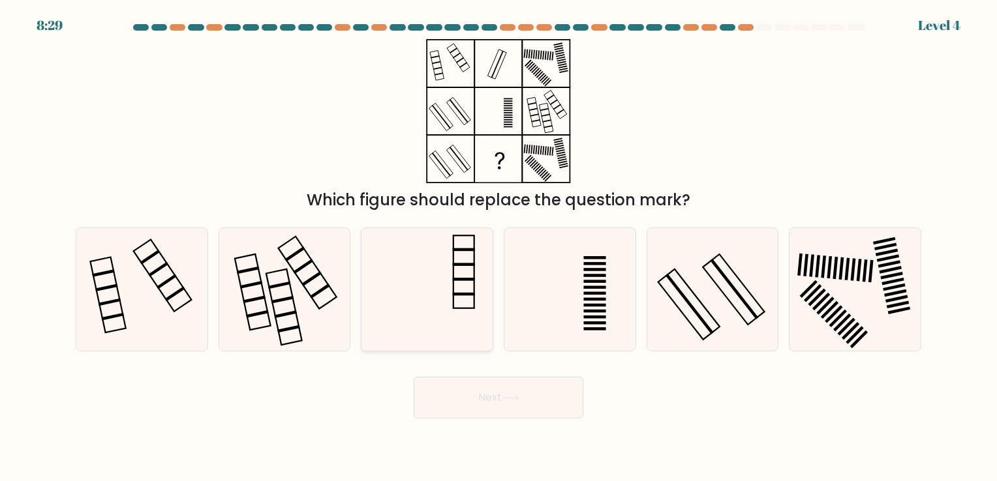
click at [463, 290] on icon at bounding box center [427, 289] width 122 height 122
click at [498, 247] on input "c." at bounding box center [498, 244] width 1 height 7
radio input "true"
click at [504, 400] on icon at bounding box center [511, 398] width 18 height 7
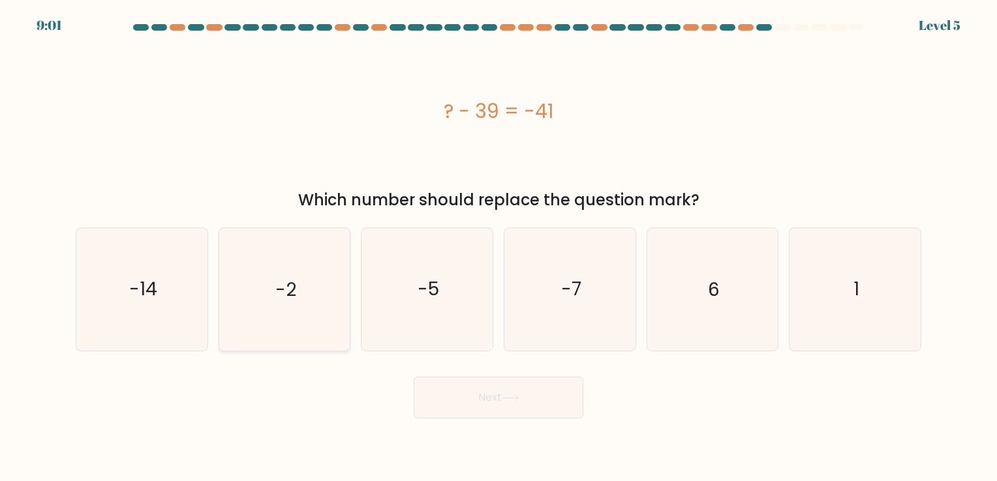
click at [302, 307] on icon "-2" at bounding box center [284, 289] width 122 height 122
click at [498, 247] on input "b. -2" at bounding box center [498, 244] width 1 height 7
radio input "true"
click at [481, 397] on button "Next" at bounding box center [499, 398] width 170 height 42
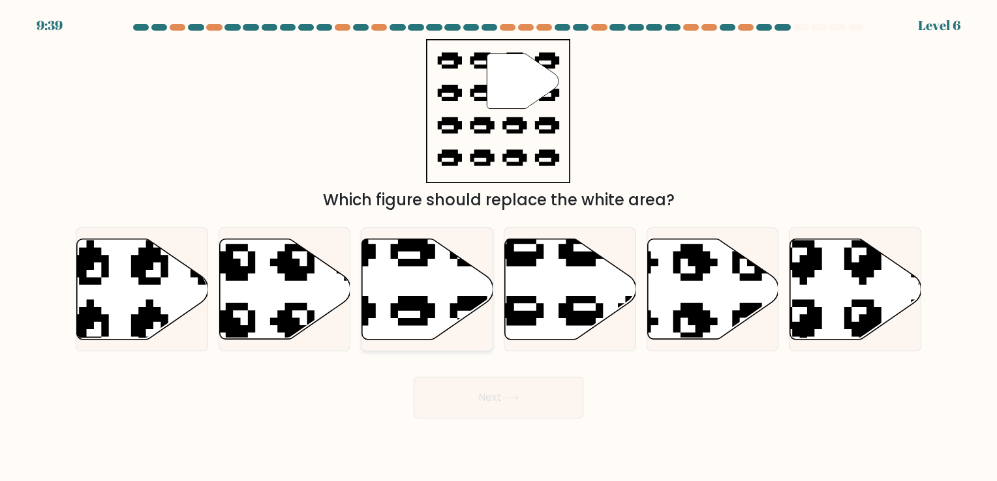
click at [421, 294] on icon at bounding box center [427, 289] width 131 height 100
click at [498, 247] on input "c." at bounding box center [498, 244] width 1 height 7
radio input "true"
click at [438, 391] on button "Next" at bounding box center [499, 398] width 170 height 42
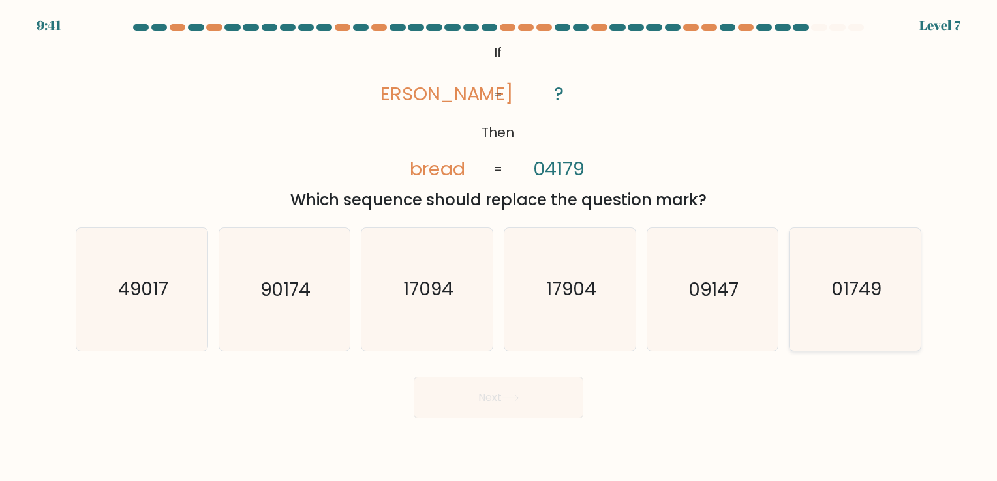
click at [861, 301] on text "01749" at bounding box center [856, 289] width 50 height 25
click at [499, 247] on input "f. 01749" at bounding box center [498, 244] width 1 height 7
radio input "true"
click at [506, 402] on icon at bounding box center [511, 398] width 18 height 7
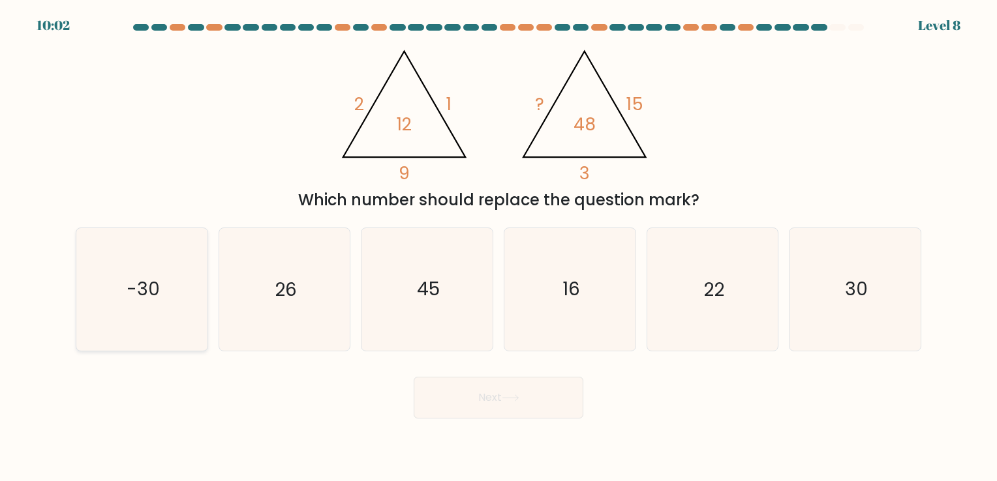
click at [180, 300] on icon "-30" at bounding box center [142, 289] width 122 height 122
click at [498, 247] on input "a. -30" at bounding box center [498, 244] width 1 height 7
radio input "true"
click at [493, 389] on button "Next" at bounding box center [499, 398] width 170 height 42
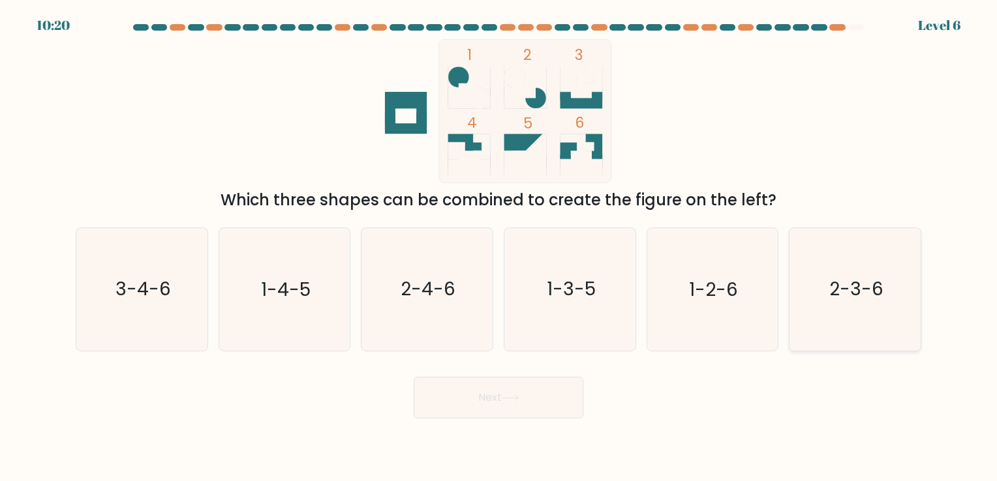
click at [834, 320] on icon "2-3-6" at bounding box center [855, 289] width 122 height 122
click at [499, 247] on input "f. 2-3-6" at bounding box center [498, 244] width 1 height 7
radio input "true"
click at [545, 393] on button "Next" at bounding box center [499, 398] width 170 height 42
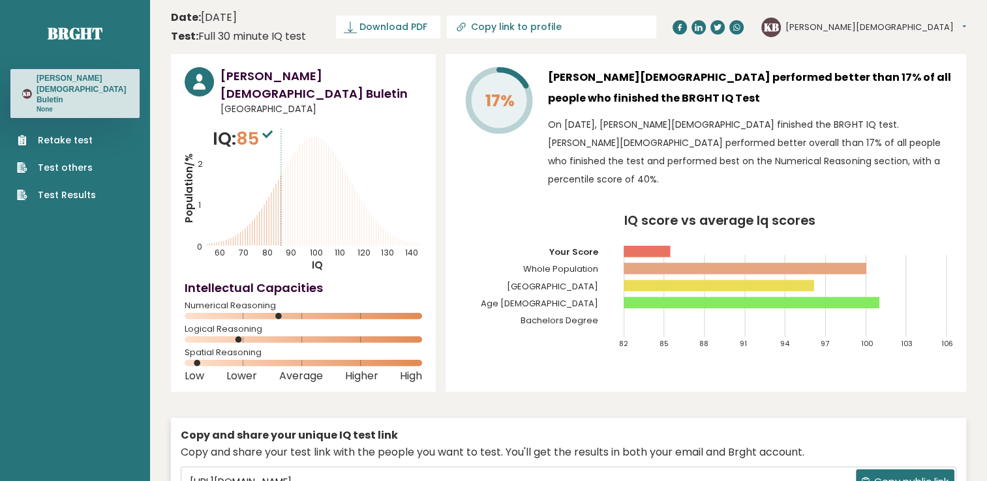
click at [84, 134] on link "Retake test" at bounding box center [56, 141] width 79 height 14
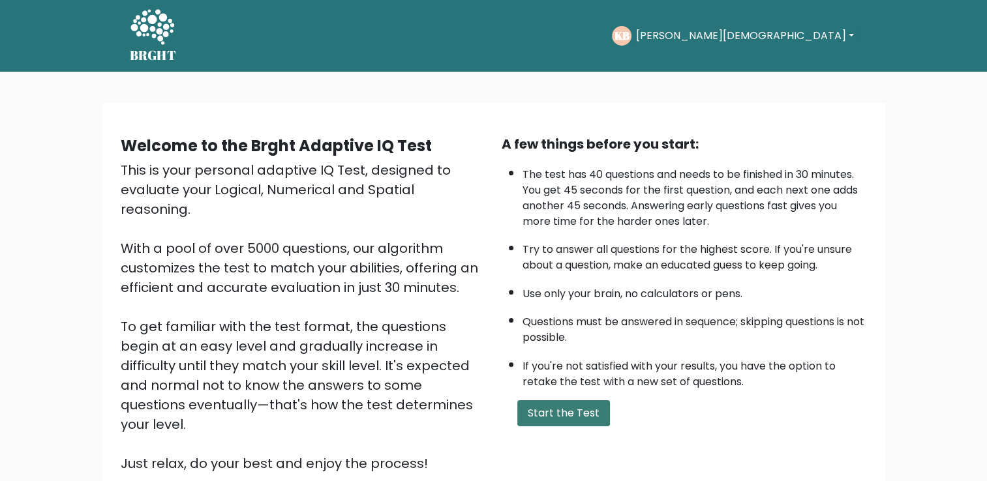
click at [553, 406] on button "Start the Test" at bounding box center [563, 414] width 93 height 26
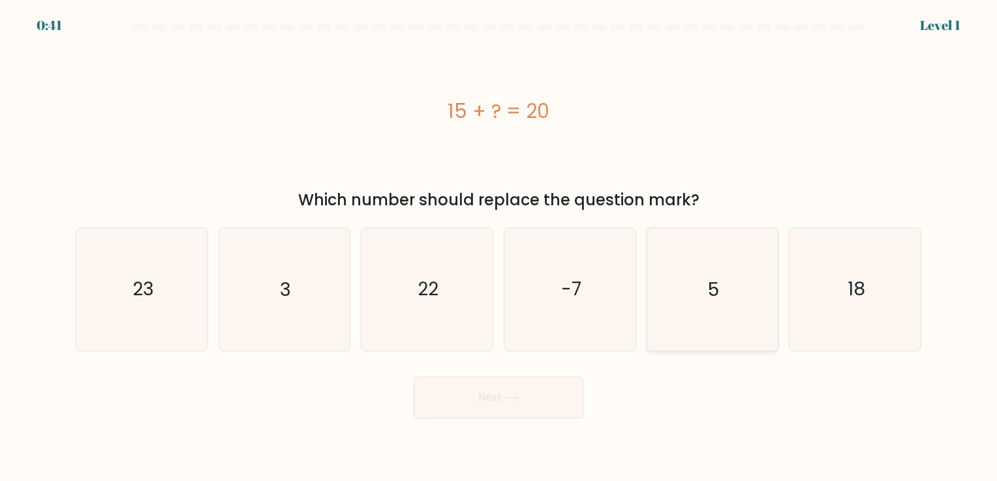
click at [679, 312] on icon "5" at bounding box center [712, 289] width 122 height 122
click at [499, 247] on input "e. 5" at bounding box center [498, 244] width 1 height 7
radio input "true"
click at [482, 401] on button "Next" at bounding box center [499, 398] width 170 height 42
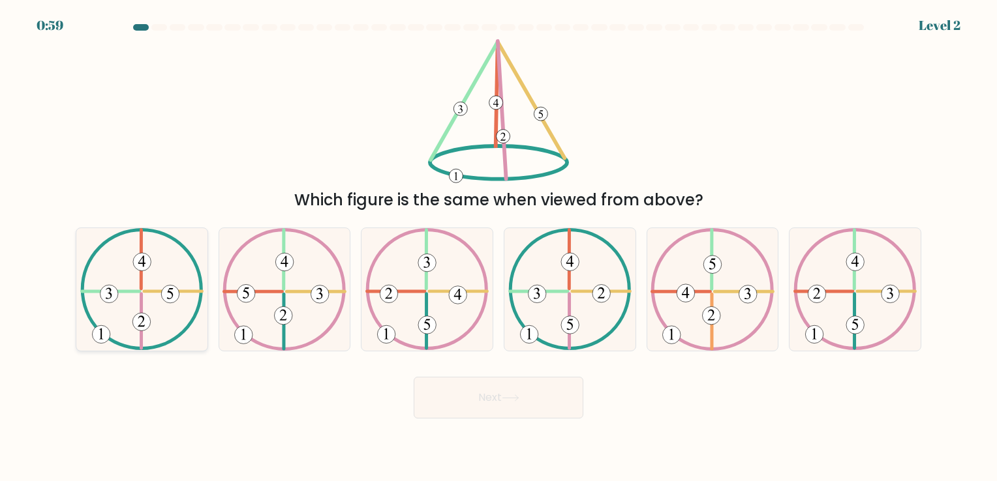
click at [181, 285] on icon at bounding box center [141, 289] width 123 height 122
click at [498, 247] on input "a." at bounding box center [498, 244] width 1 height 7
radio input "true"
click at [487, 383] on button "Next" at bounding box center [499, 398] width 170 height 42
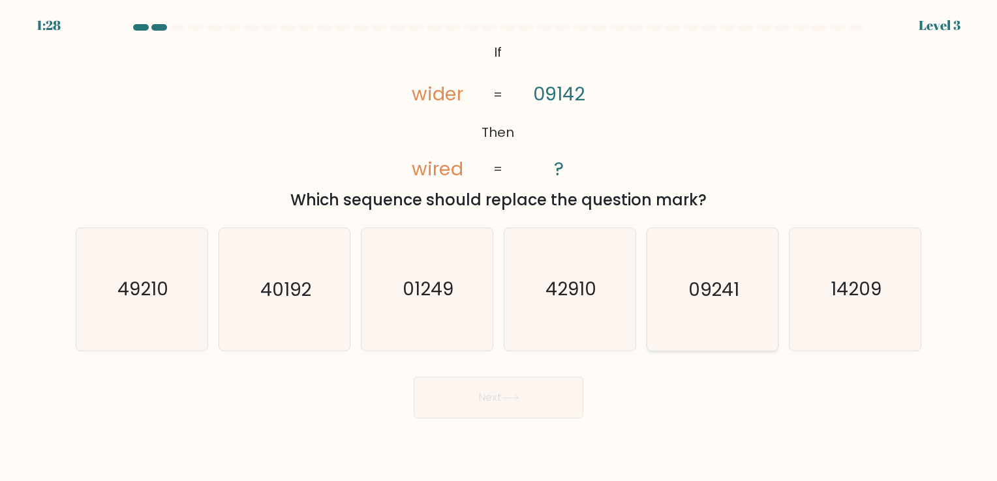
click at [710, 299] on text "09241" at bounding box center [713, 289] width 51 height 25
click at [499, 247] on input "e. 09241" at bounding box center [498, 244] width 1 height 7
radio input "true"
click at [487, 406] on button "Next" at bounding box center [499, 398] width 170 height 42
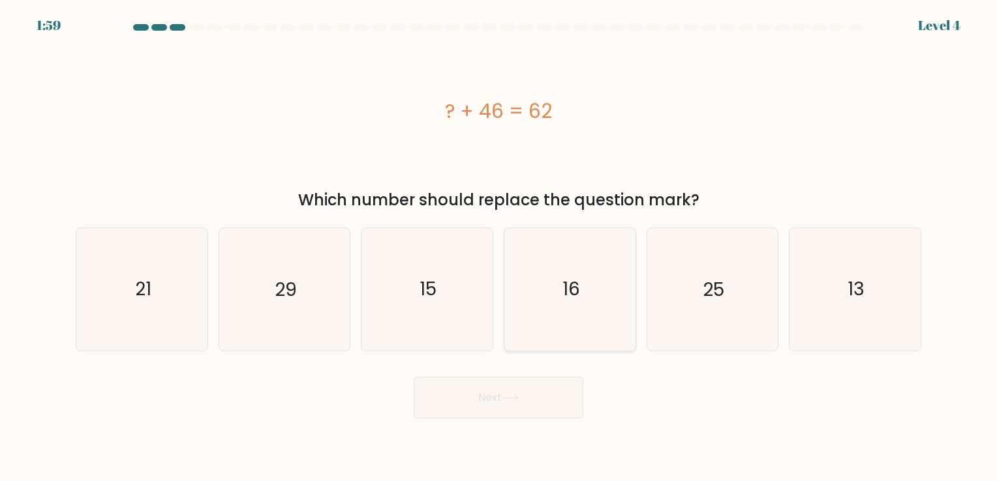
click at [576, 294] on text "16" at bounding box center [571, 289] width 18 height 25
click at [499, 247] on input "d. 16" at bounding box center [498, 244] width 1 height 7
radio input "true"
click at [493, 395] on button "Next" at bounding box center [499, 398] width 170 height 42
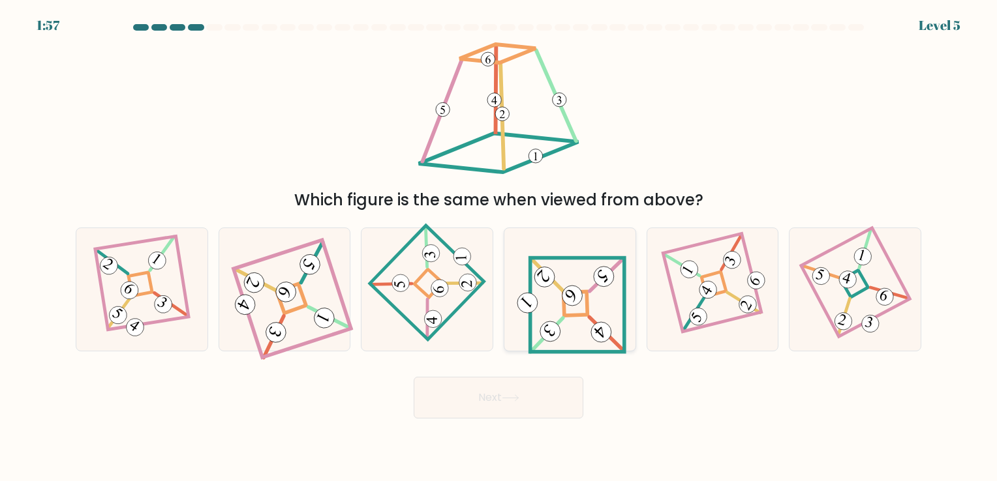
click at [579, 286] on icon at bounding box center [570, 290] width 114 height 98
click at [499, 247] on input "d." at bounding box center [498, 244] width 1 height 7
radio input "true"
click at [490, 387] on button "Next" at bounding box center [499, 398] width 170 height 42
click at [466, 401] on button "Next" at bounding box center [499, 398] width 170 height 42
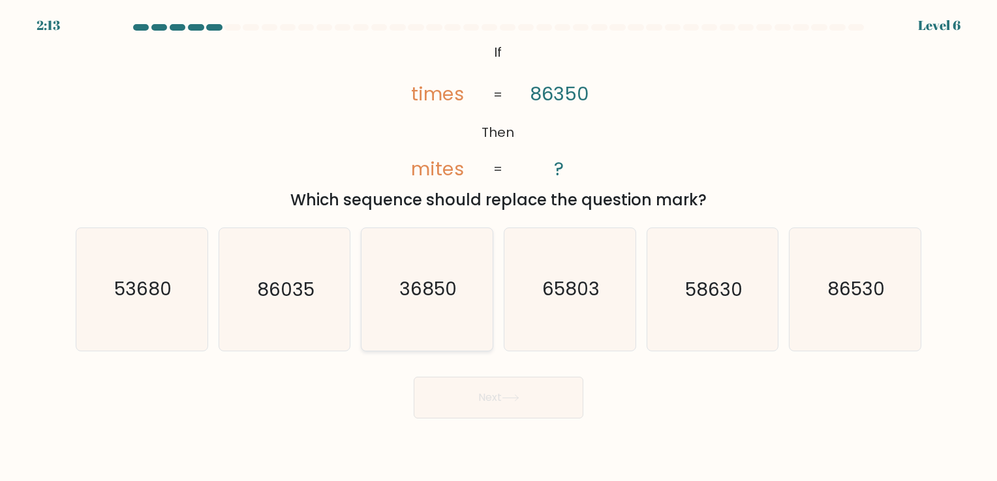
click at [443, 314] on icon "36850" at bounding box center [427, 289] width 122 height 122
click at [498, 247] on input "c. 36850" at bounding box center [498, 244] width 1 height 7
radio input "true"
click at [470, 403] on button "Next" at bounding box center [499, 398] width 170 height 42
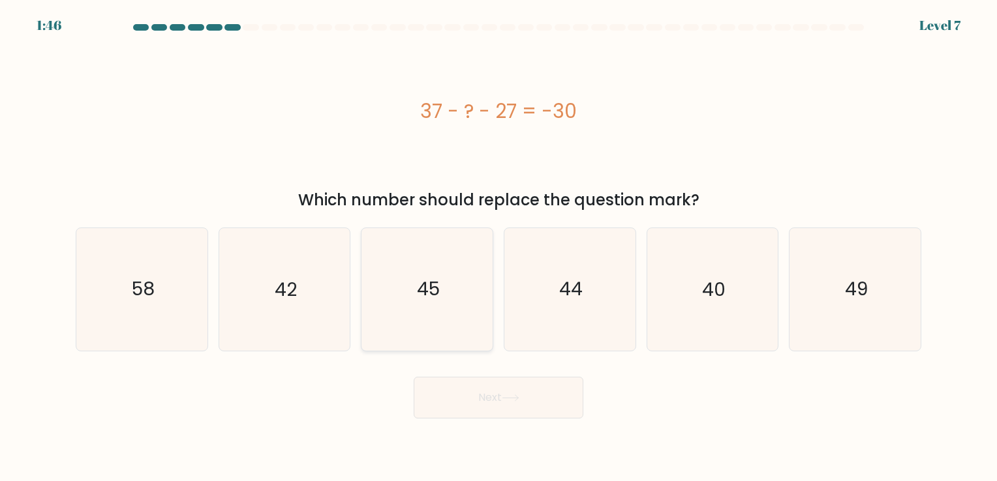
click at [425, 286] on text "45" at bounding box center [428, 289] width 23 height 25
click at [498, 247] on input "c. 45" at bounding box center [498, 244] width 1 height 7
radio input "true"
click at [455, 408] on button "Next" at bounding box center [499, 398] width 170 height 42
click at [485, 403] on button "Next" at bounding box center [499, 398] width 170 height 42
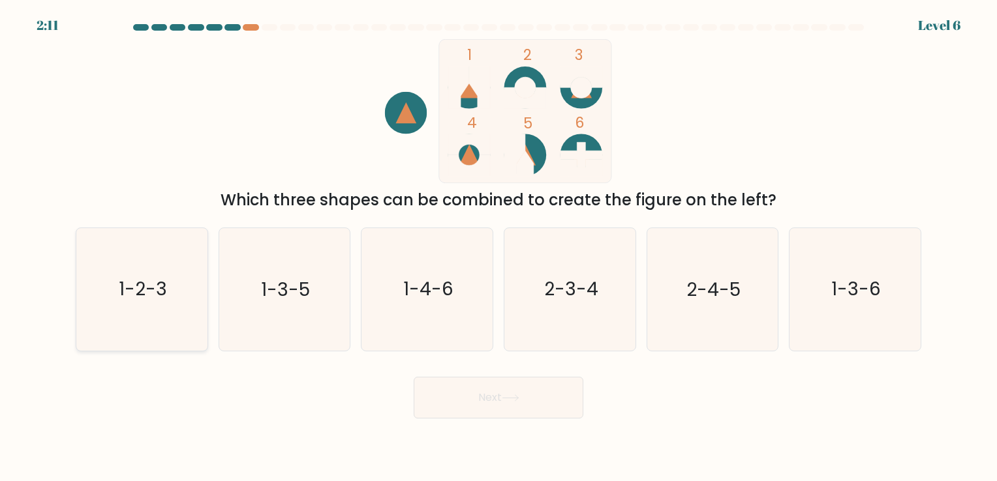
click at [202, 317] on icon "1-2-3" at bounding box center [142, 289] width 122 height 122
click at [498, 247] on input "a. 1-2-3" at bounding box center [498, 244] width 1 height 7
radio input "true"
click at [470, 395] on button "Next" at bounding box center [499, 398] width 170 height 42
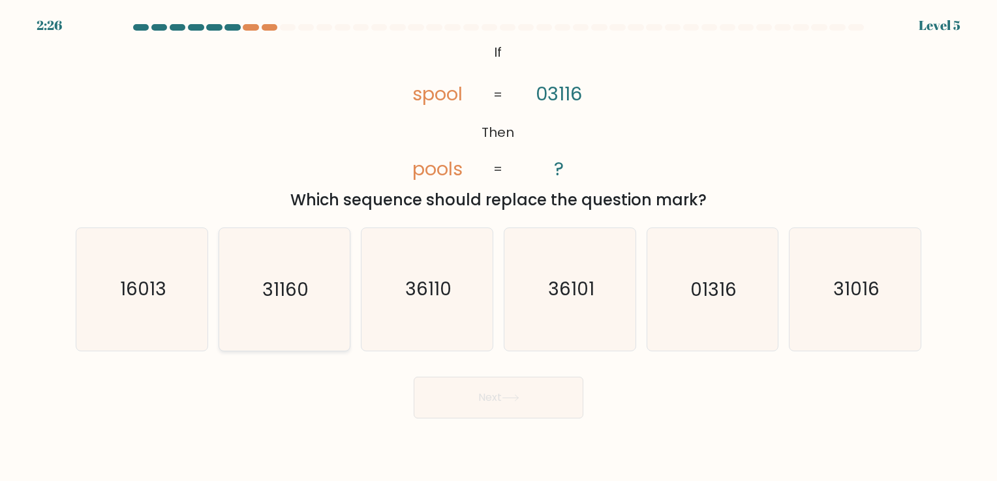
click at [284, 292] on text "31160" at bounding box center [285, 289] width 46 height 25
click at [498, 247] on input "b. 31160" at bounding box center [498, 244] width 1 height 7
radio input "true"
click at [543, 403] on button "Next" at bounding box center [499, 398] width 170 height 42
click at [501, 401] on button "Next" at bounding box center [499, 398] width 170 height 42
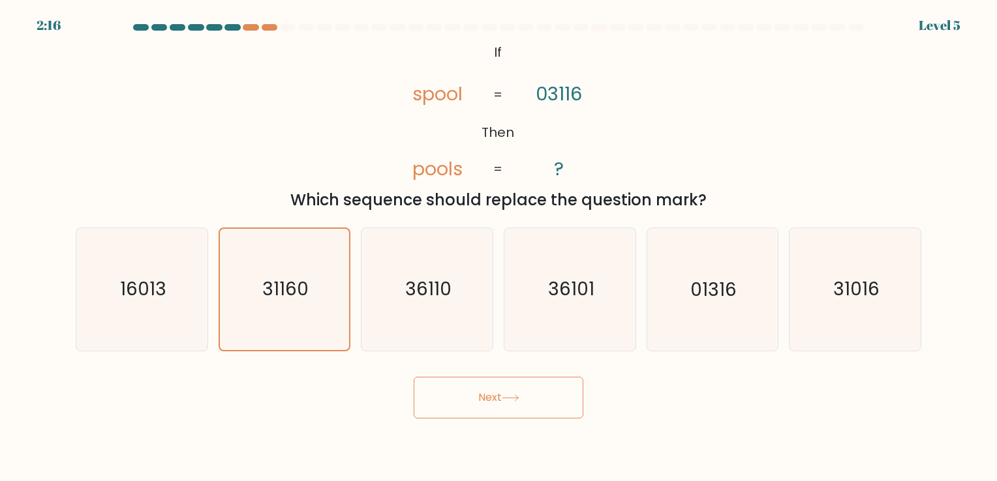
click at [483, 390] on button "Next" at bounding box center [499, 398] width 170 height 42
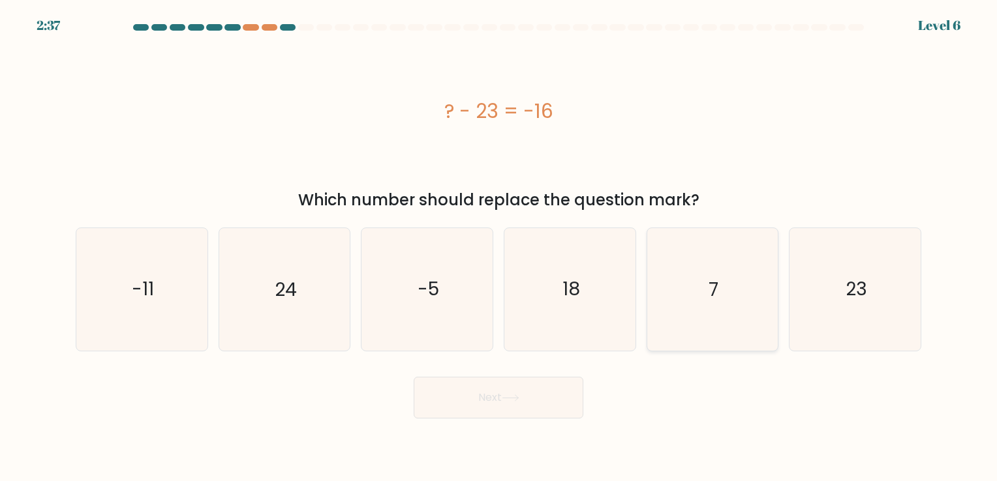
click at [705, 288] on icon "7" at bounding box center [712, 289] width 122 height 122
click at [499, 247] on input "e. 7" at bounding box center [498, 244] width 1 height 7
radio input "true"
click at [523, 406] on button "Next" at bounding box center [499, 398] width 170 height 42
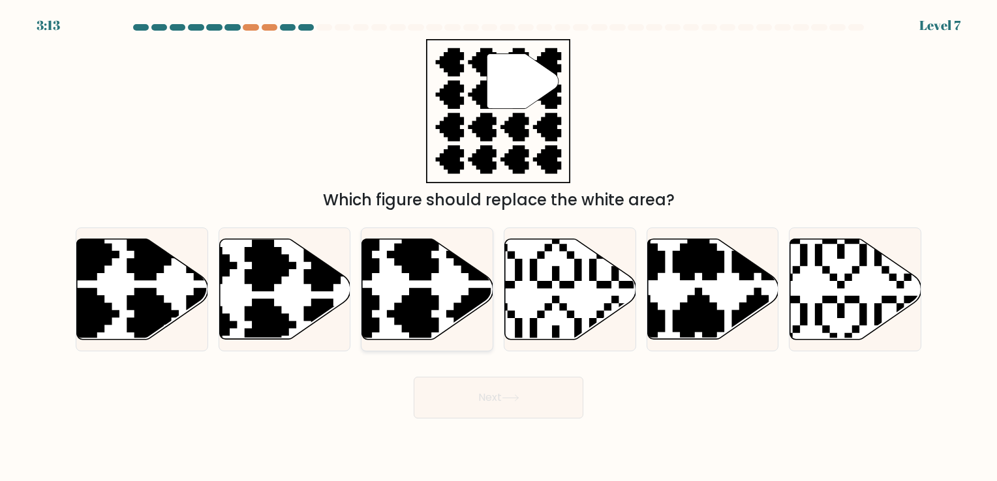
click at [415, 299] on icon at bounding box center [383, 343] width 230 height 230
click at [498, 247] on input "c." at bounding box center [498, 244] width 1 height 7
radio input "true"
click at [464, 396] on button "Next" at bounding box center [499, 398] width 170 height 42
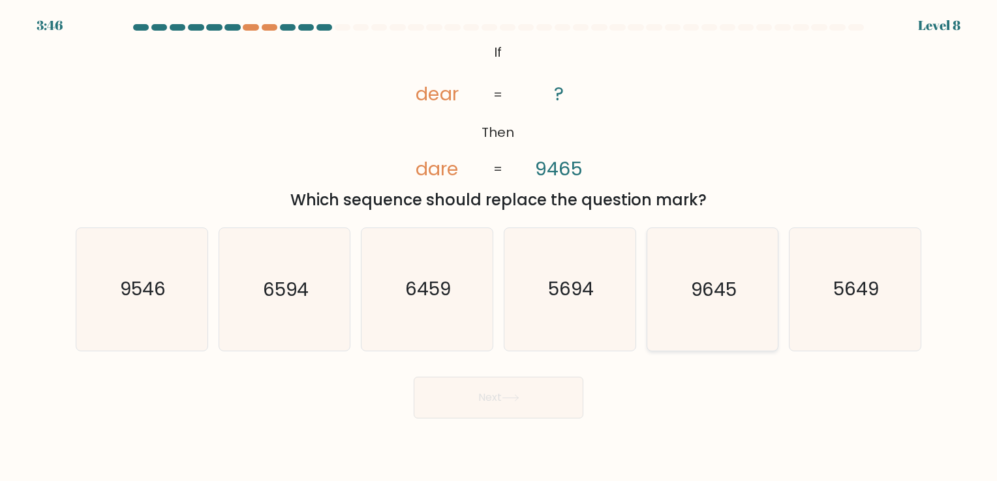
click at [715, 288] on text "9645" at bounding box center [714, 289] width 46 height 25
click at [499, 247] on input "e. 9645" at bounding box center [498, 244] width 1 height 7
radio input "true"
click at [510, 403] on button "Next" at bounding box center [499, 398] width 170 height 42
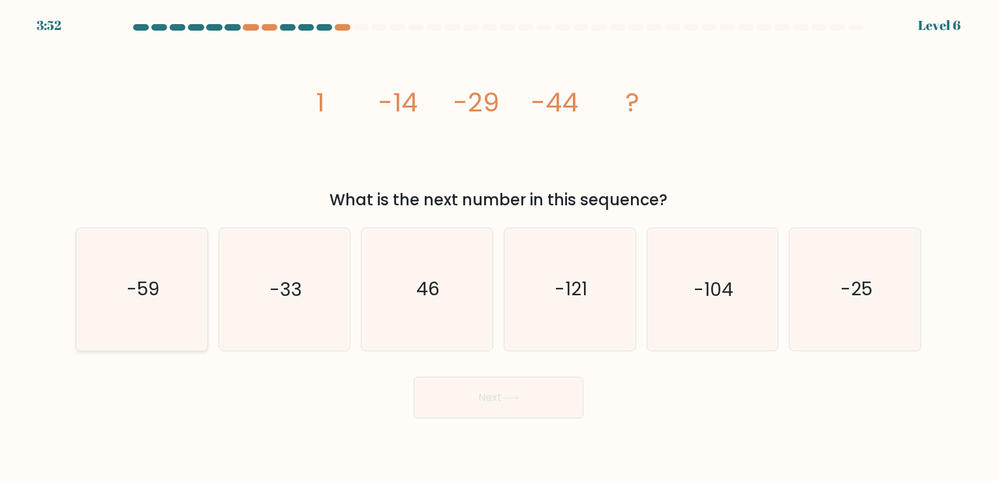
click at [168, 317] on icon "-59" at bounding box center [142, 289] width 122 height 122
click at [498, 247] on input "a. -59" at bounding box center [498, 244] width 1 height 7
radio input "true"
click at [481, 402] on button "Next" at bounding box center [499, 398] width 170 height 42
click at [481, 401] on button "Next" at bounding box center [499, 398] width 170 height 42
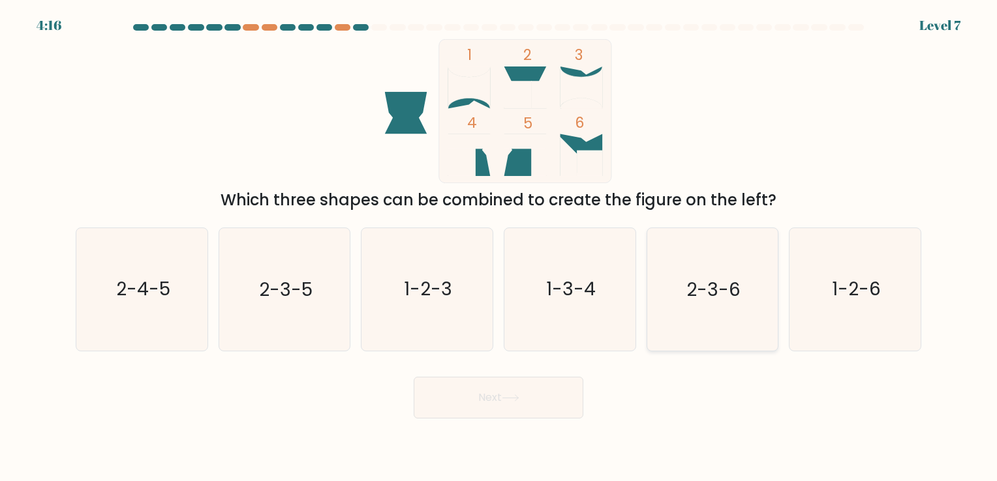
click at [695, 301] on text "2-3-6" at bounding box center [713, 289] width 54 height 25
click at [499, 247] on input "e. 2-3-6" at bounding box center [498, 244] width 1 height 7
radio input "true"
click at [506, 409] on button "Next" at bounding box center [499, 398] width 170 height 42
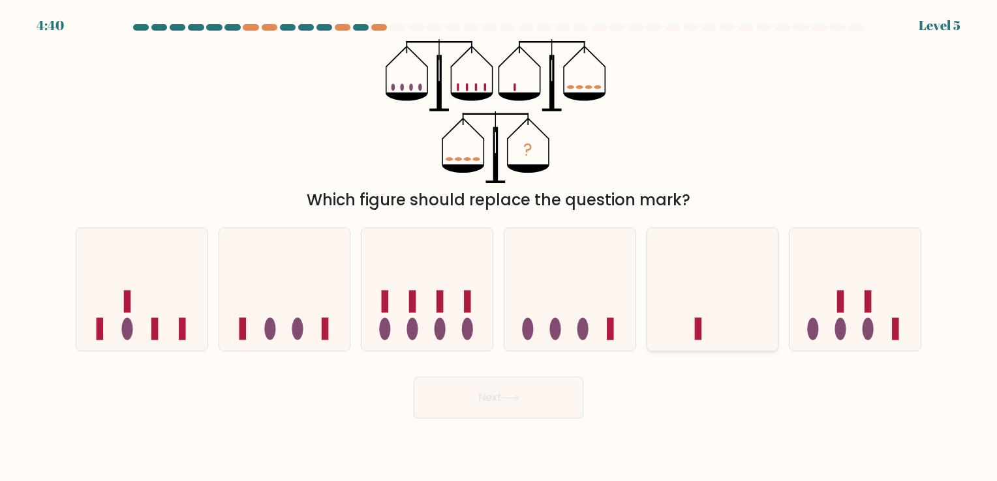
click at [707, 330] on icon at bounding box center [712, 289] width 131 height 108
click at [499, 247] on input "e." at bounding box center [498, 244] width 1 height 7
radio input "true"
click at [483, 385] on button "Next" at bounding box center [499, 398] width 170 height 42
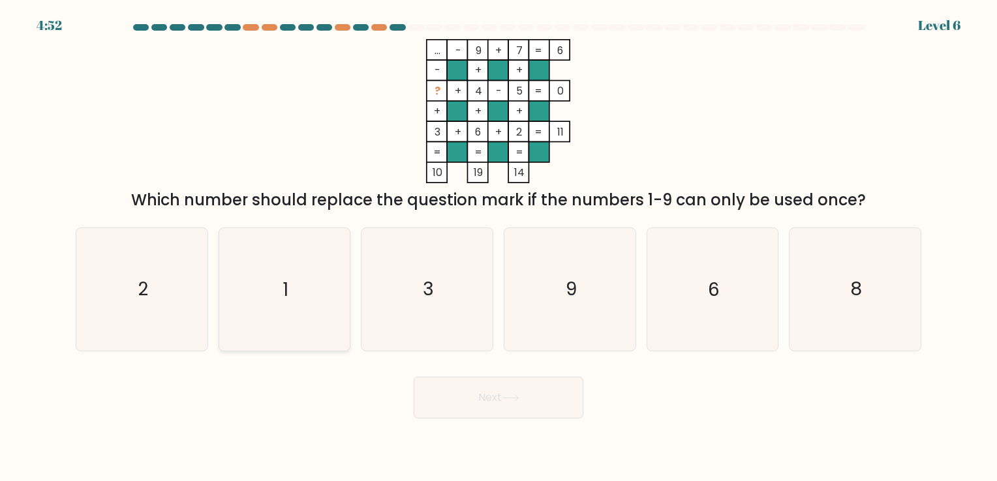
click at [290, 273] on icon "1" at bounding box center [284, 289] width 122 height 122
click at [498, 247] on input "b. 1" at bounding box center [498, 244] width 1 height 7
radio input "true"
click at [455, 390] on button "Next" at bounding box center [499, 398] width 170 height 42
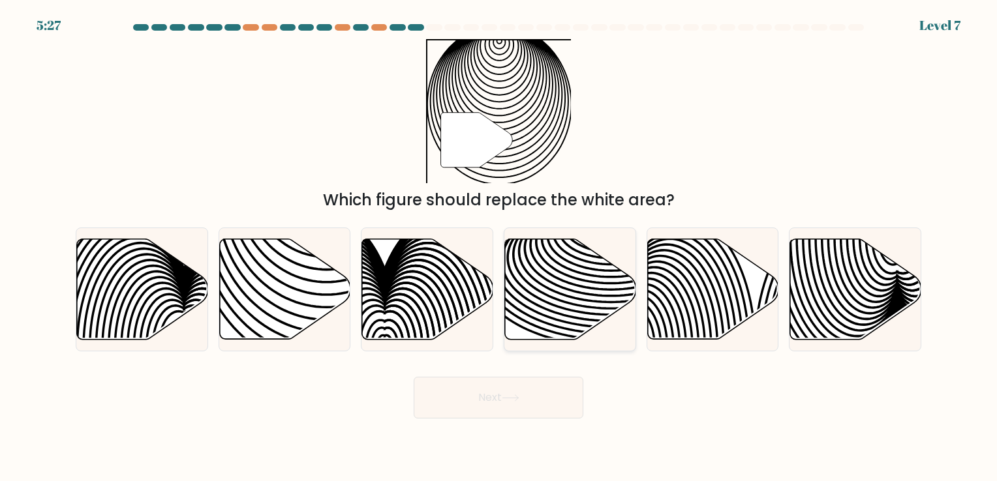
click at [573, 306] on icon at bounding box center [570, 289] width 131 height 100
click at [499, 247] on input "d." at bounding box center [498, 244] width 1 height 7
radio input "true"
click at [481, 395] on button "Next" at bounding box center [499, 398] width 170 height 42
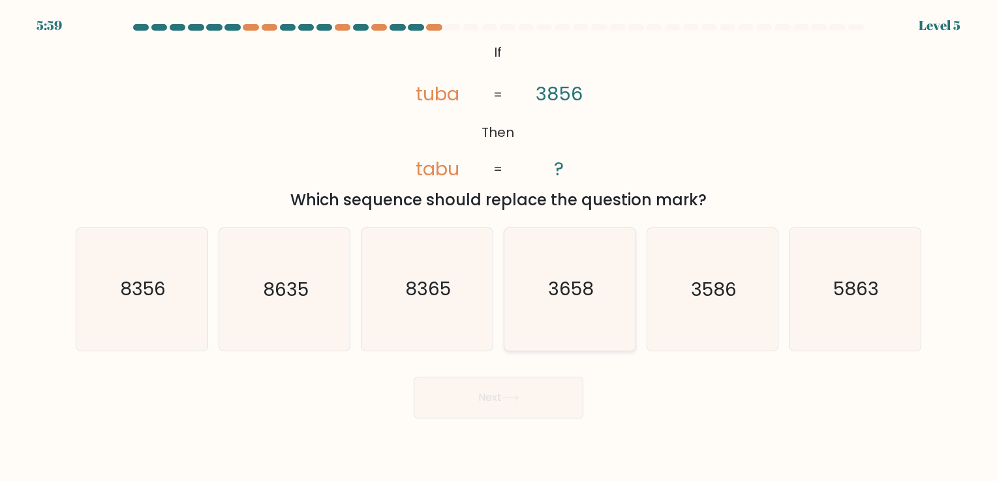
click at [589, 265] on icon "3658" at bounding box center [570, 289] width 122 height 122
click at [499, 247] on input "d. 3658" at bounding box center [498, 244] width 1 height 7
radio input "true"
click at [463, 387] on button "Next" at bounding box center [499, 398] width 170 height 42
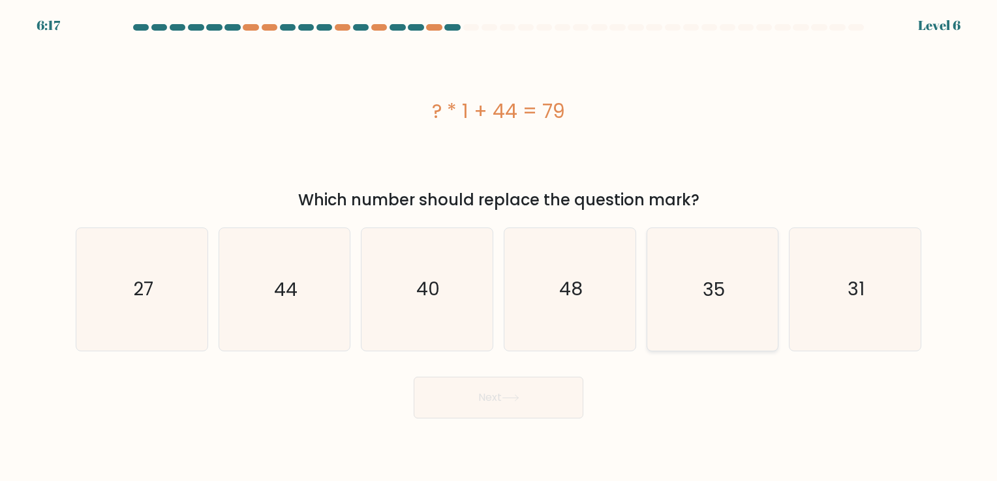
click at [725, 297] on icon "35" at bounding box center [712, 289] width 122 height 122
click at [499, 247] on input "e. 35" at bounding box center [498, 244] width 1 height 7
radio input "true"
click at [523, 393] on button "Next" at bounding box center [499, 398] width 170 height 42
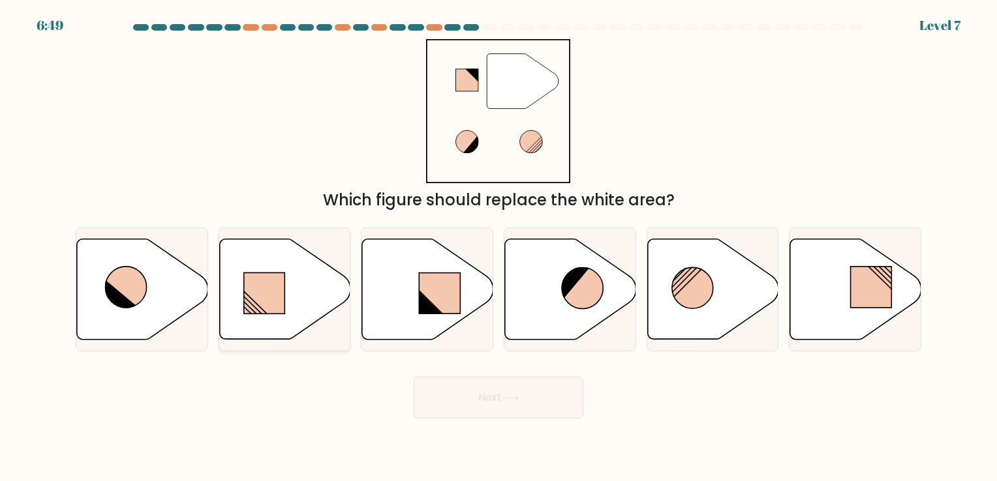
click at [256, 299] on rect at bounding box center [264, 293] width 41 height 41
click at [498, 247] on input "b." at bounding box center [498, 244] width 1 height 7
radio input "true"
click at [514, 396] on icon at bounding box center [511, 398] width 18 height 7
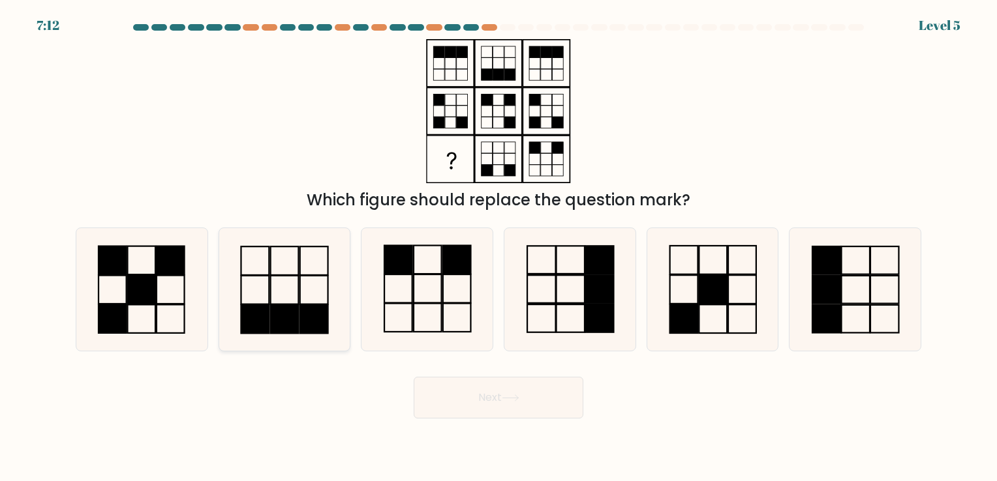
click at [300, 288] on rect at bounding box center [314, 290] width 28 height 29
click at [498, 247] on input "b." at bounding box center [498, 244] width 1 height 7
radio input "true"
click at [459, 401] on button "Next" at bounding box center [499, 398] width 170 height 42
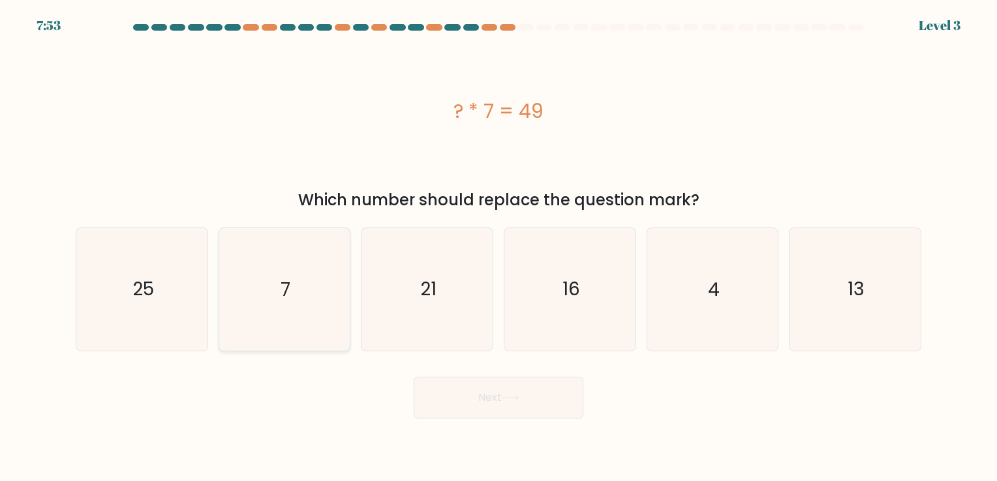
click at [258, 286] on icon "7" at bounding box center [284, 289] width 122 height 122
click at [498, 247] on input "b. 7" at bounding box center [498, 244] width 1 height 7
radio input "true"
click at [494, 394] on button "Next" at bounding box center [499, 398] width 170 height 42
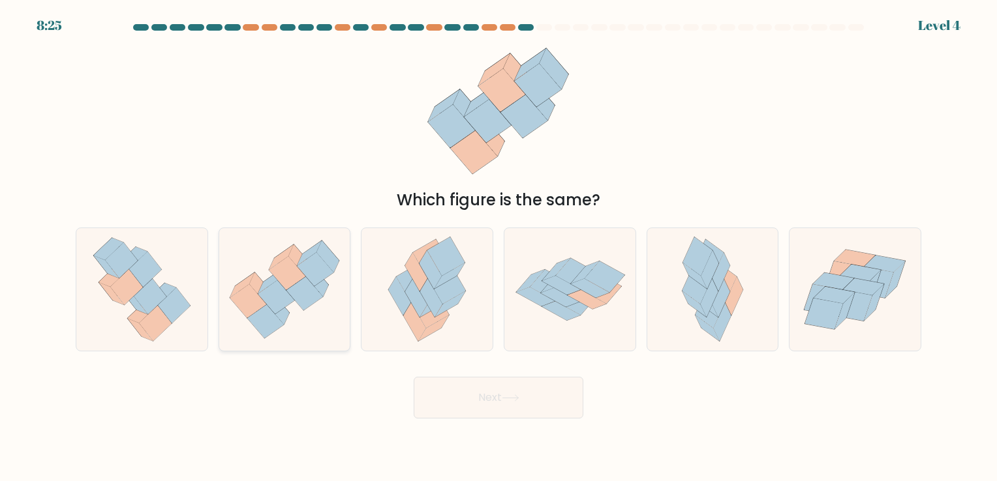
click at [317, 282] on icon at bounding box center [315, 269] width 37 height 34
click at [498, 247] on input "b." at bounding box center [498, 244] width 1 height 7
radio input "true"
click at [476, 397] on button "Next" at bounding box center [499, 398] width 170 height 42
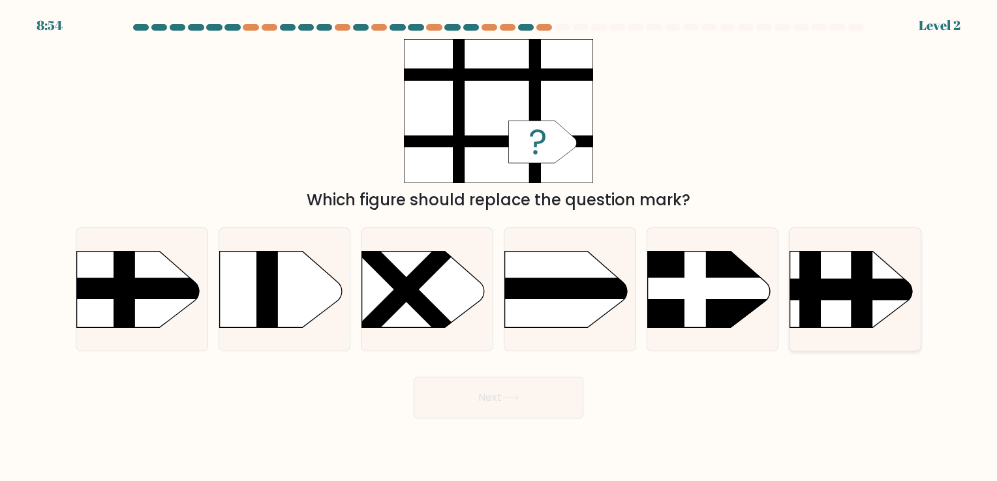
click at [801, 301] on rect at bounding box center [811, 290] width 22 height 78
click at [499, 247] on input "f." at bounding box center [498, 244] width 1 height 7
radio input "true"
click at [491, 402] on button "Next" at bounding box center [499, 398] width 170 height 42
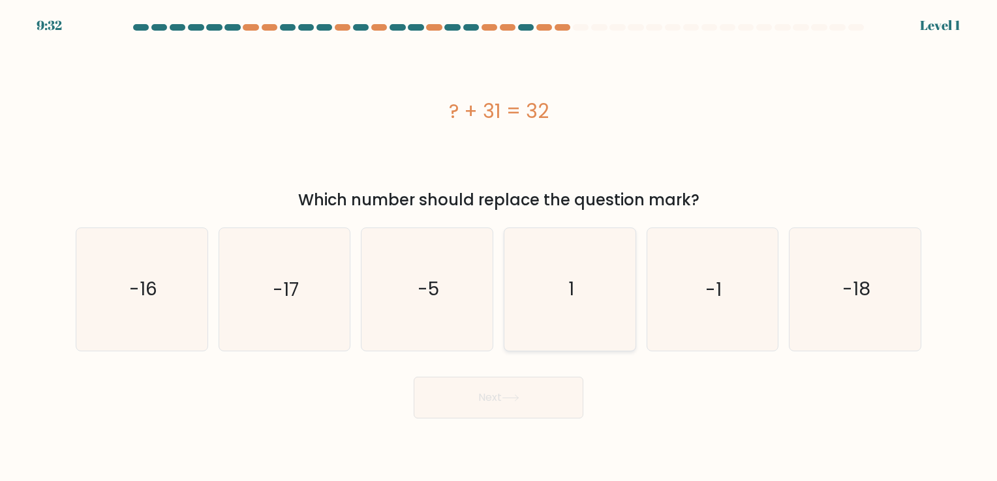
click at [588, 300] on icon "1" at bounding box center [570, 289] width 122 height 122
click at [499, 247] on input "d. 1" at bounding box center [498, 244] width 1 height 7
radio input "true"
click at [504, 399] on icon at bounding box center [511, 398] width 18 height 7
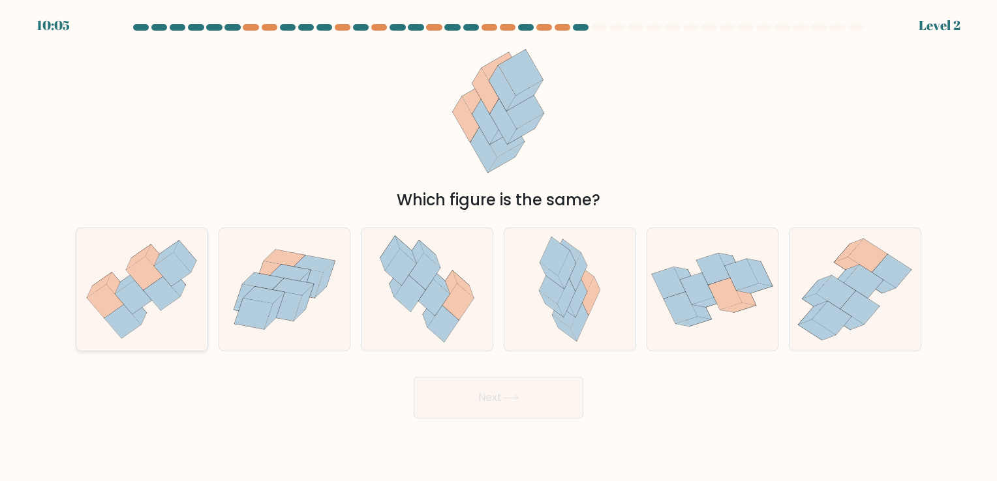
click at [100, 288] on icon at bounding box center [105, 301] width 37 height 34
click at [498, 247] on input "a." at bounding box center [498, 244] width 1 height 7
radio input "true"
click at [468, 416] on button "Next" at bounding box center [499, 398] width 170 height 42
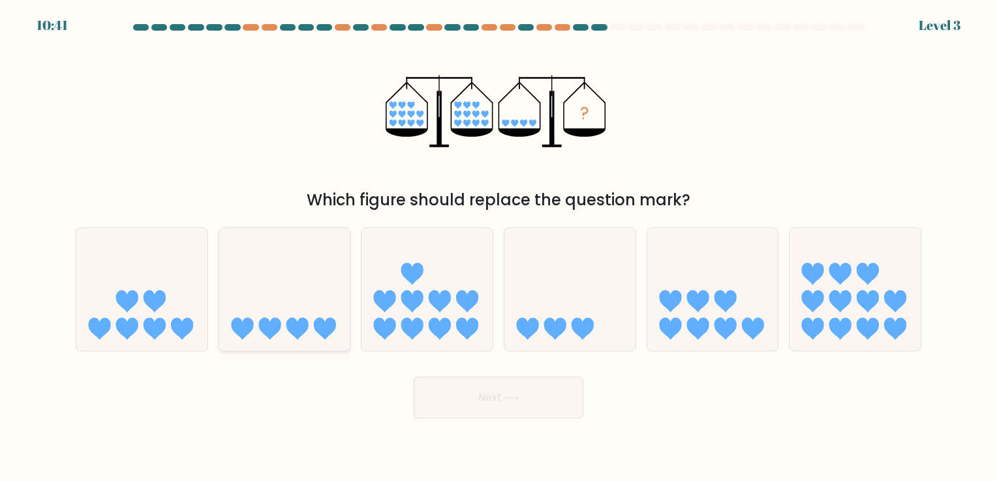
click at [273, 330] on icon at bounding box center [269, 329] width 22 height 22
click at [498, 247] on input "b." at bounding box center [498, 244] width 1 height 7
radio input "true"
click at [476, 403] on button "Next" at bounding box center [499, 398] width 170 height 42
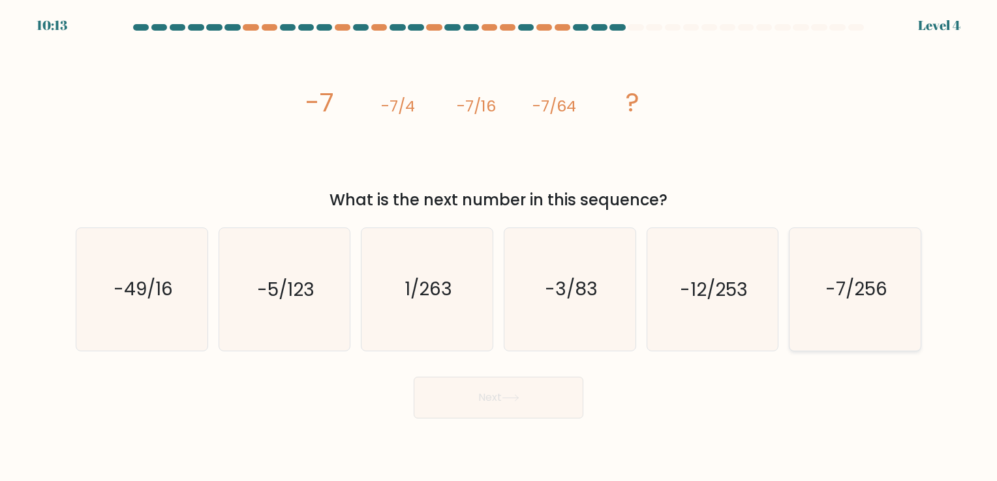
click at [830, 290] on text "-7/256" at bounding box center [856, 289] width 62 height 25
click at [499, 247] on input "f. -7/256" at bounding box center [498, 244] width 1 height 7
radio input "true"
click at [532, 398] on button "Next" at bounding box center [499, 398] width 170 height 42
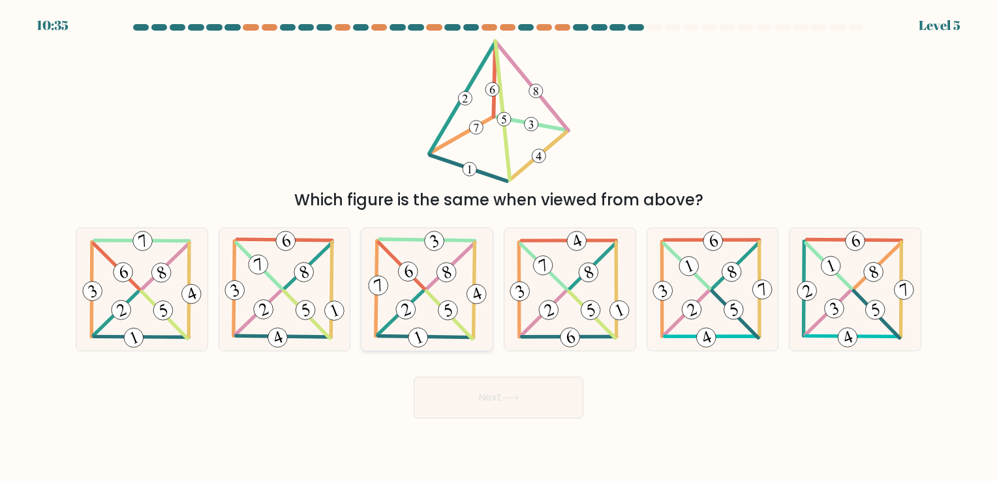
click at [435, 288] on icon at bounding box center [427, 289] width 124 height 122
click at [498, 247] on input "c." at bounding box center [498, 244] width 1 height 7
radio input "true"
click at [470, 390] on button "Next" at bounding box center [499, 398] width 170 height 42
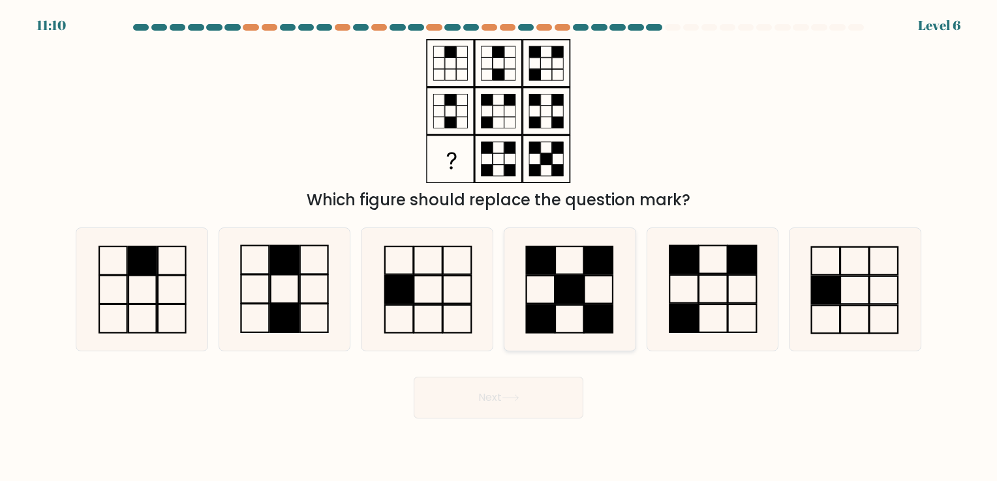
click at [580, 277] on rect at bounding box center [569, 291] width 29 height 28
click at [499, 247] on input "d." at bounding box center [498, 244] width 1 height 7
radio input "true"
click at [864, 262] on icon at bounding box center [855, 289] width 122 height 122
click at [499, 247] on input "f." at bounding box center [498, 244] width 1 height 7
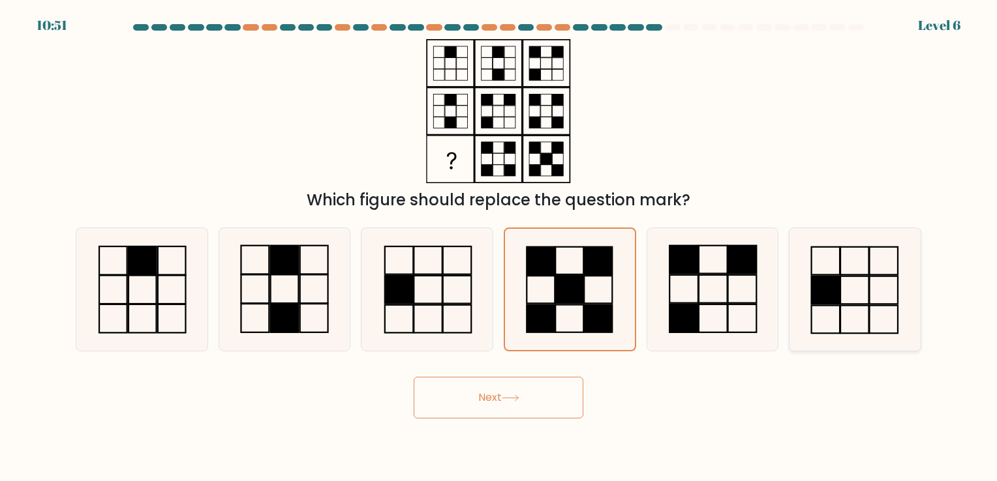
radio input "true"
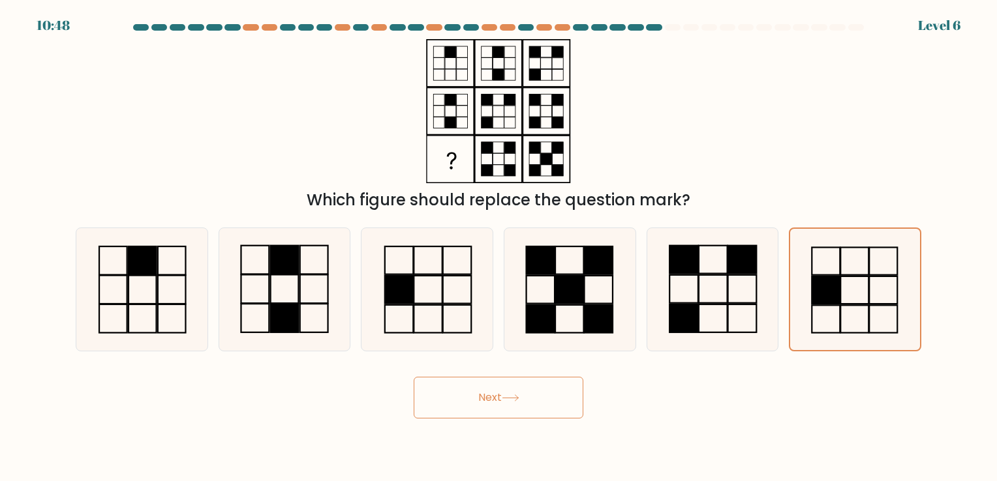
click at [511, 391] on button "Next" at bounding box center [499, 398] width 170 height 42
click at [492, 397] on button "Next" at bounding box center [499, 398] width 170 height 42
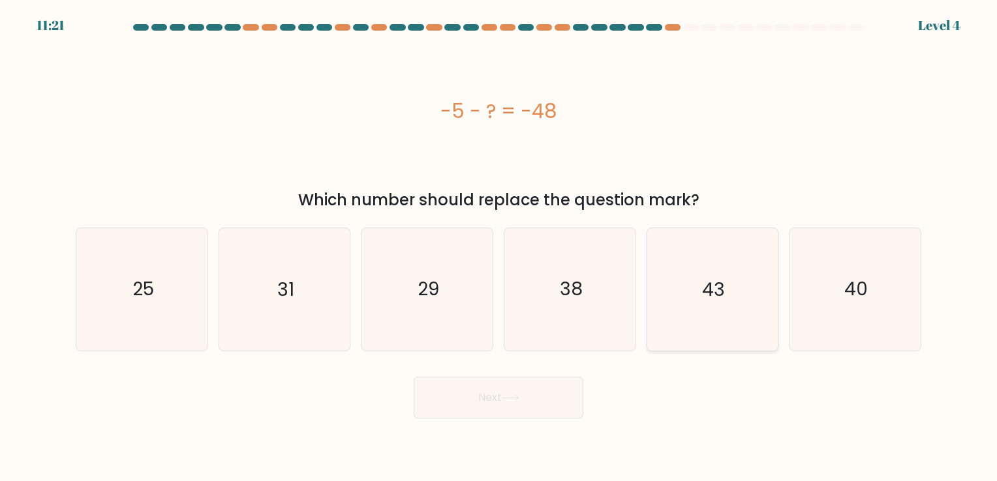
click at [691, 320] on icon "43" at bounding box center [712, 289] width 122 height 122
click at [499, 247] on input "e. 43" at bounding box center [498, 244] width 1 height 7
radio input "true"
click at [513, 402] on button "Next" at bounding box center [499, 398] width 170 height 42
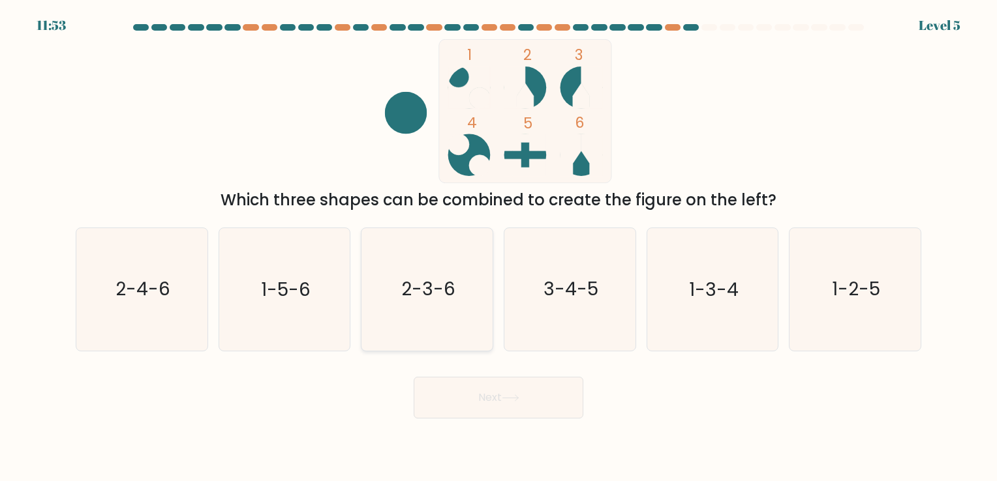
click at [445, 294] on text "2-3-6" at bounding box center [428, 289] width 54 height 25
click at [498, 247] on input "c. 2-3-6" at bounding box center [498, 244] width 1 height 7
radio input "true"
click at [478, 402] on button "Next" at bounding box center [499, 398] width 170 height 42
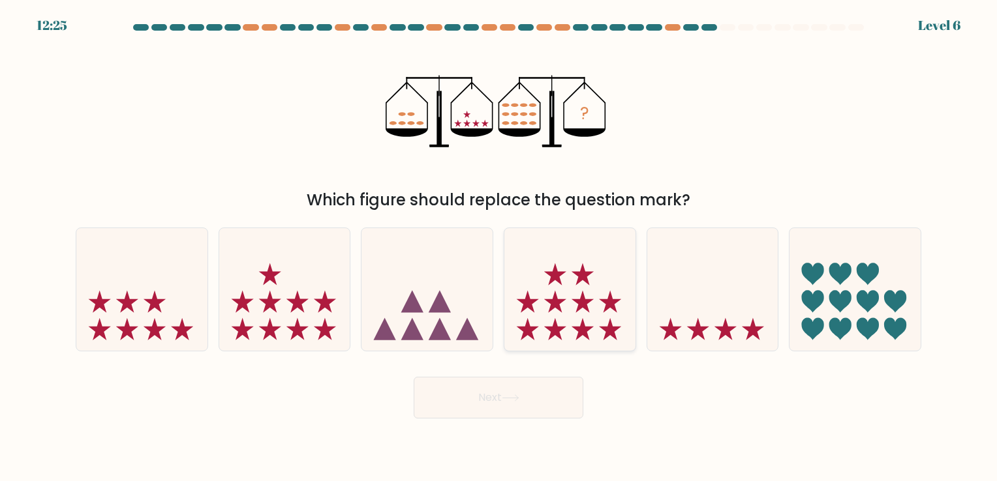
click at [580, 282] on icon at bounding box center [582, 274] width 22 height 22
click at [499, 247] on input "d." at bounding box center [498, 244] width 1 height 7
radio input "true"
click at [524, 374] on div "Next" at bounding box center [498, 393] width 861 height 52
click at [565, 288] on icon at bounding box center [570, 290] width 130 height 108
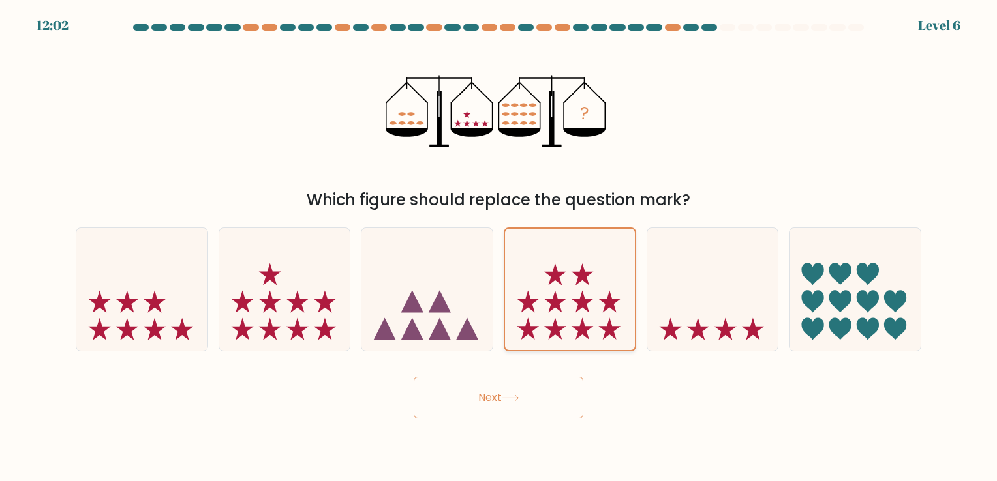
click at [499, 247] on input "d." at bounding box center [498, 244] width 1 height 7
click at [472, 400] on button "Next" at bounding box center [499, 398] width 170 height 42
click at [549, 327] on icon at bounding box center [555, 329] width 22 height 22
click at [499, 247] on input "d." at bounding box center [498, 244] width 1 height 7
click at [483, 398] on button "Next" at bounding box center [499, 398] width 170 height 42
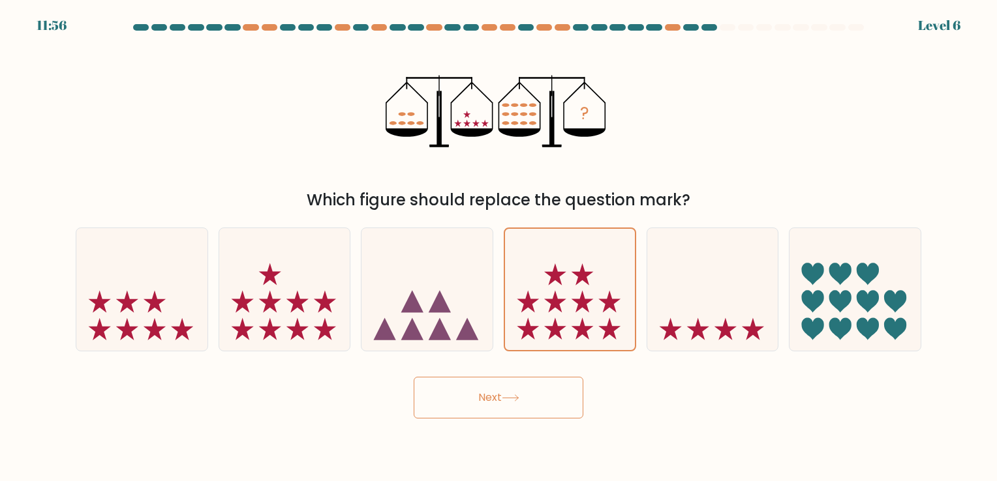
click at [483, 398] on button "Next" at bounding box center [499, 398] width 170 height 42
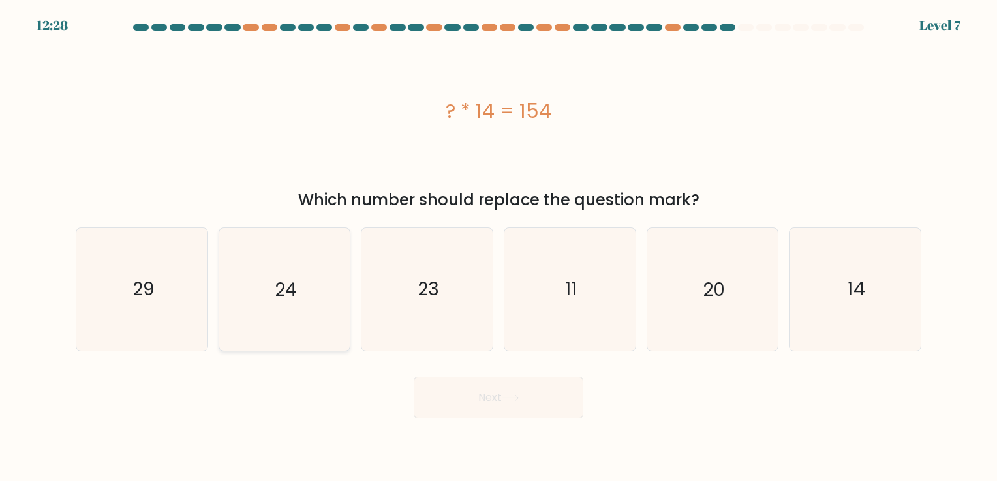
click at [271, 314] on icon "24" at bounding box center [284, 289] width 122 height 122
click at [498, 247] on input "b. 24" at bounding box center [498, 244] width 1 height 7
radio input "true"
click at [471, 393] on button "Next" at bounding box center [499, 398] width 170 height 42
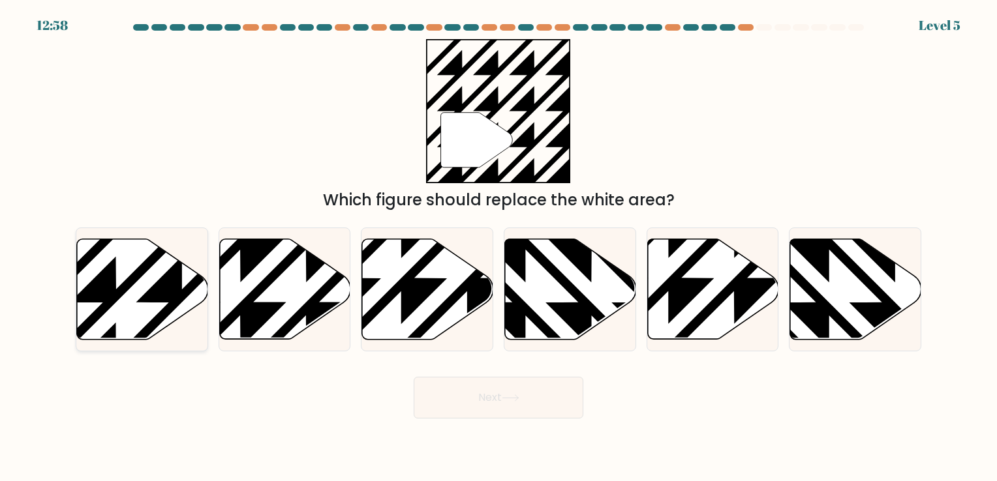
click at [154, 292] on icon at bounding box center [182, 236] width 264 height 264
click at [498, 247] on input "a." at bounding box center [498, 244] width 1 height 7
radio input "true"
click at [467, 395] on button "Next" at bounding box center [499, 398] width 170 height 42
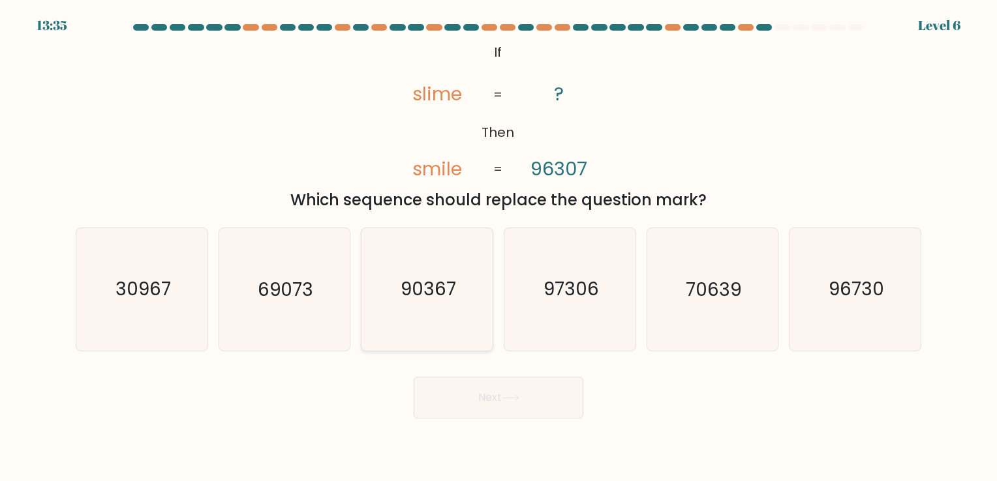
click at [448, 296] on text "90367" at bounding box center [428, 289] width 55 height 25
click at [498, 247] on input "c. 90367" at bounding box center [498, 244] width 1 height 7
radio input "true"
click at [541, 403] on button "Next" at bounding box center [499, 398] width 170 height 42
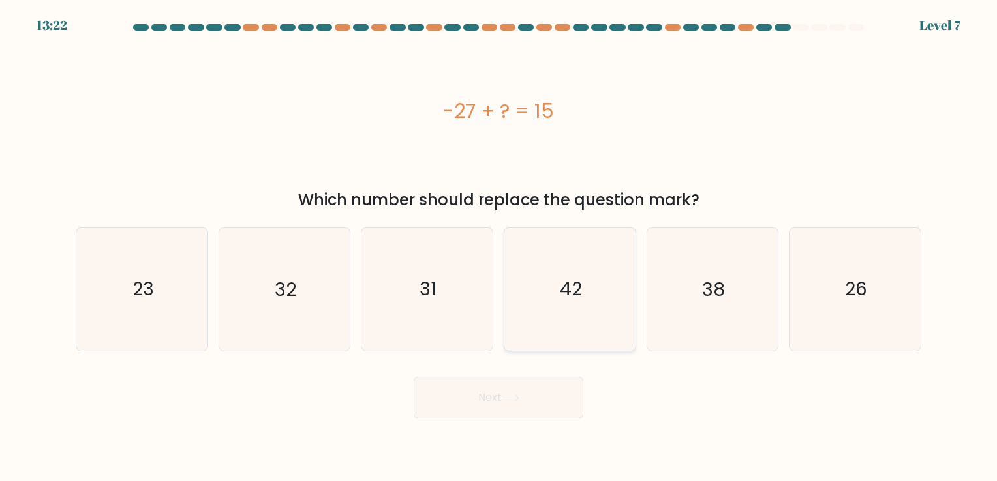
click at [547, 300] on icon "42" at bounding box center [570, 289] width 122 height 122
click at [499, 247] on input "d. 42" at bounding box center [498, 244] width 1 height 7
radio input "true"
click at [459, 398] on button "Next" at bounding box center [499, 398] width 170 height 42
click at [460, 404] on button "Next" at bounding box center [499, 398] width 170 height 42
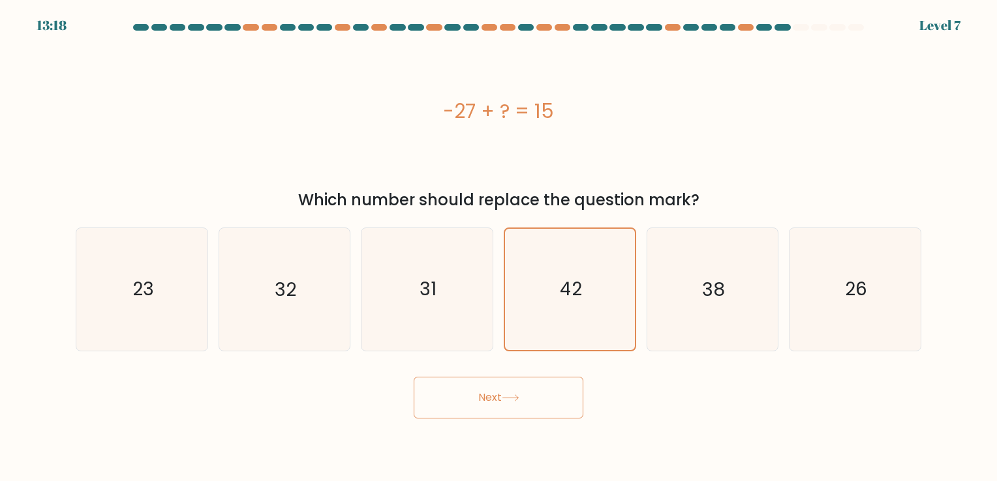
click at [460, 404] on button "Next" at bounding box center [499, 398] width 170 height 42
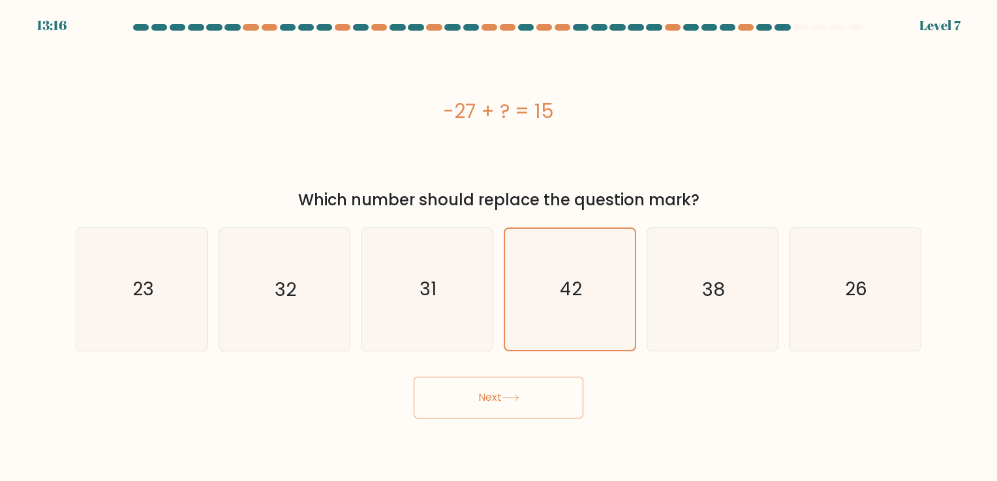
click at [501, 399] on button "Next" at bounding box center [499, 398] width 170 height 42
click at [487, 397] on button "Next" at bounding box center [499, 398] width 170 height 42
click at [594, 297] on icon "42" at bounding box center [569, 289] width 121 height 121
click at [499, 247] on input "d. 42" at bounding box center [498, 244] width 1 height 7
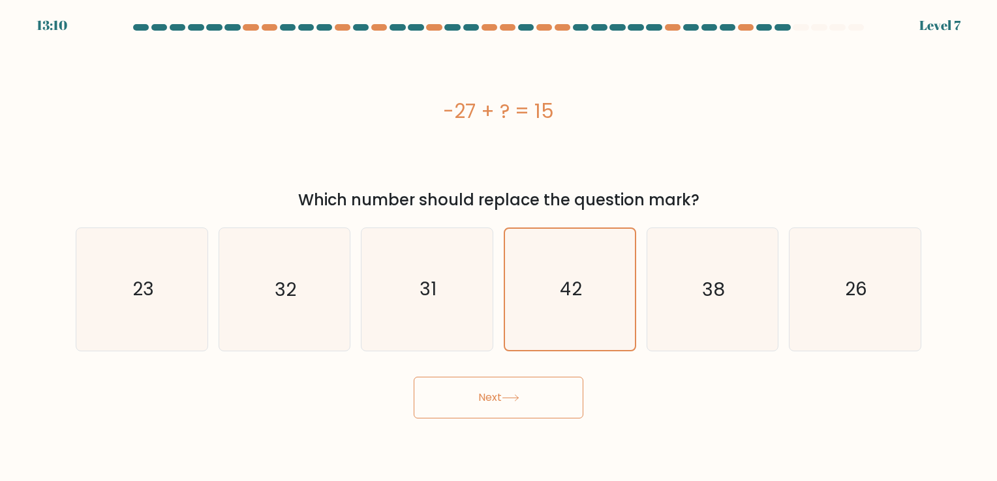
click at [519, 393] on button "Next" at bounding box center [499, 398] width 170 height 42
click at [561, 290] on text "42" at bounding box center [571, 289] width 22 height 25
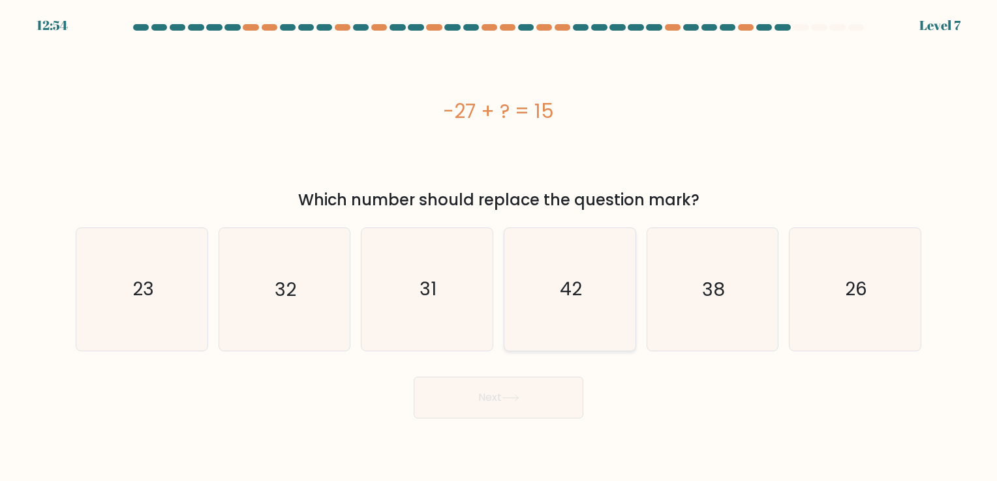
click at [499, 247] on input "d. 42" at bounding box center [498, 244] width 1 height 7
radio input "true"
click at [517, 399] on icon at bounding box center [511, 398] width 18 height 7
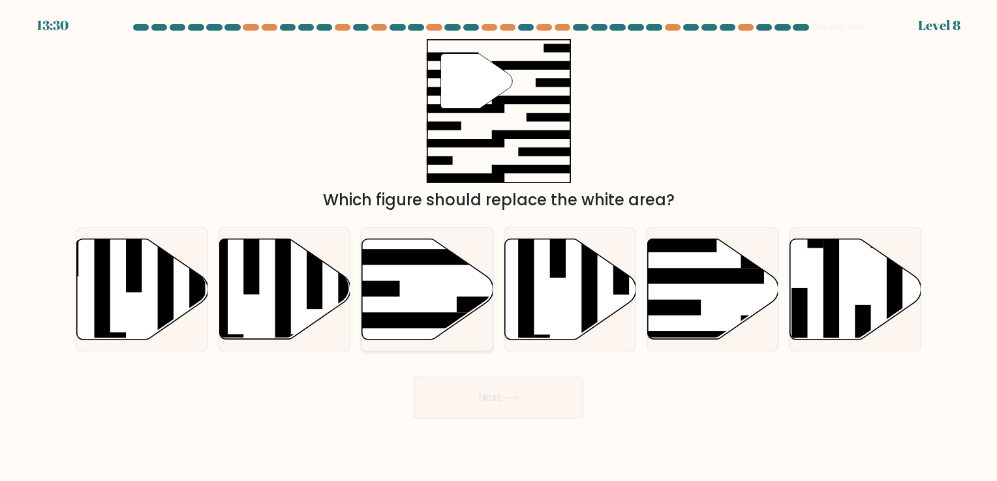
click at [442, 279] on icon at bounding box center [427, 289] width 131 height 100
click at [498, 247] on input "c." at bounding box center [498, 244] width 1 height 7
radio input "true"
click at [496, 403] on button "Next" at bounding box center [499, 398] width 170 height 42
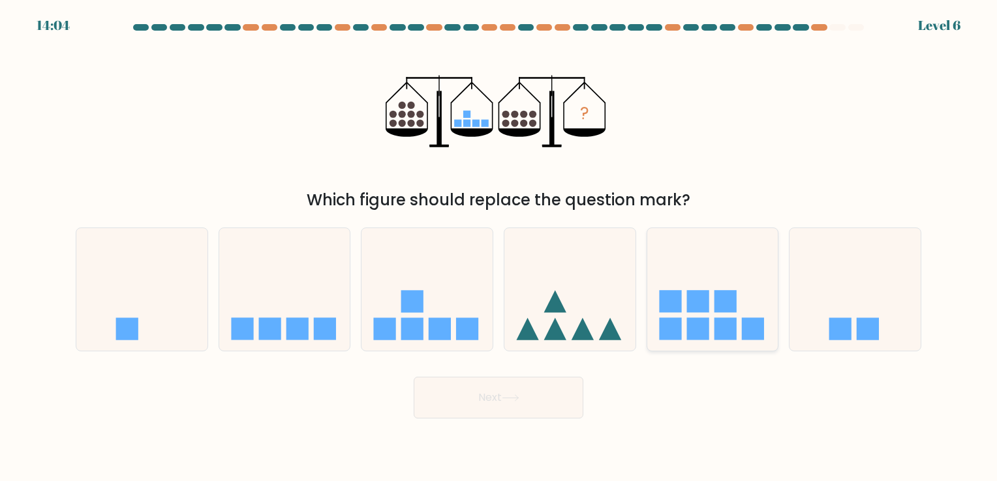
click at [702, 309] on rect at bounding box center [697, 301] width 22 height 22
click at [499, 247] on input "e." at bounding box center [498, 244] width 1 height 7
radio input "true"
click at [515, 395] on icon at bounding box center [511, 398] width 18 height 7
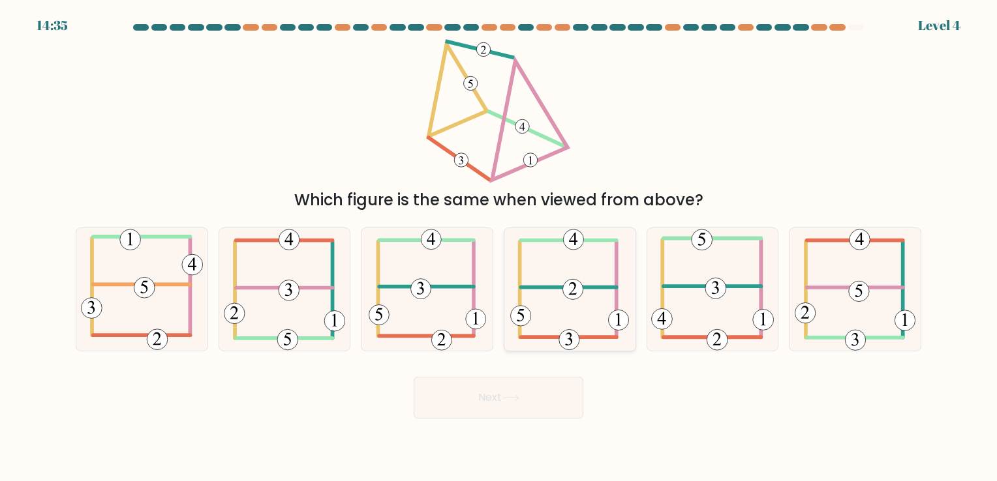
drag, startPoint x: 594, startPoint y: 312, endPoint x: 520, endPoint y: 320, distance: 74.8
click at [520, 320] on 230 at bounding box center [521, 316] width 20 height 20
click at [499, 247] on input "d." at bounding box center [498, 244] width 1 height 7
radio input "true"
click at [491, 410] on button "Next" at bounding box center [499, 398] width 170 height 42
